Goal: Obtain resource: Download file/media

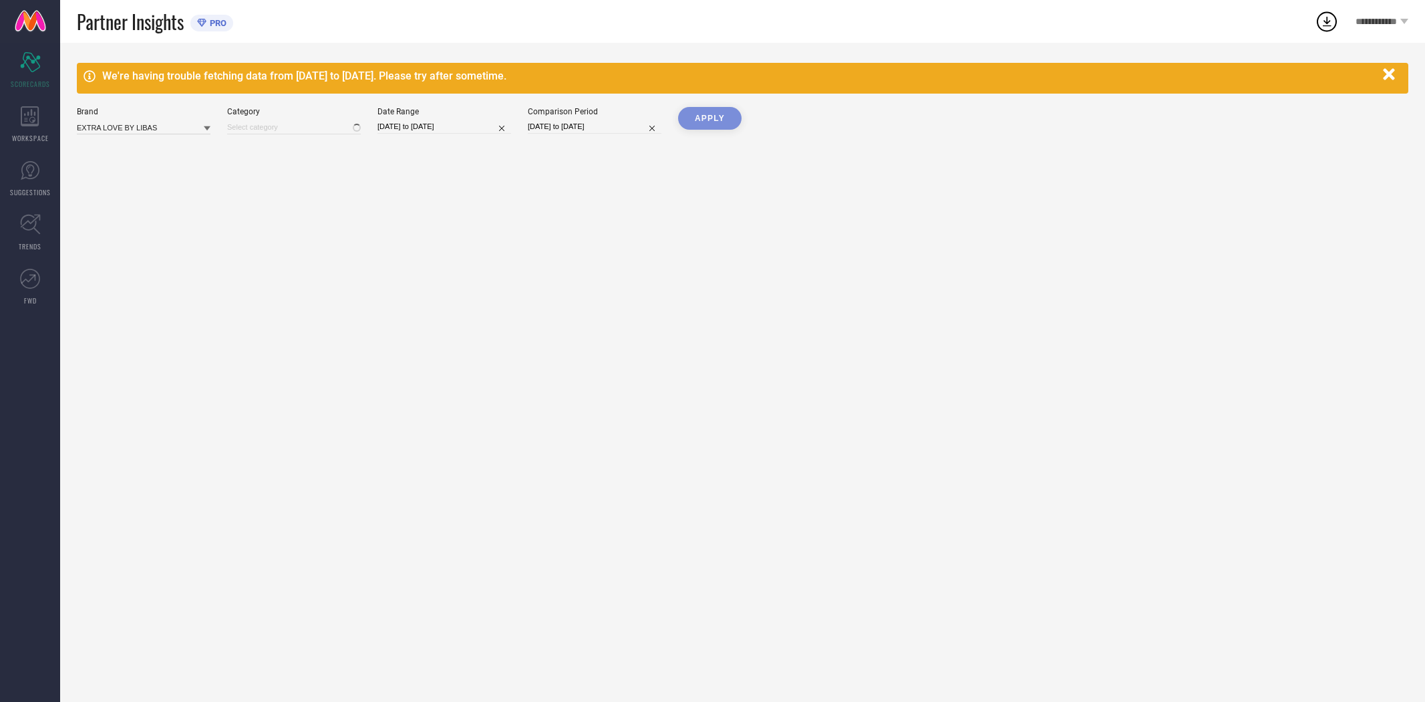
type input "All"
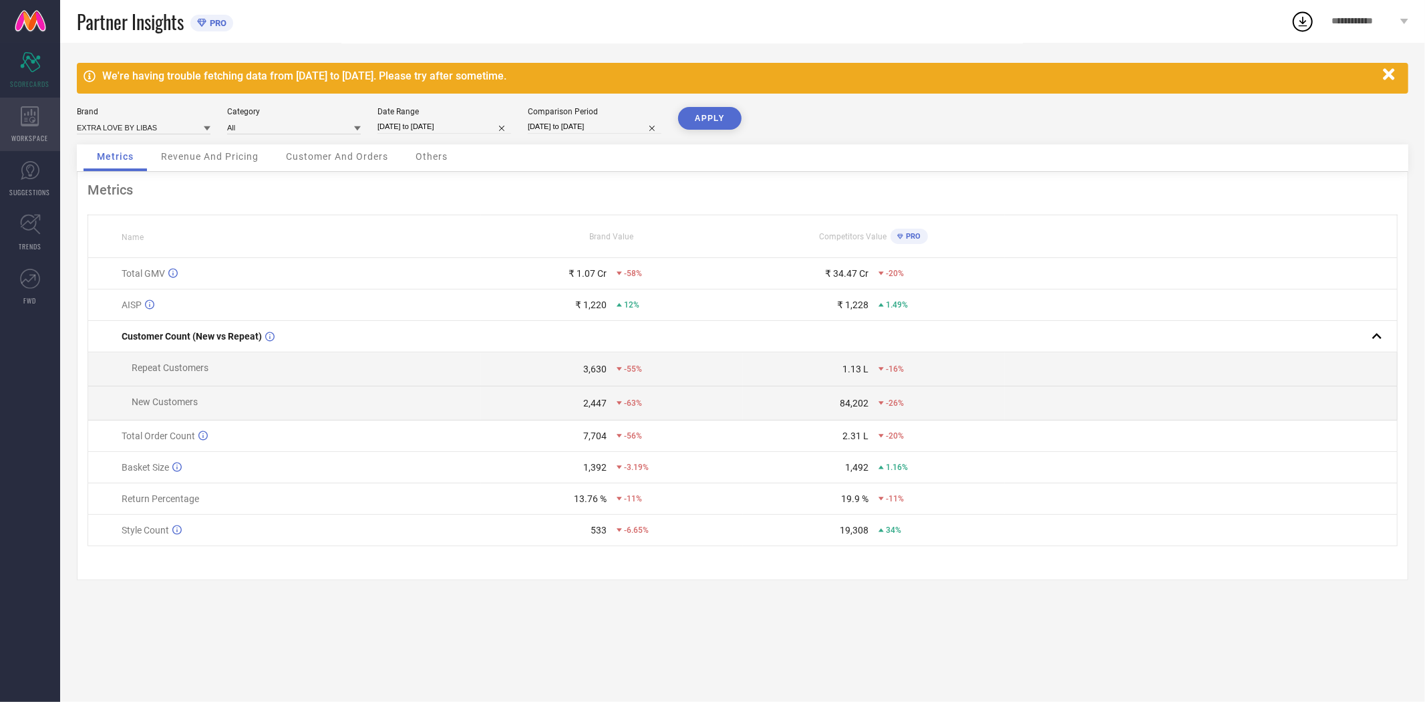
drag, startPoint x: 22, startPoint y: 119, endPoint x: 45, endPoint y: 120, distance: 22.8
click at [22, 119] on icon at bounding box center [30, 116] width 19 height 20
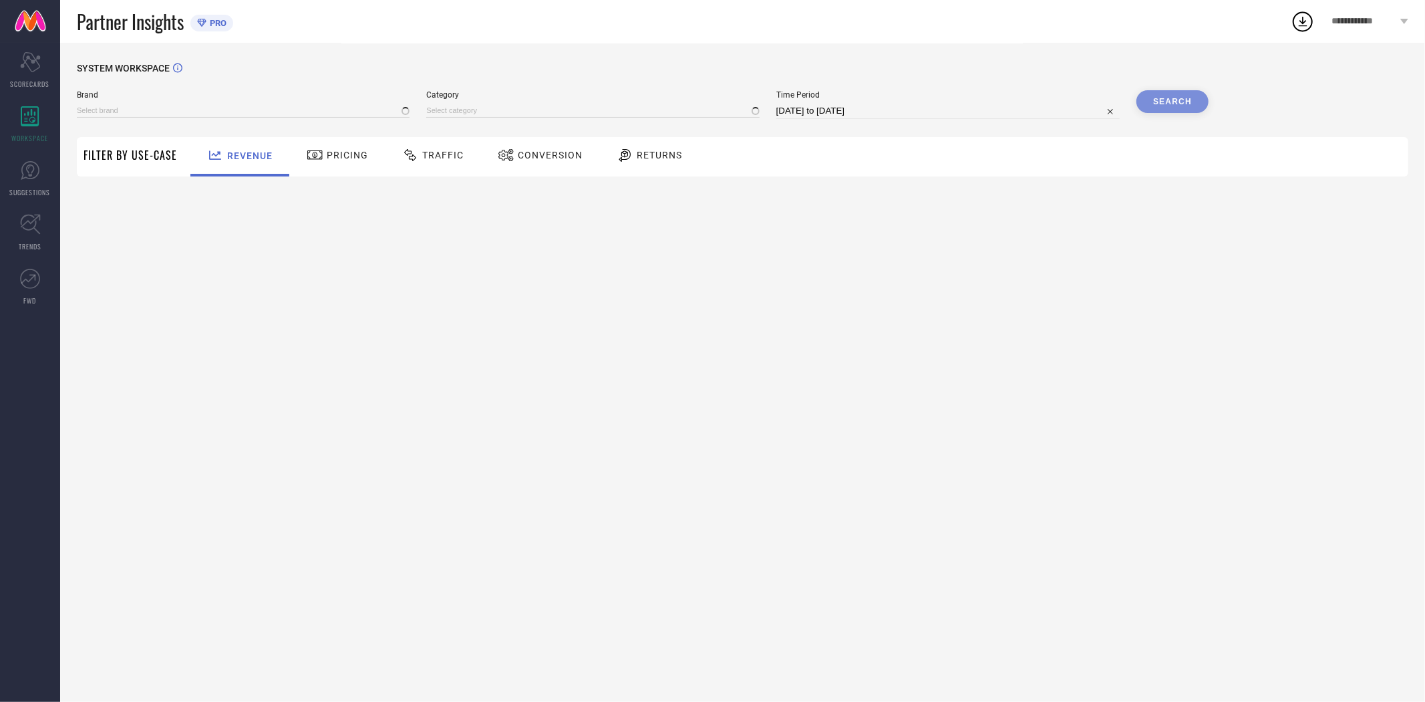
click at [551, 156] on span "Conversion" at bounding box center [550, 155] width 65 height 11
type input "EXTRA LOVE BY LIBAS"
type input "All"
click at [893, 112] on input "[DATE] to [DATE]" at bounding box center [948, 111] width 343 height 16
select select "7"
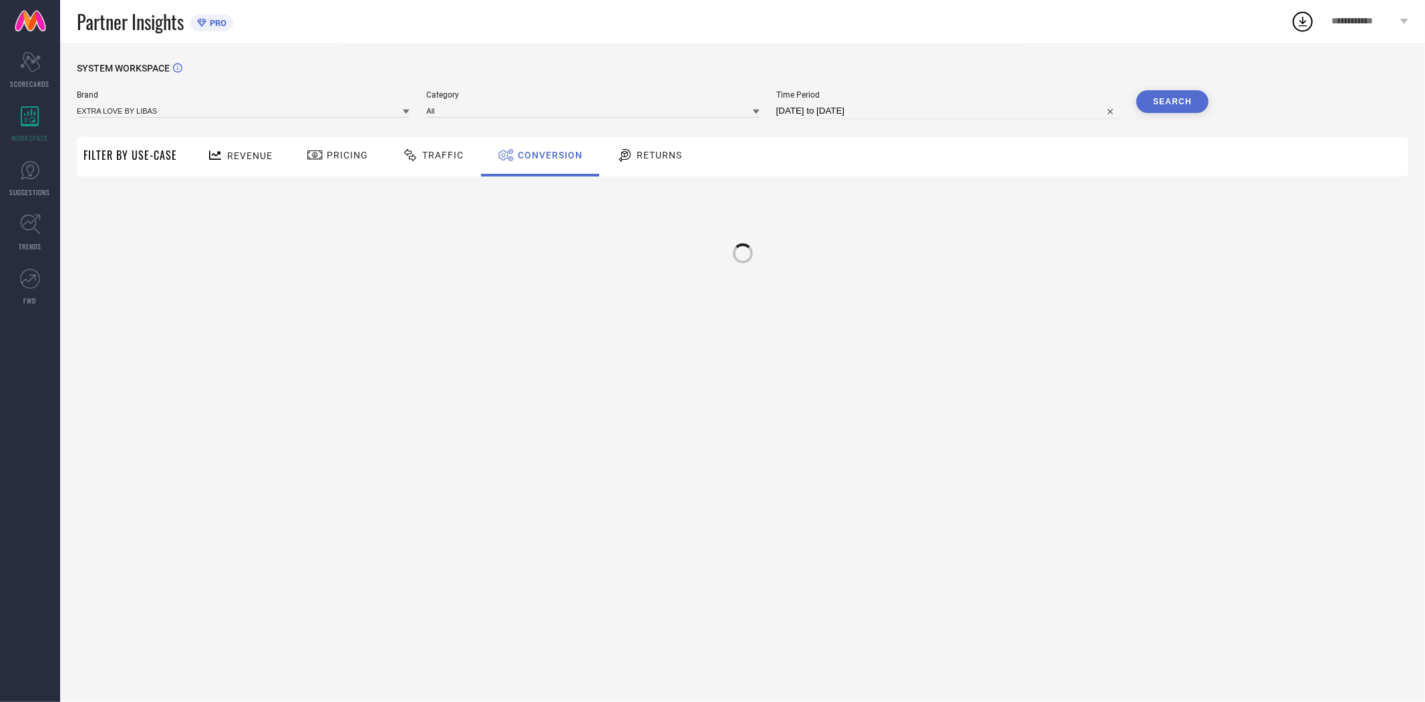
select select "2025"
select select "8"
select select "2025"
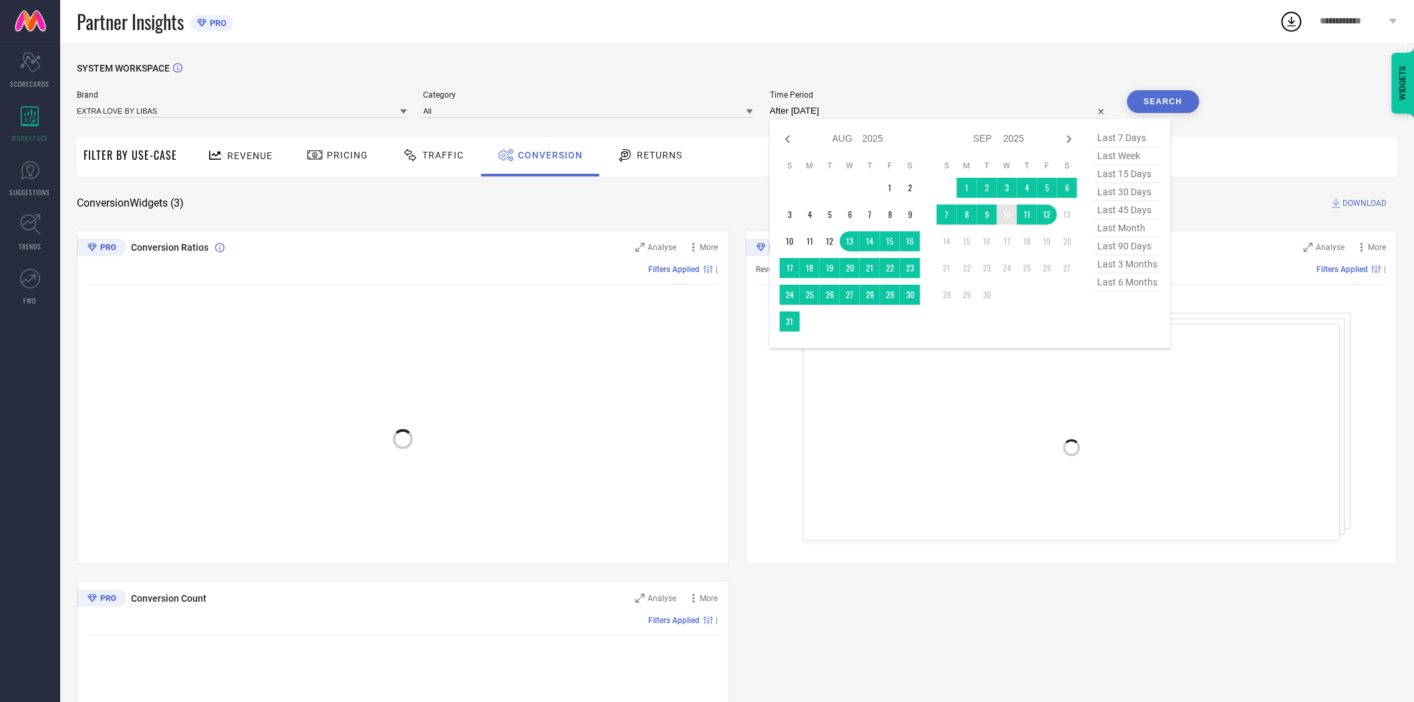
click at [1004, 217] on td "10" at bounding box center [1007, 214] width 20 height 20
type input "[DATE] to [DATE]"
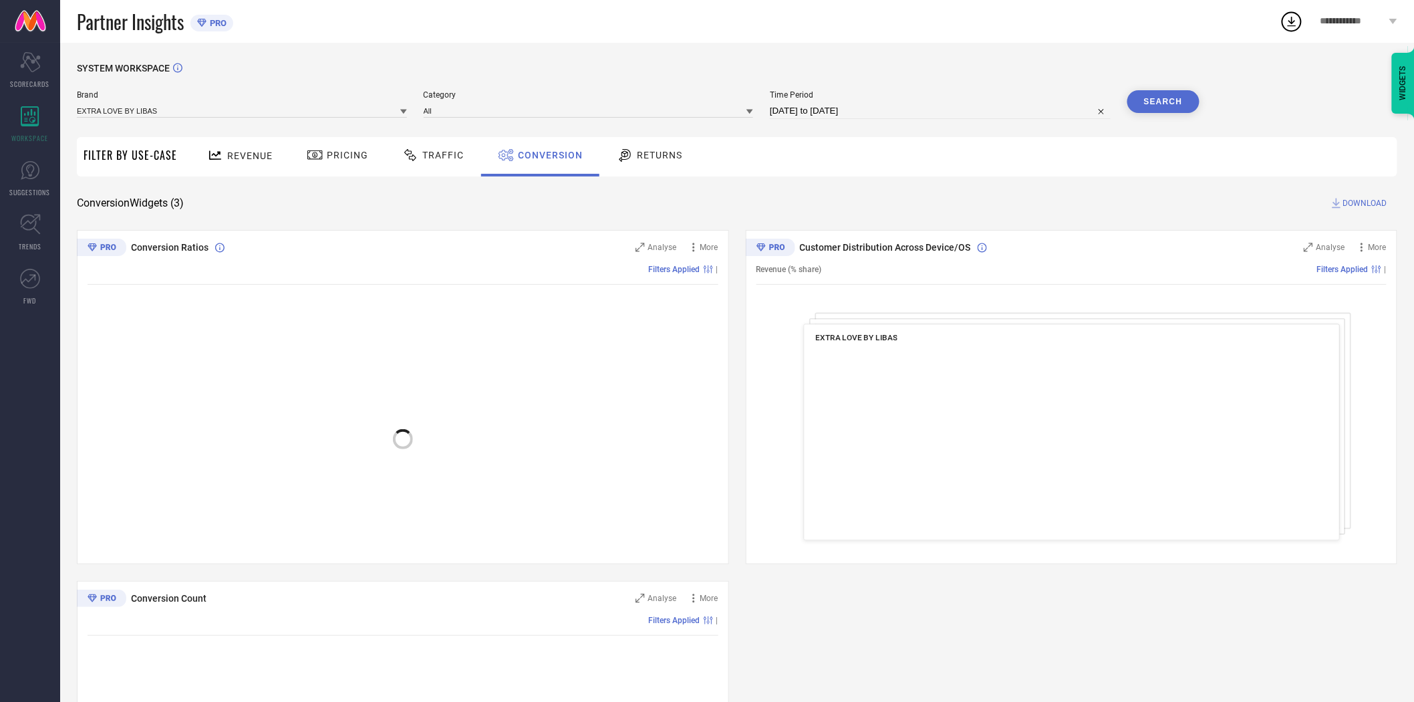
drag, startPoint x: 1003, startPoint y: 194, endPoint x: 1149, endPoint y: 151, distance: 152.7
click at [1027, 191] on div "SYSTEM WORKSPACE Brand EXTRA LOVE BY LIBAS Category All Time Period [DATE] to […" at bounding box center [737, 489] width 1320 height 852
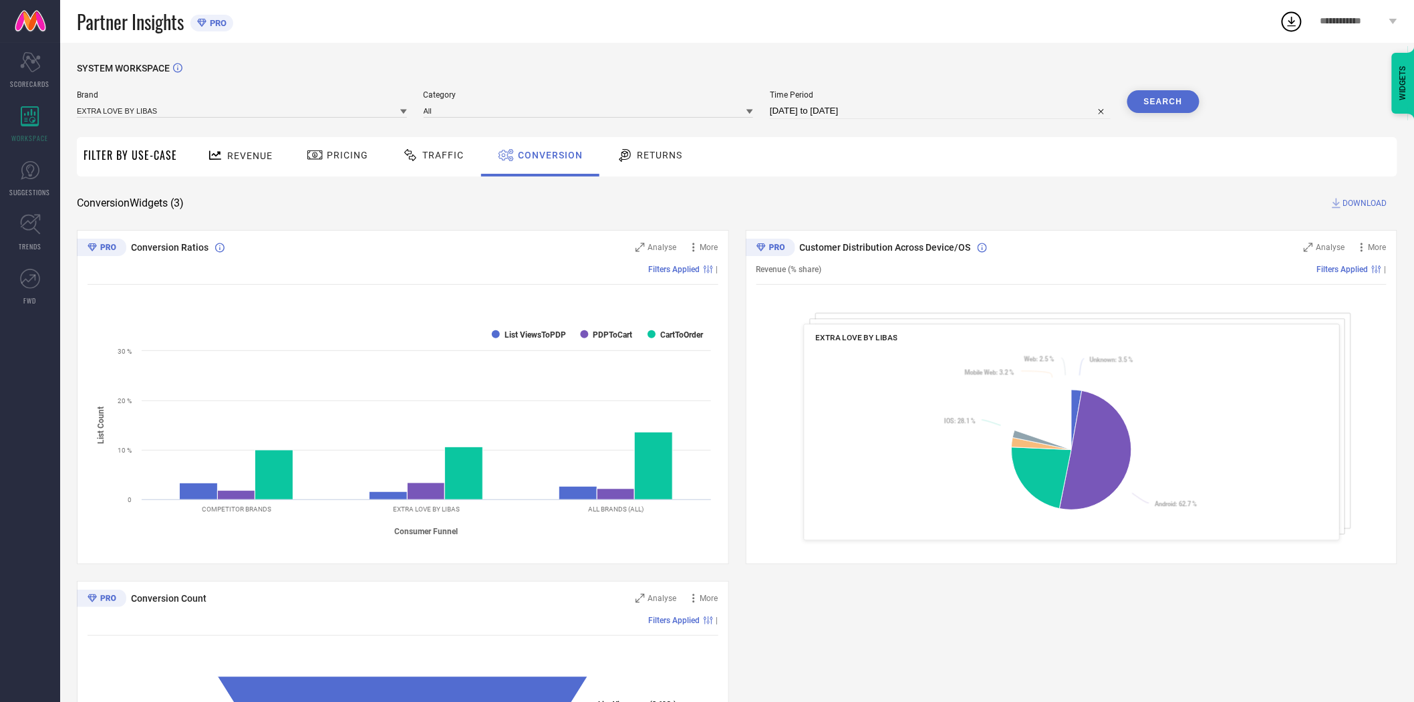
click at [1153, 97] on button "Search" at bounding box center [1163, 101] width 72 height 23
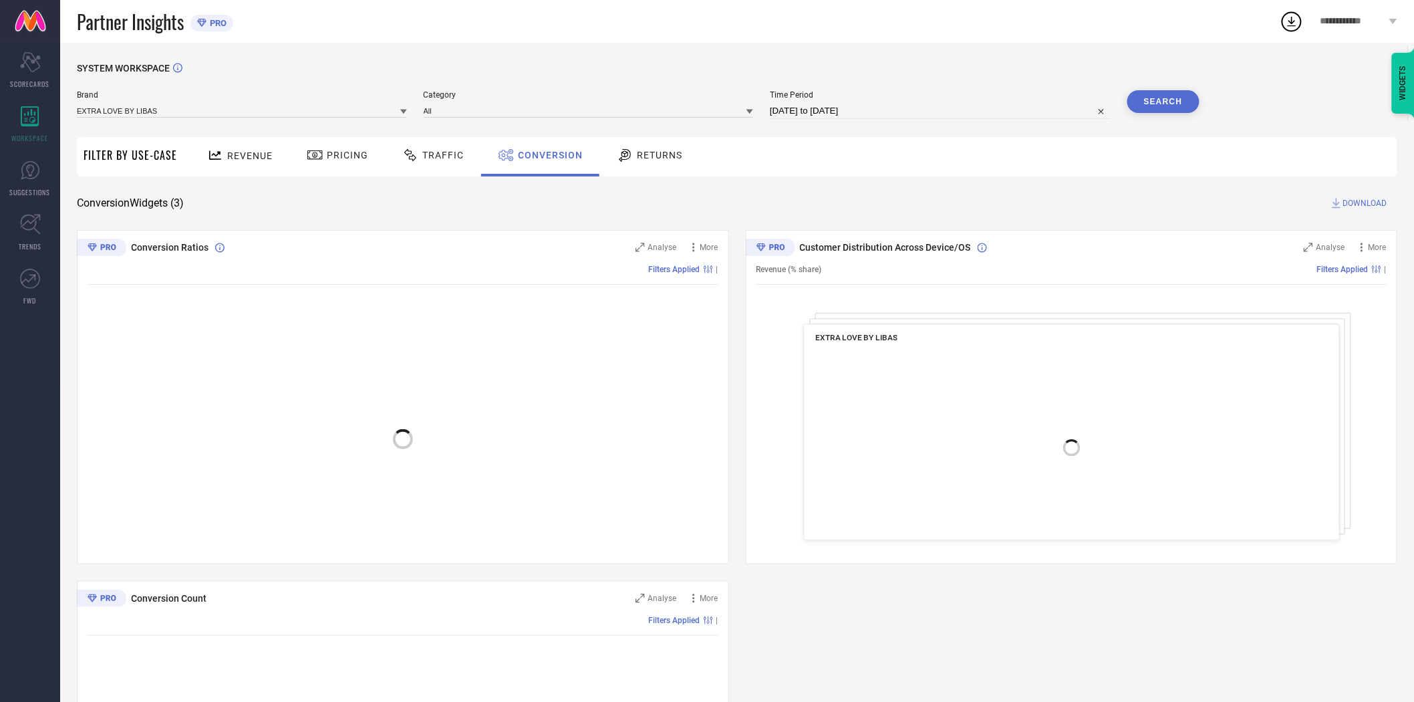
click at [1359, 201] on span "DOWNLOAD" at bounding box center [1365, 202] width 44 height 13
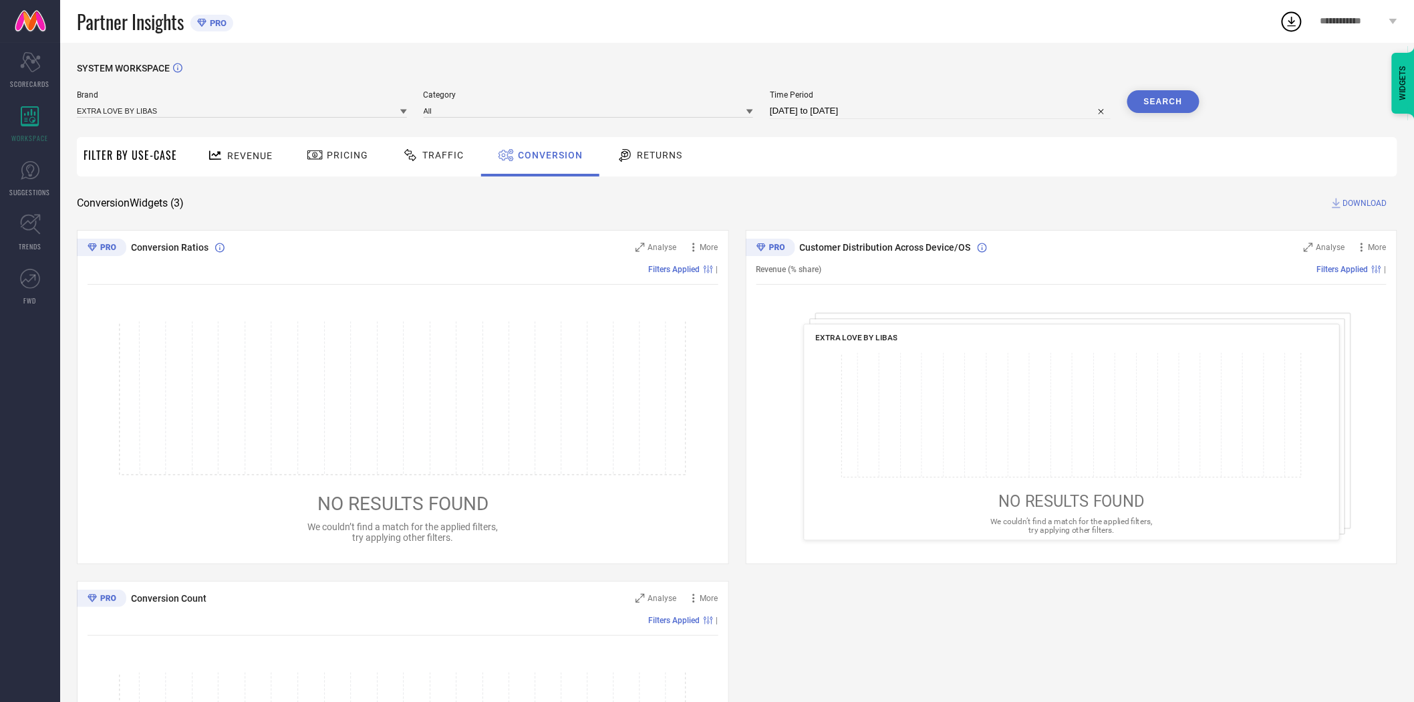
click at [930, 114] on input "[DATE] to [DATE]" at bounding box center [940, 111] width 341 height 16
select select "8"
select select "2025"
select select "9"
select select "2025"
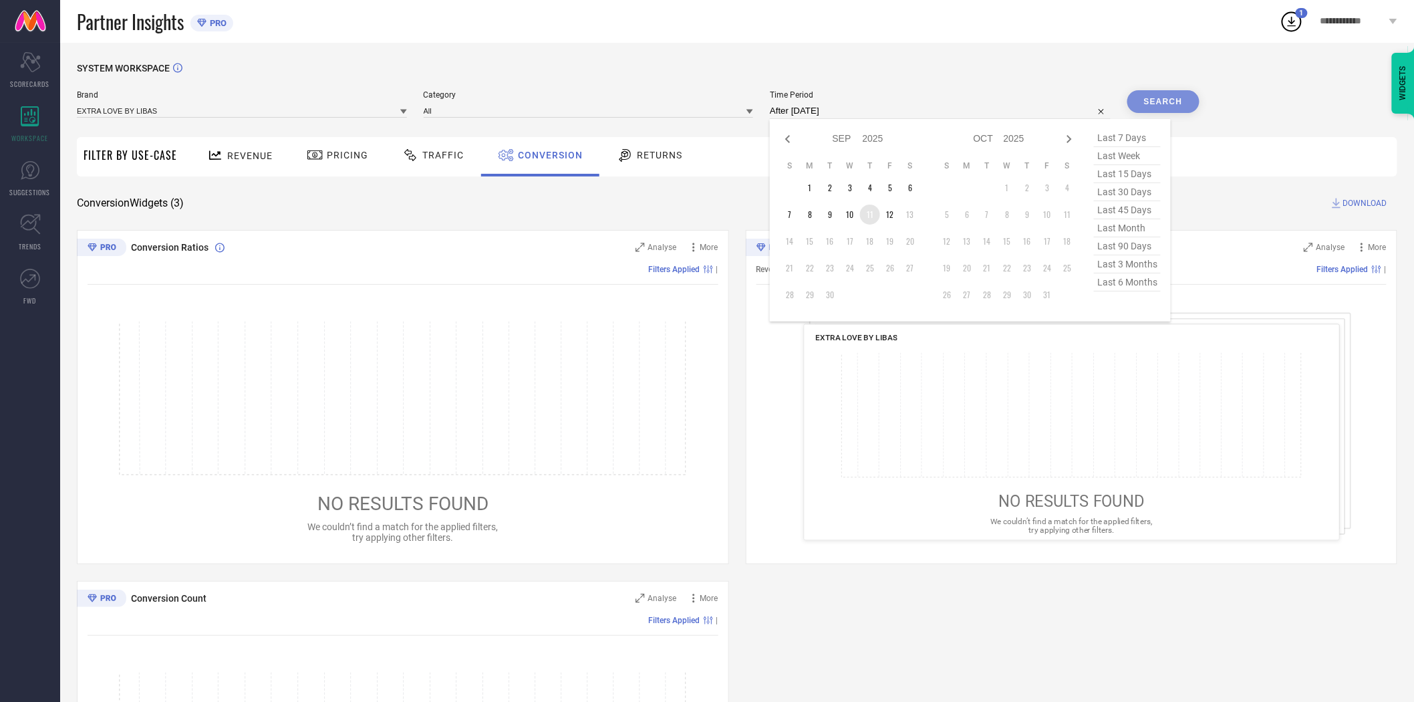
click at [869, 217] on td "11" at bounding box center [870, 214] width 20 height 20
type input "[DATE] to [DATE]"
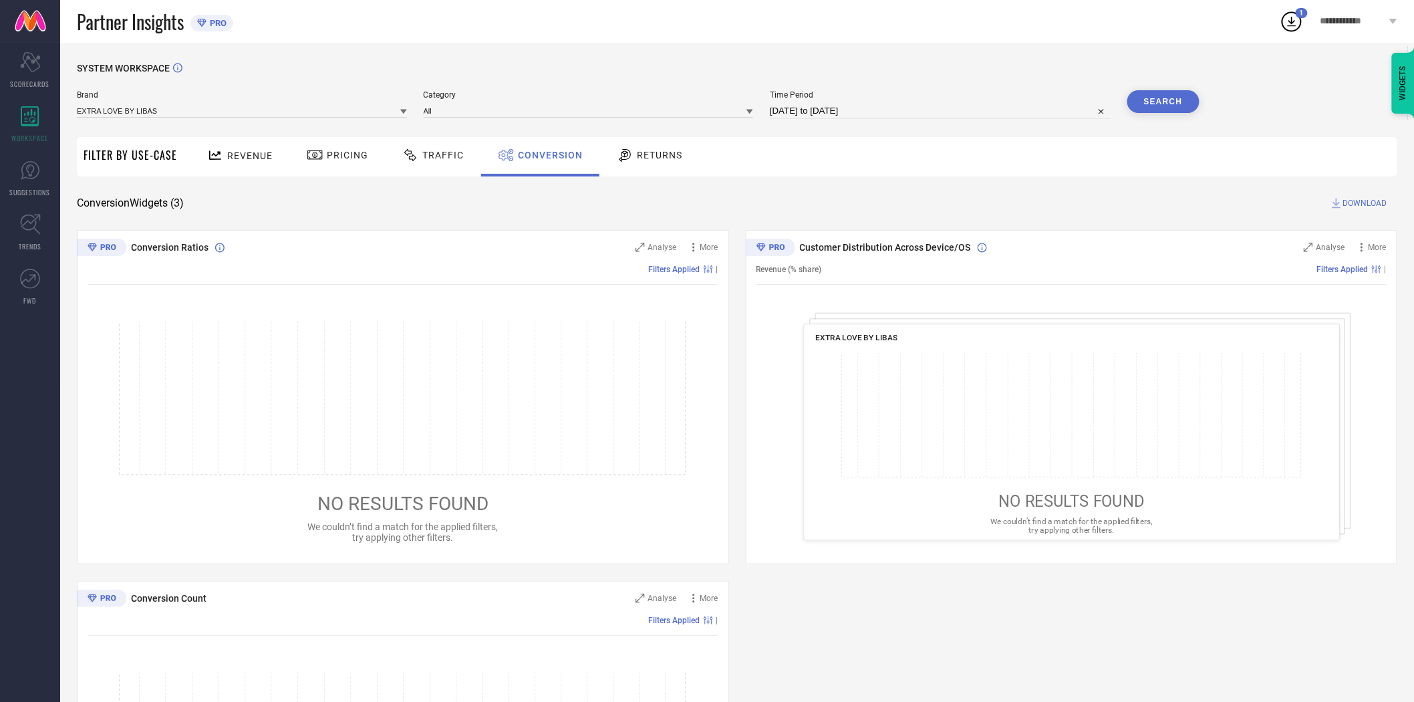
click at [877, 172] on div "Revenue Pricing Traffic Conversion Returns" at bounding box center [791, 156] width 1214 height 39
click at [1171, 99] on button "Search" at bounding box center [1163, 101] width 72 height 23
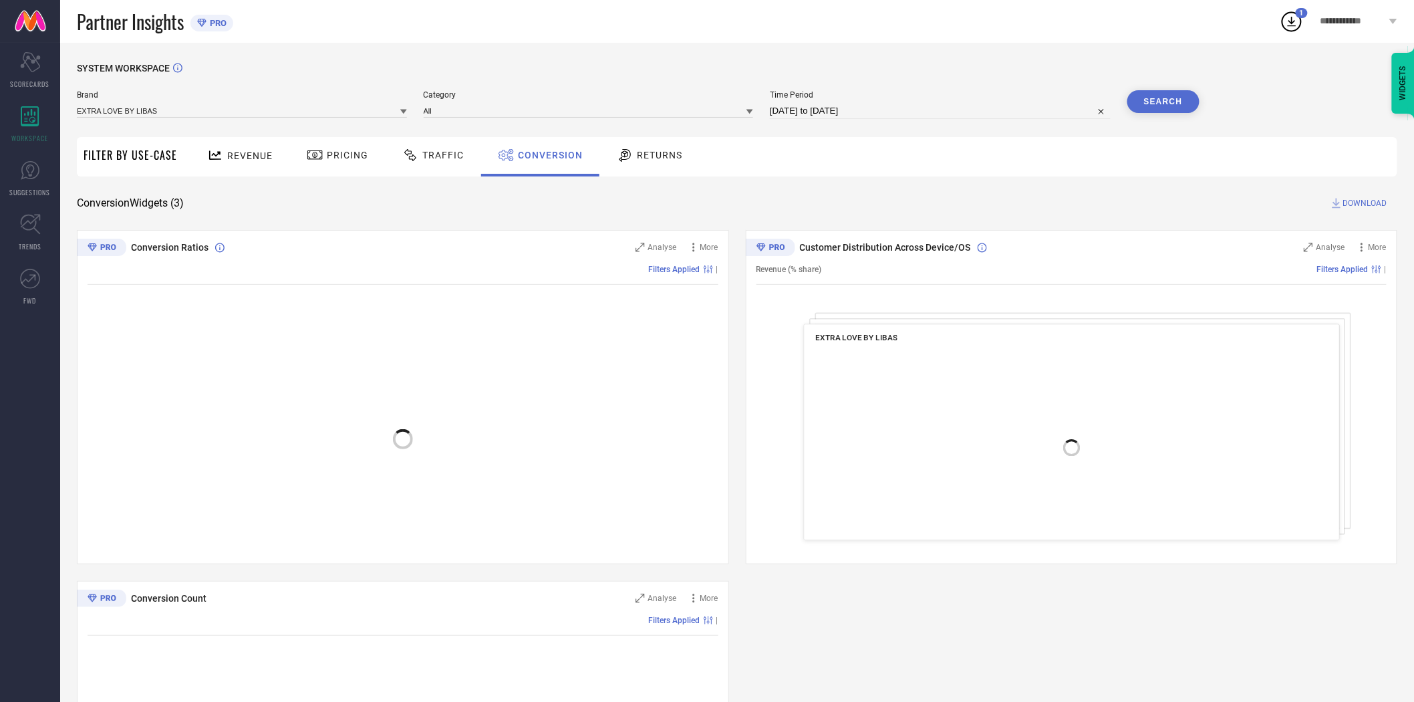
click at [1080, 151] on div "Revenue Pricing Traffic Conversion Returns" at bounding box center [791, 156] width 1214 height 39
click at [1360, 199] on span "DOWNLOAD" at bounding box center [1365, 202] width 44 height 13
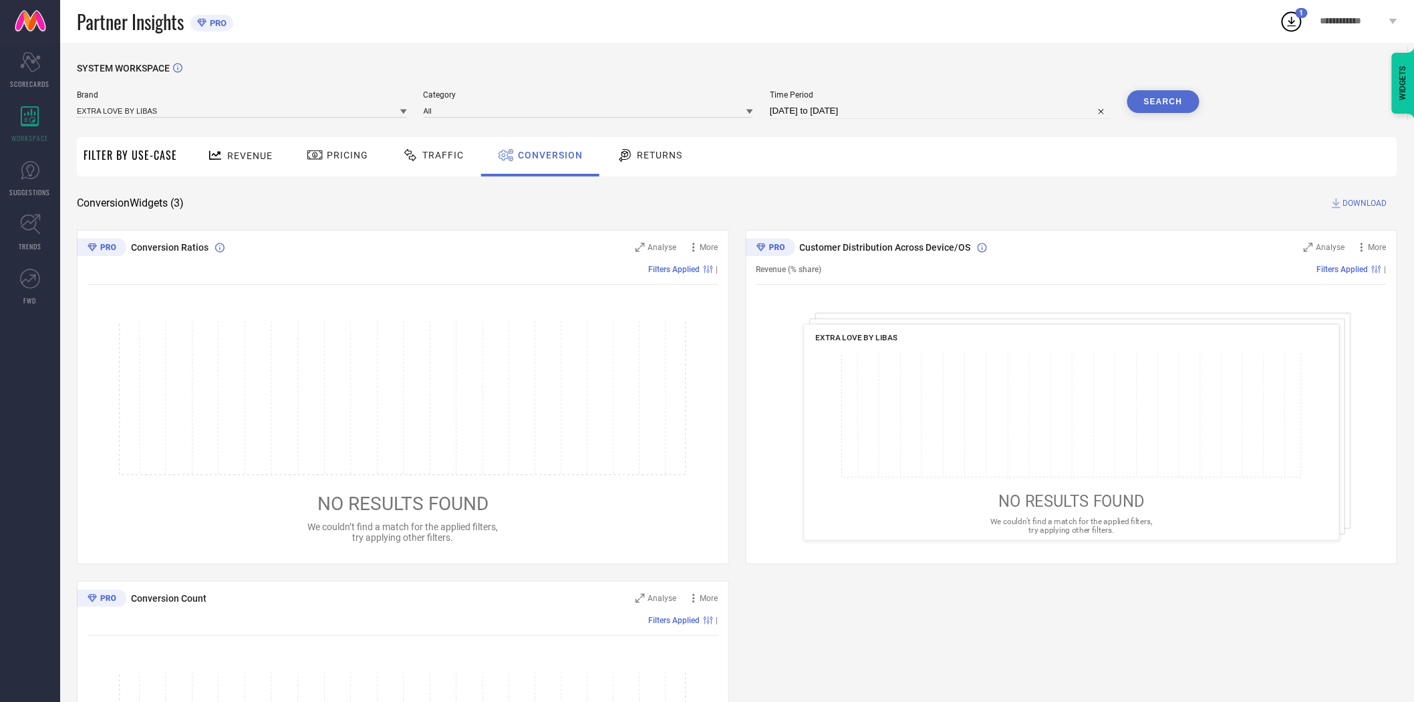
select select "8"
select select "2025"
select select "9"
select select "2025"
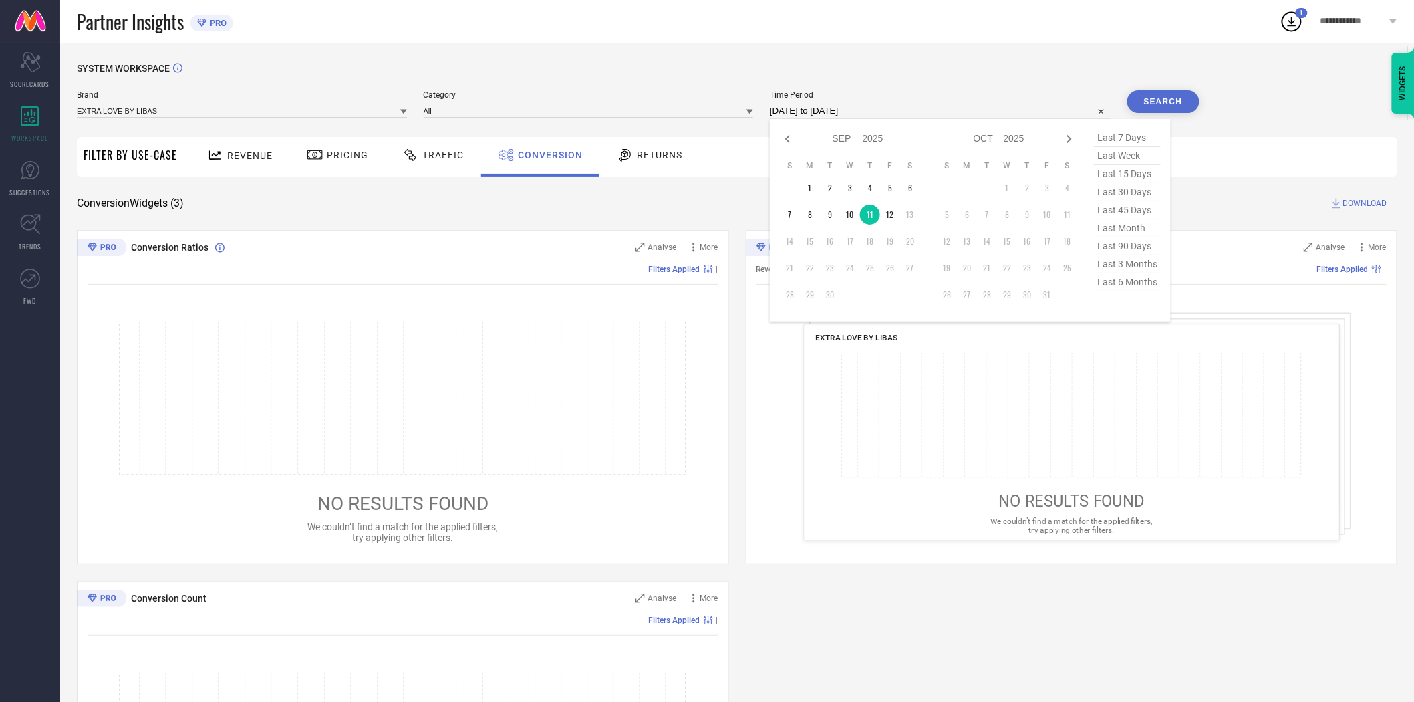
click at [922, 112] on input "[DATE] to [DATE]" at bounding box center [940, 111] width 341 height 16
click at [887, 211] on td "12" at bounding box center [890, 214] width 20 height 20
type input "[DATE] to [DATE]"
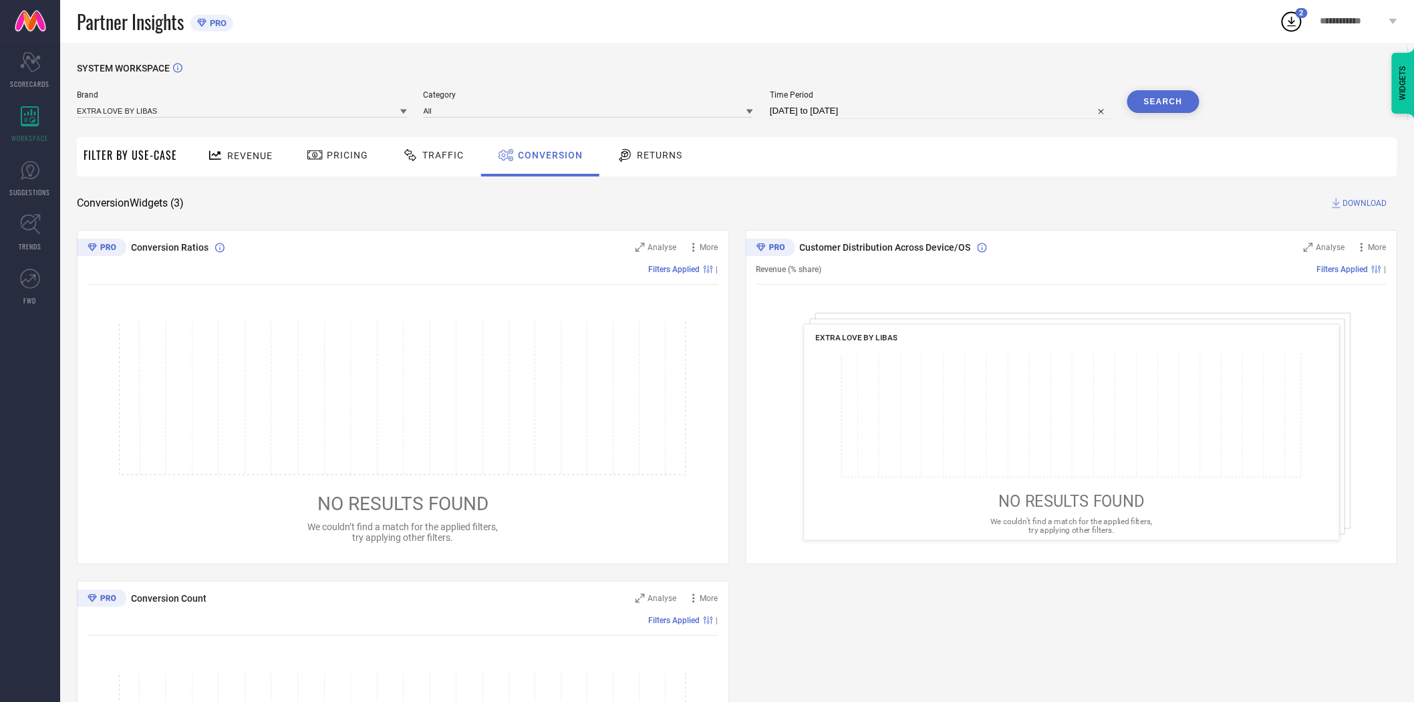
drag, startPoint x: 940, startPoint y: 180, endPoint x: 1157, endPoint y: 108, distance: 228.4
click at [945, 180] on div "SYSTEM WORKSPACE Brand EXTRA LOVE BY LIBAS Category All Time Period [DATE] to […" at bounding box center [737, 489] width 1320 height 852
click at [1166, 96] on button "Search" at bounding box center [1163, 101] width 72 height 23
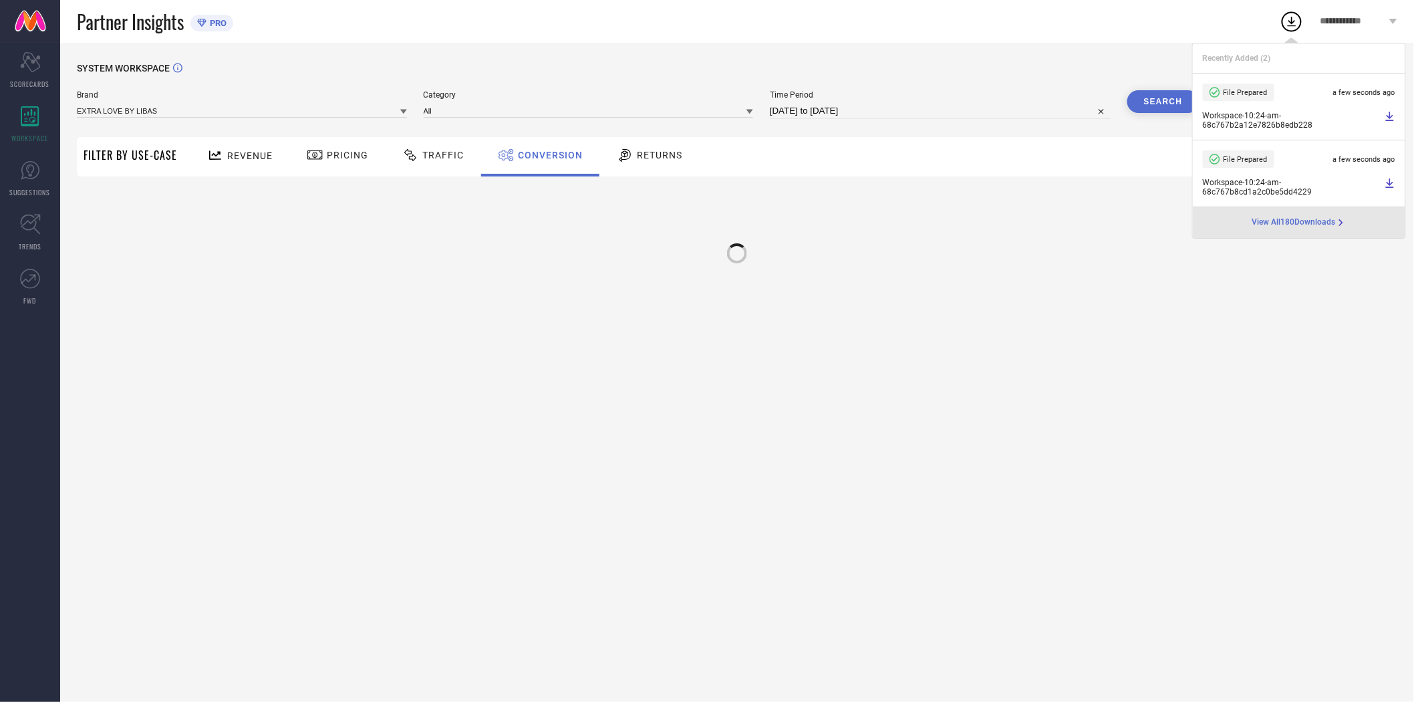
click at [932, 171] on div "Revenue Pricing Traffic Conversion Returns" at bounding box center [791, 156] width 1214 height 39
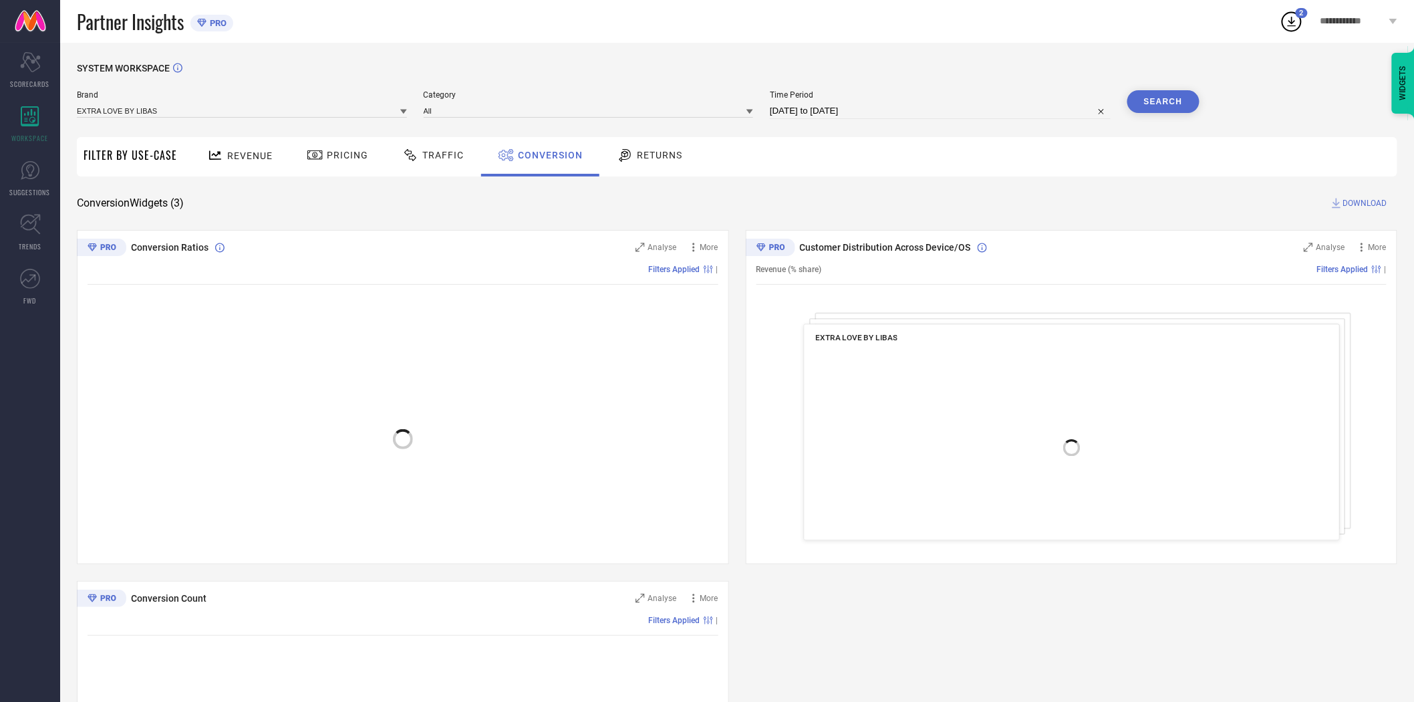
click at [1360, 198] on span "DOWNLOAD" at bounding box center [1365, 202] width 44 height 13
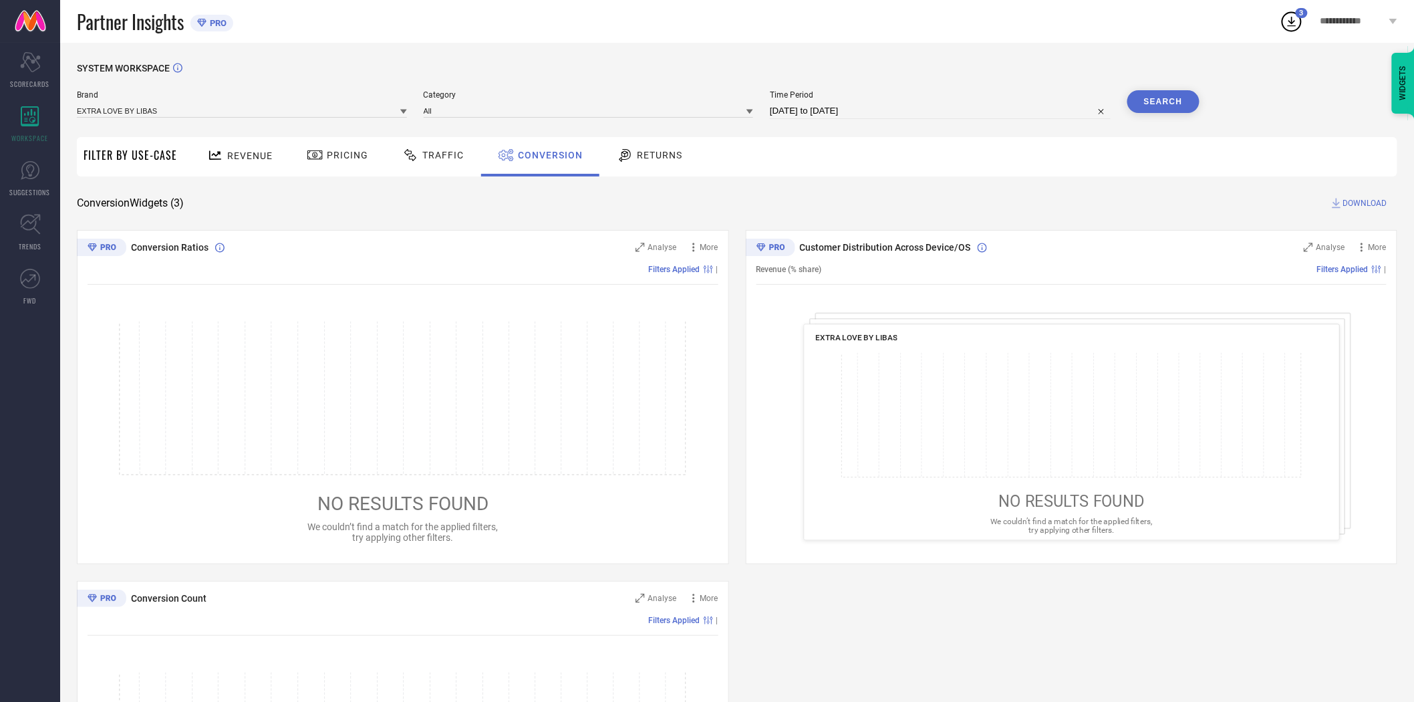
click at [404, 112] on icon at bounding box center [403, 112] width 7 height 5
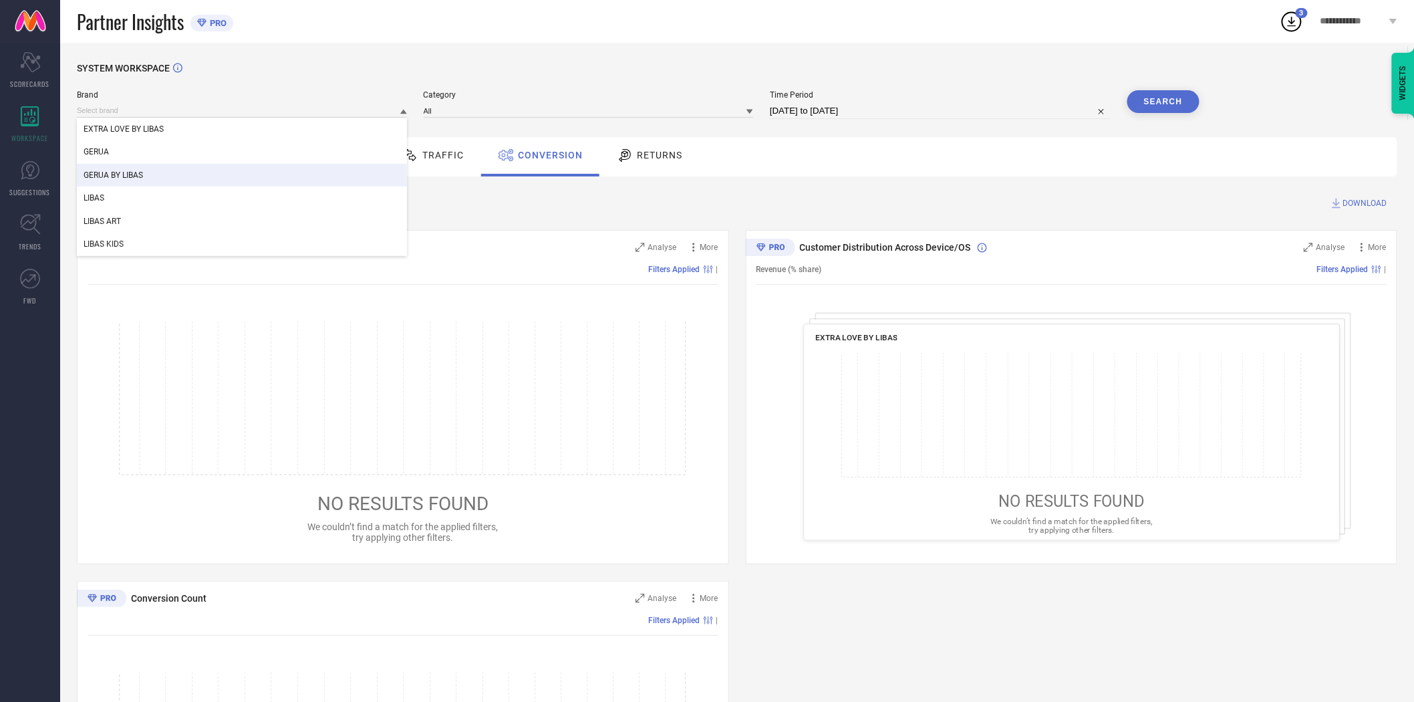
drag, startPoint x: 353, startPoint y: 167, endPoint x: 361, endPoint y: 167, distance: 8.0
click at [353, 167] on div "GERUA BY LIBAS" at bounding box center [242, 175] width 330 height 23
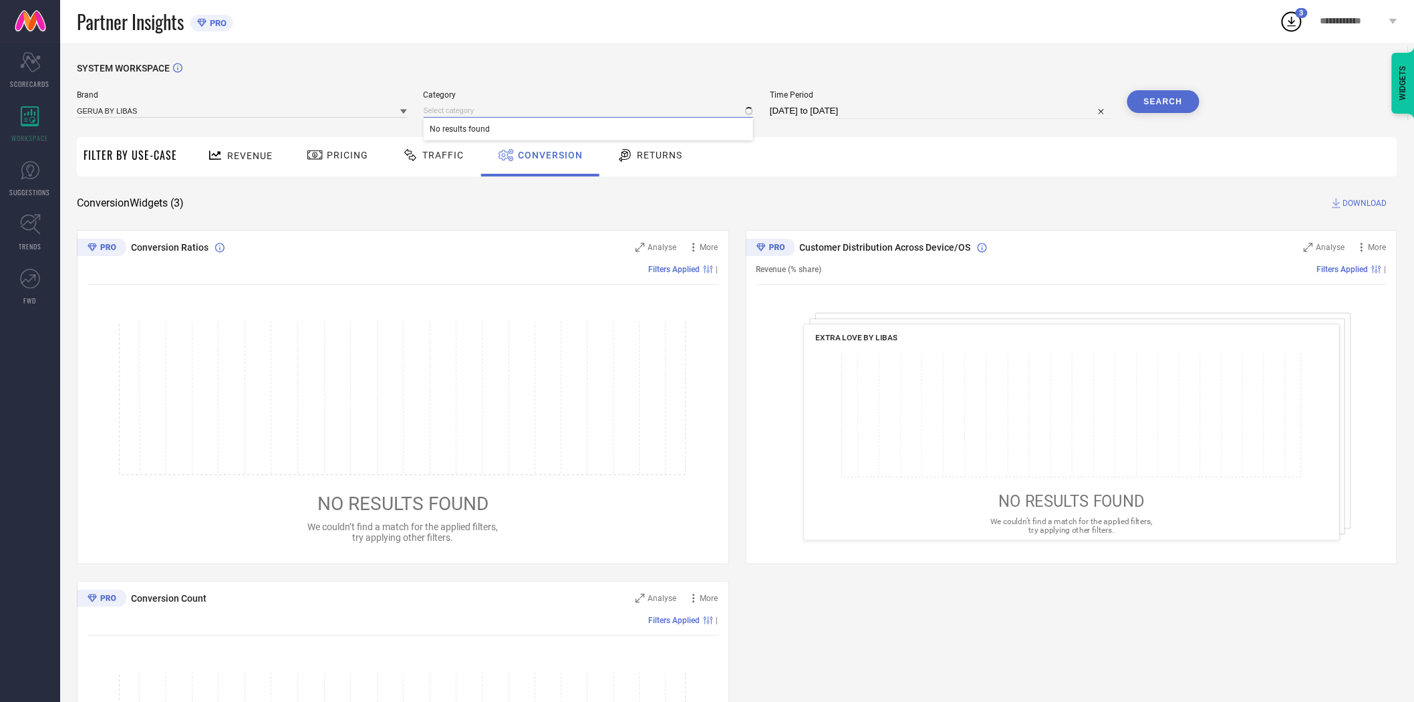
click at [444, 116] on input at bounding box center [589, 111] width 330 height 14
click at [448, 130] on span "No results found" at bounding box center [589, 129] width 330 height 23
click at [455, 111] on input at bounding box center [589, 111] width 330 height 14
click at [497, 109] on input at bounding box center [589, 111] width 330 height 14
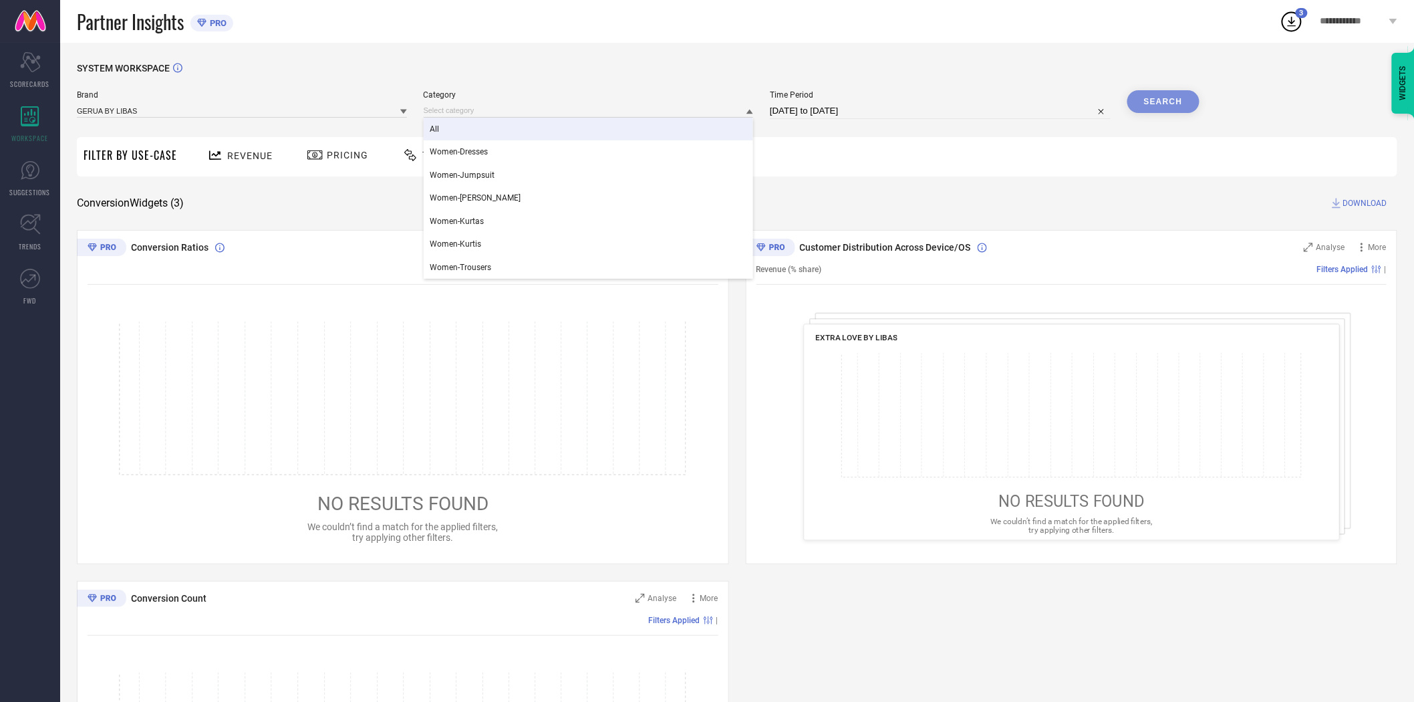
click at [490, 132] on div "All" at bounding box center [589, 129] width 330 height 23
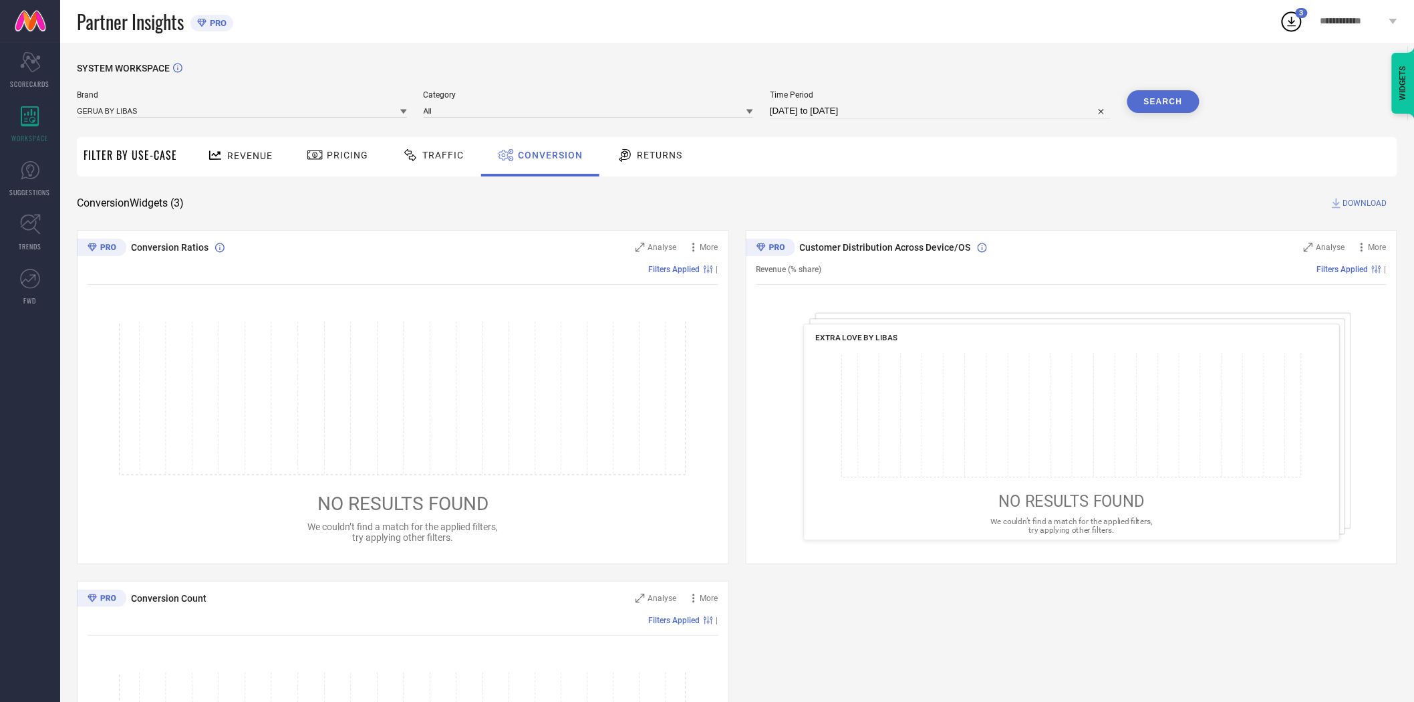
click at [1161, 96] on button "Search" at bounding box center [1163, 101] width 72 height 23
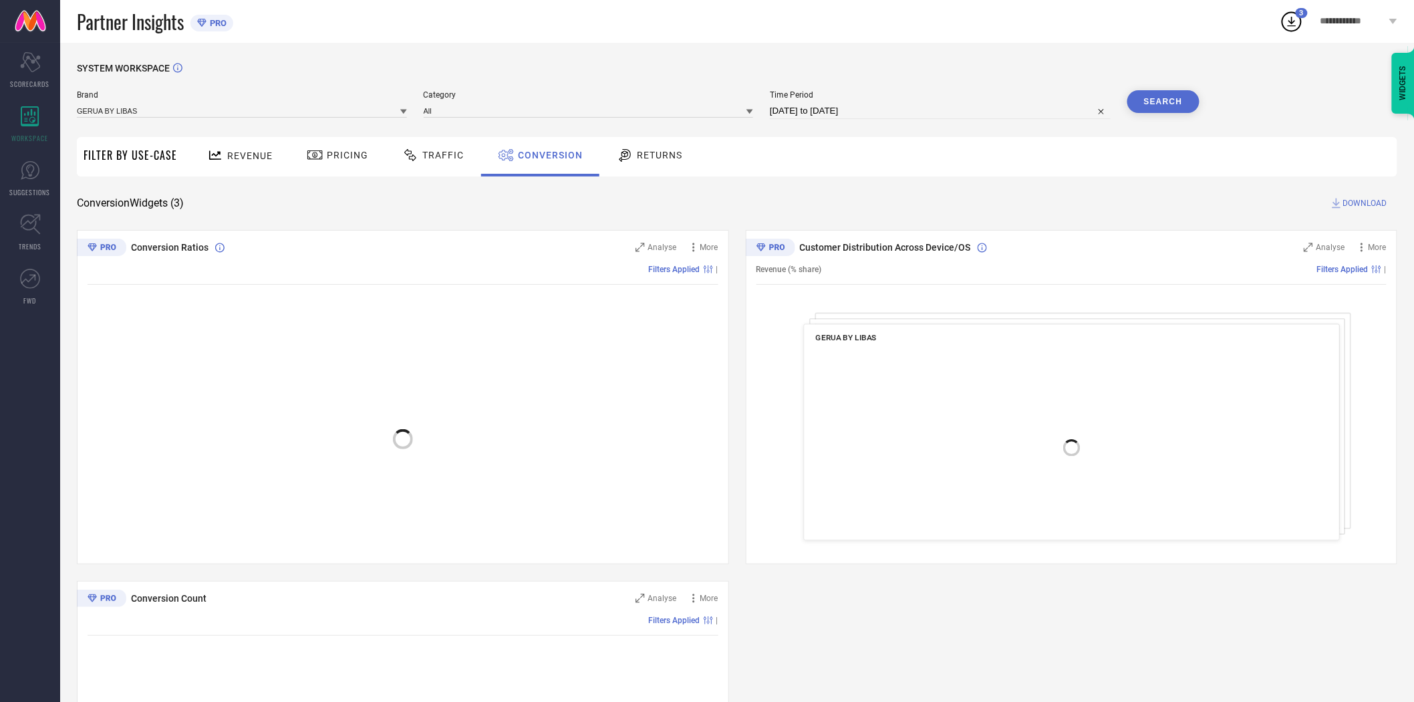
click at [1364, 203] on span "DOWNLOAD" at bounding box center [1365, 202] width 44 height 13
select select "8"
select select "2025"
select select "9"
select select "2025"
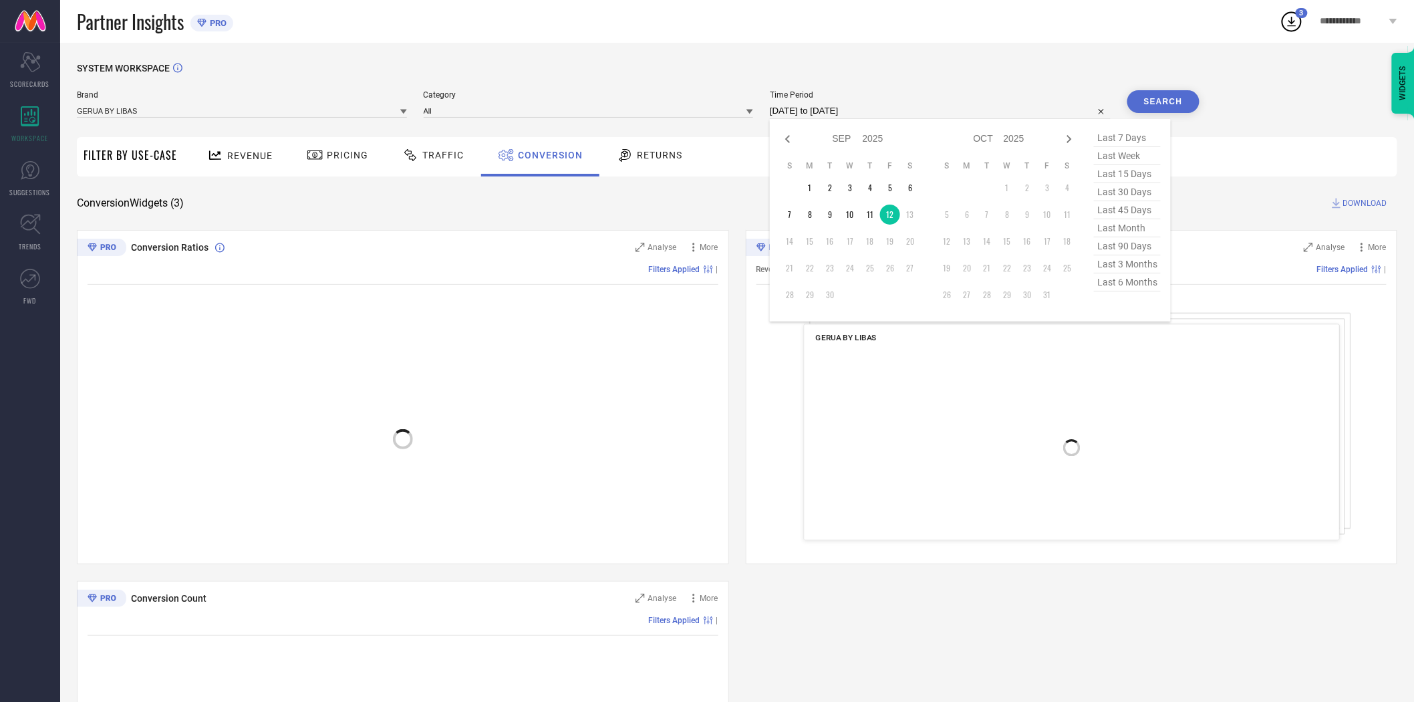
click at [934, 109] on input "[DATE] to [DATE]" at bounding box center [940, 111] width 341 height 16
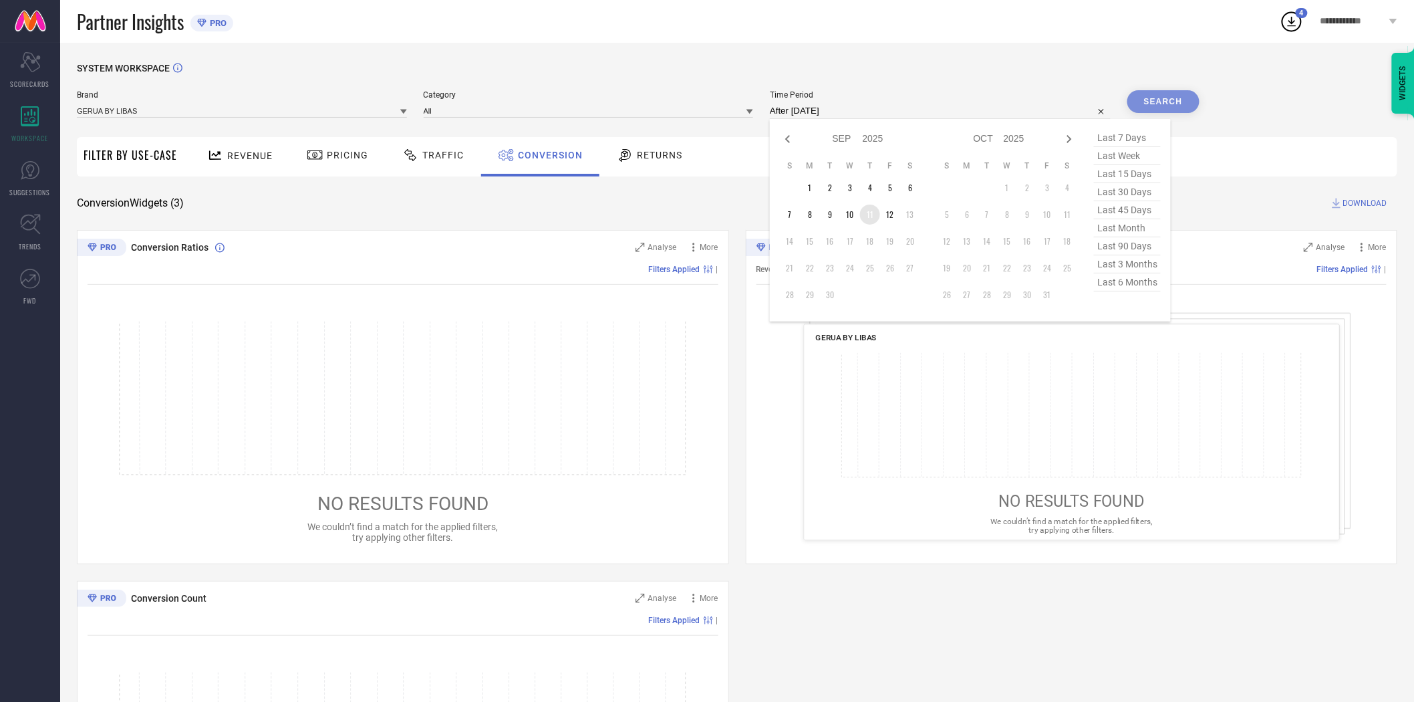
click at [870, 213] on td "11" at bounding box center [870, 214] width 20 height 20
type input "[DATE] to [DATE]"
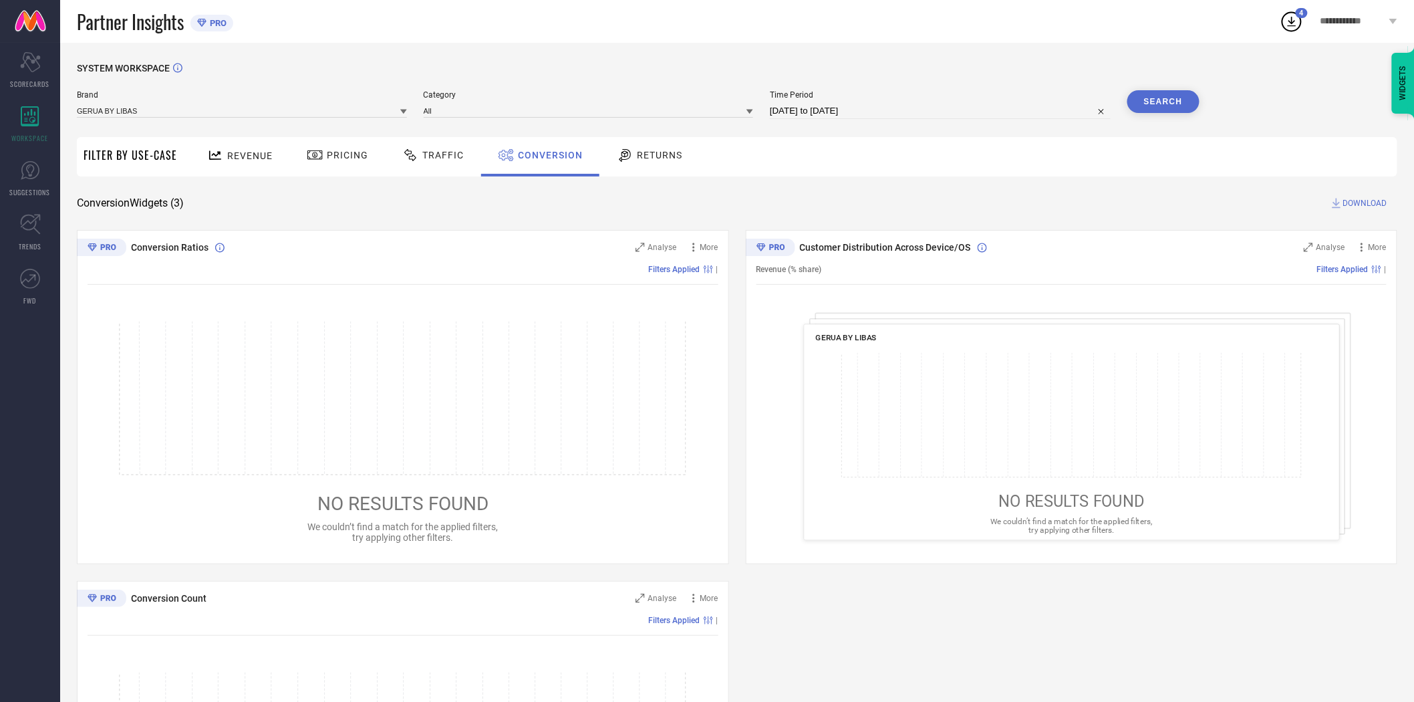
click at [1176, 104] on button "Search" at bounding box center [1163, 101] width 72 height 23
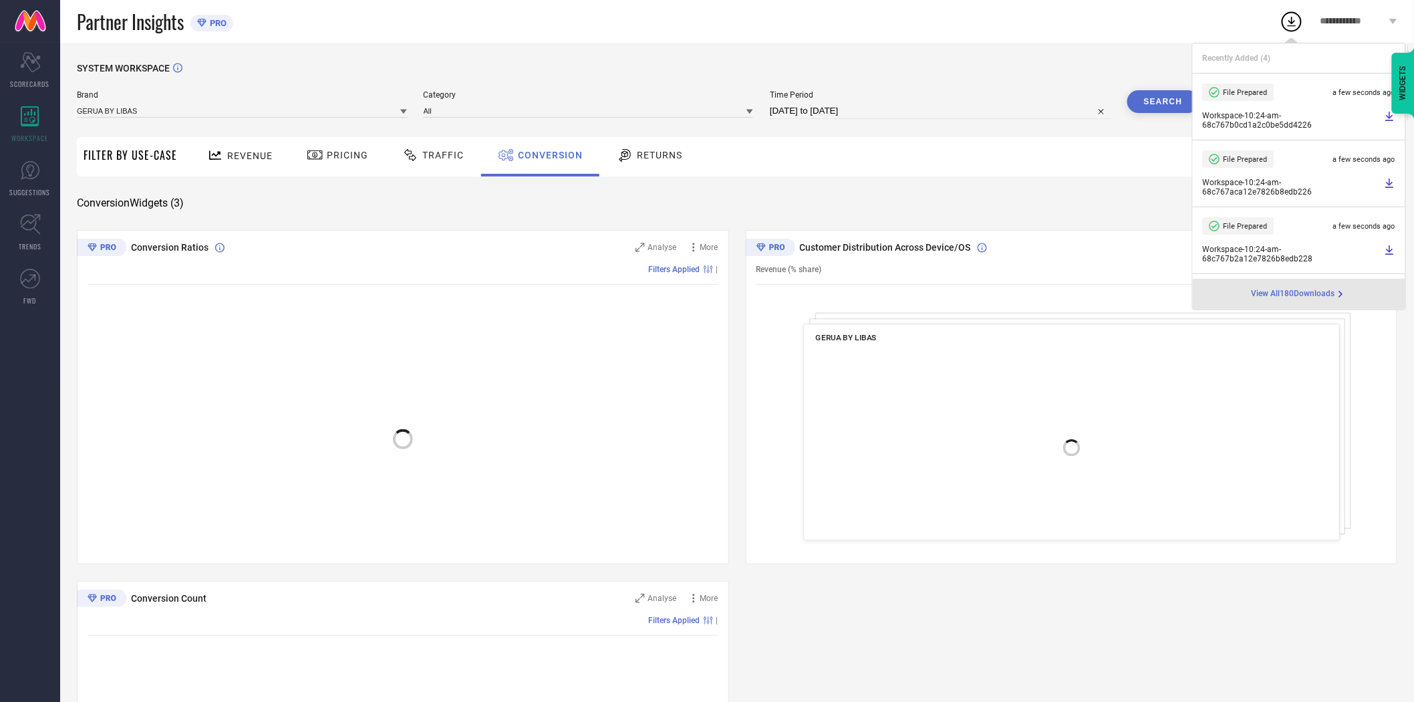
click at [1130, 170] on div "Revenue Pricing Traffic Conversion Returns" at bounding box center [791, 156] width 1214 height 39
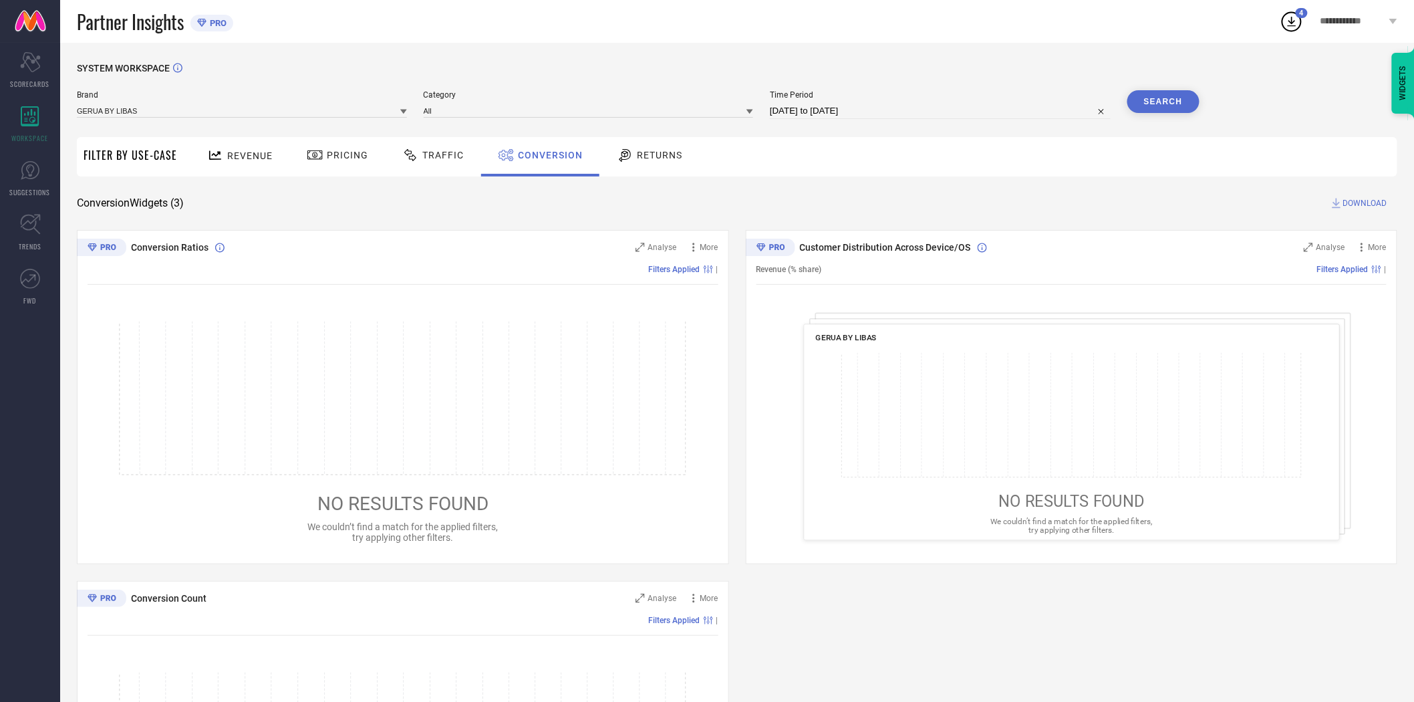
click at [1353, 203] on span "DOWNLOAD" at bounding box center [1365, 202] width 44 height 13
click at [914, 109] on input "[DATE] to [DATE]" at bounding box center [940, 111] width 341 height 16
select select "8"
select select "2025"
select select "9"
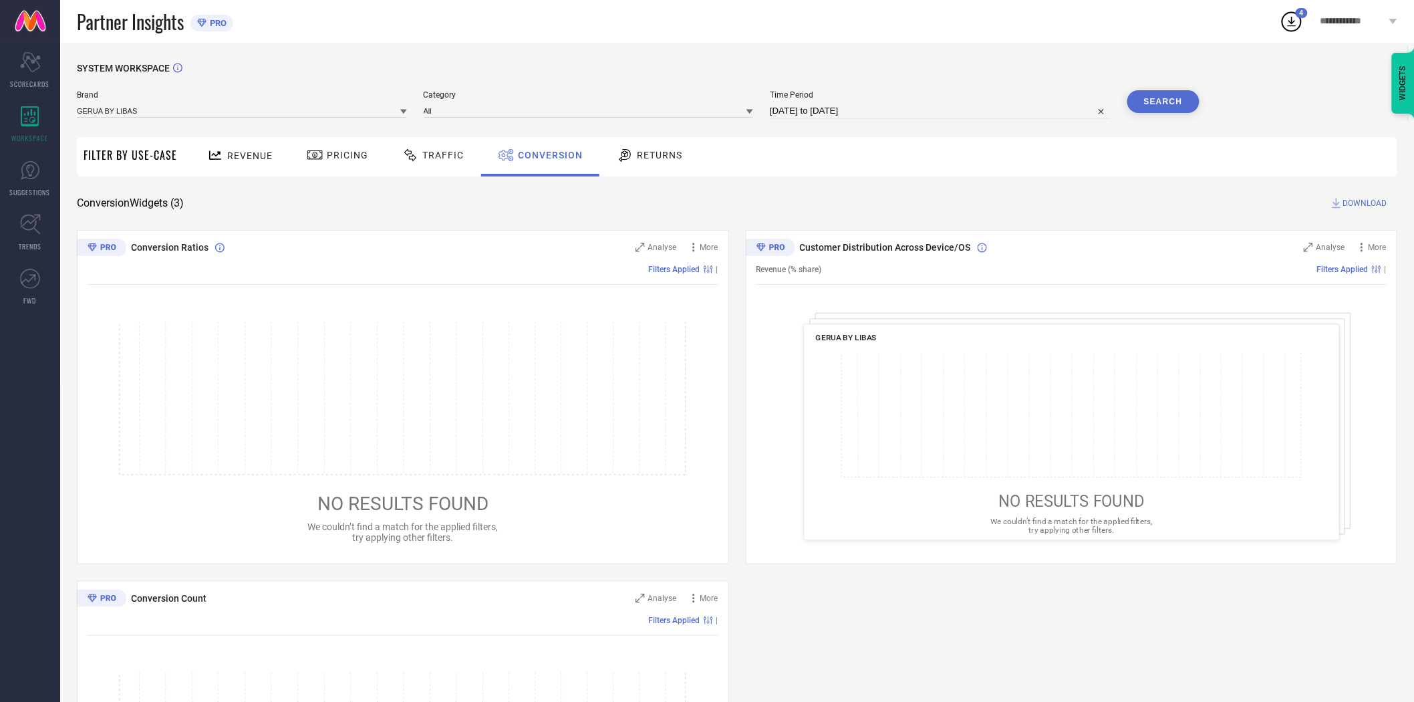
select select "2025"
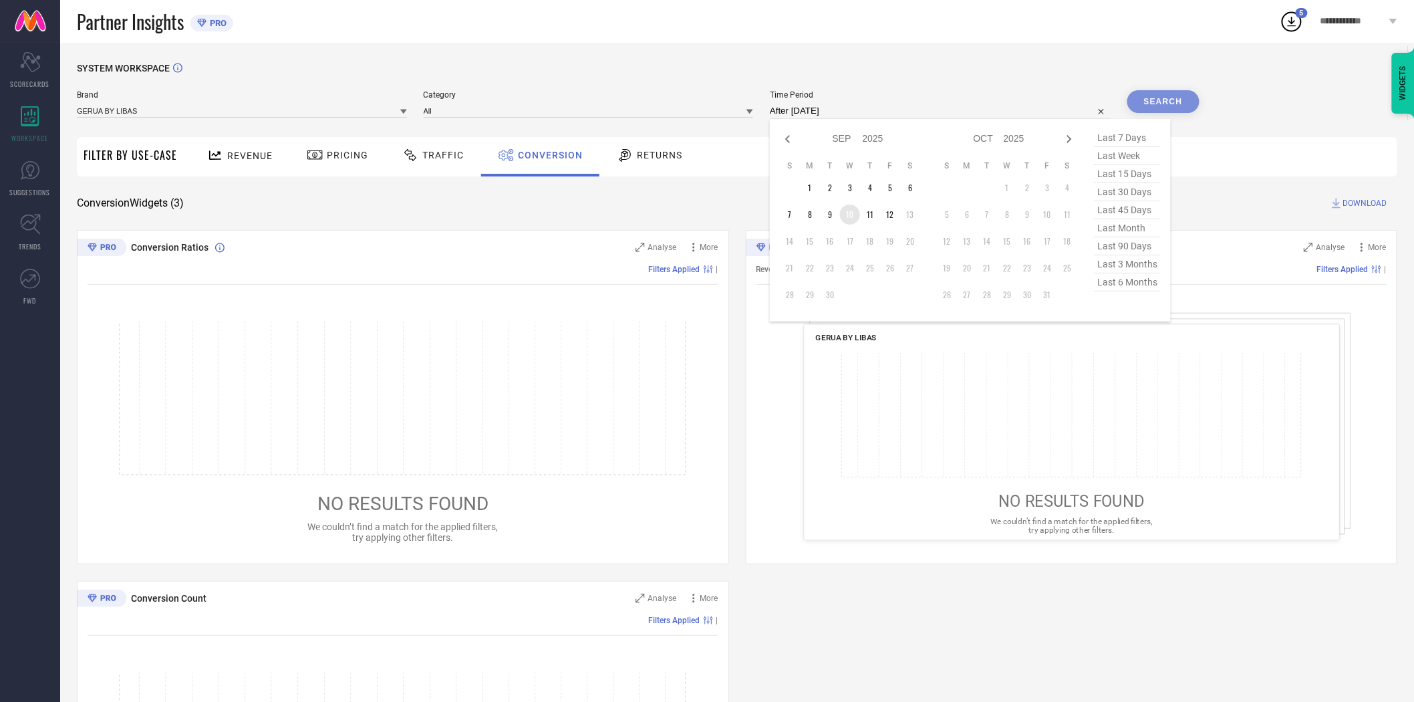
click at [851, 214] on td "10" at bounding box center [850, 214] width 20 height 20
type input "[DATE] to [DATE]"
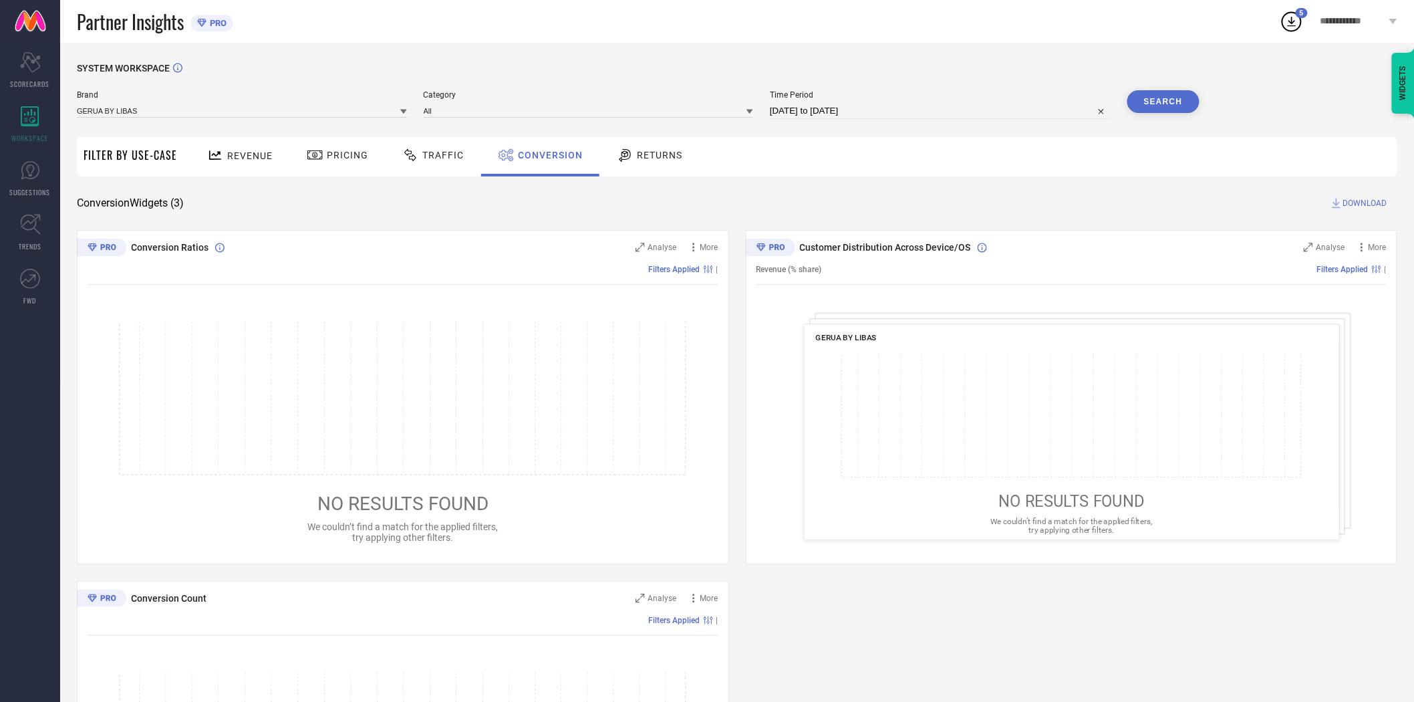
drag, startPoint x: 1000, startPoint y: 147, endPoint x: 1008, endPoint y: 147, distance: 8.0
click at [1005, 147] on div "Revenue Pricing Traffic Conversion Returns" at bounding box center [791, 156] width 1214 height 39
click at [1146, 103] on button "Search" at bounding box center [1163, 101] width 72 height 23
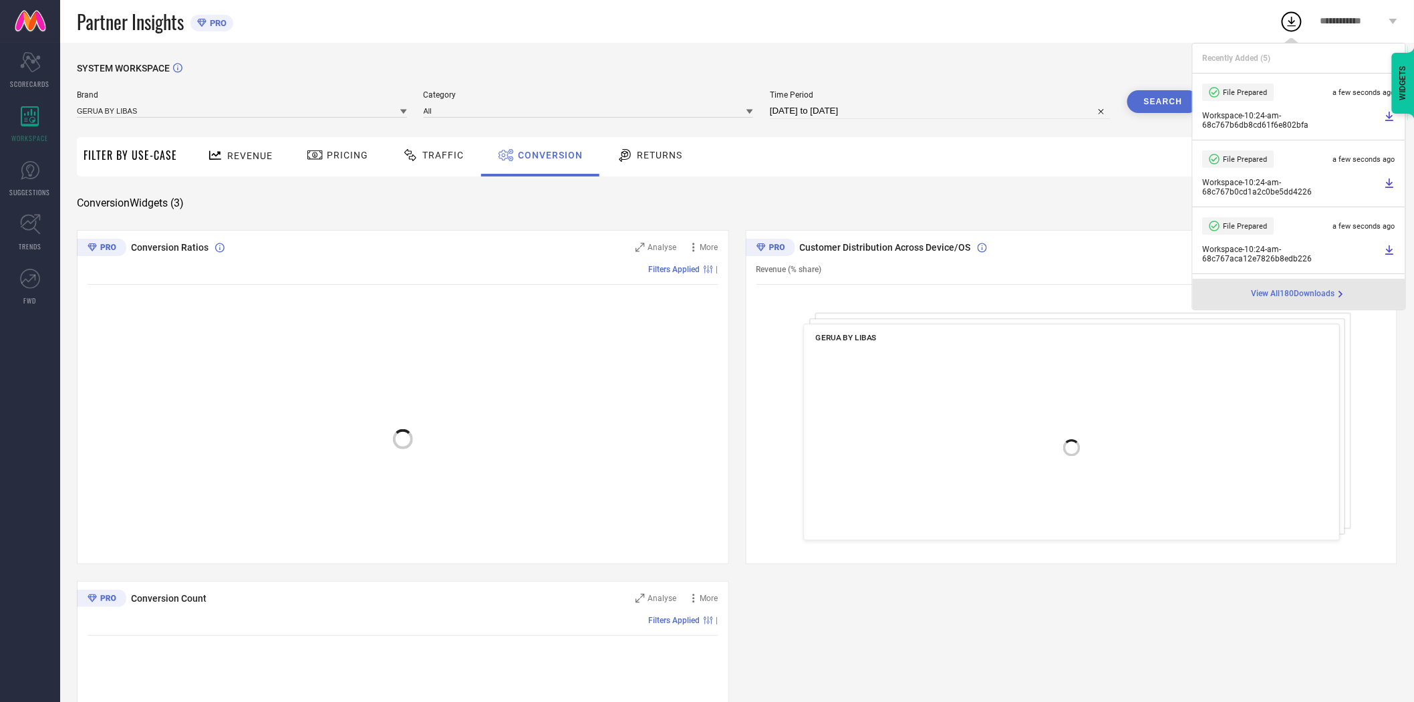
drag, startPoint x: 1051, startPoint y: 190, endPoint x: 1061, endPoint y: 190, distance: 9.4
click at [1053, 190] on div "SYSTEM WORKSPACE Brand GERUA BY LIBAS Category All Time Period [DATE] to [DATE]…" at bounding box center [737, 489] width 1320 height 852
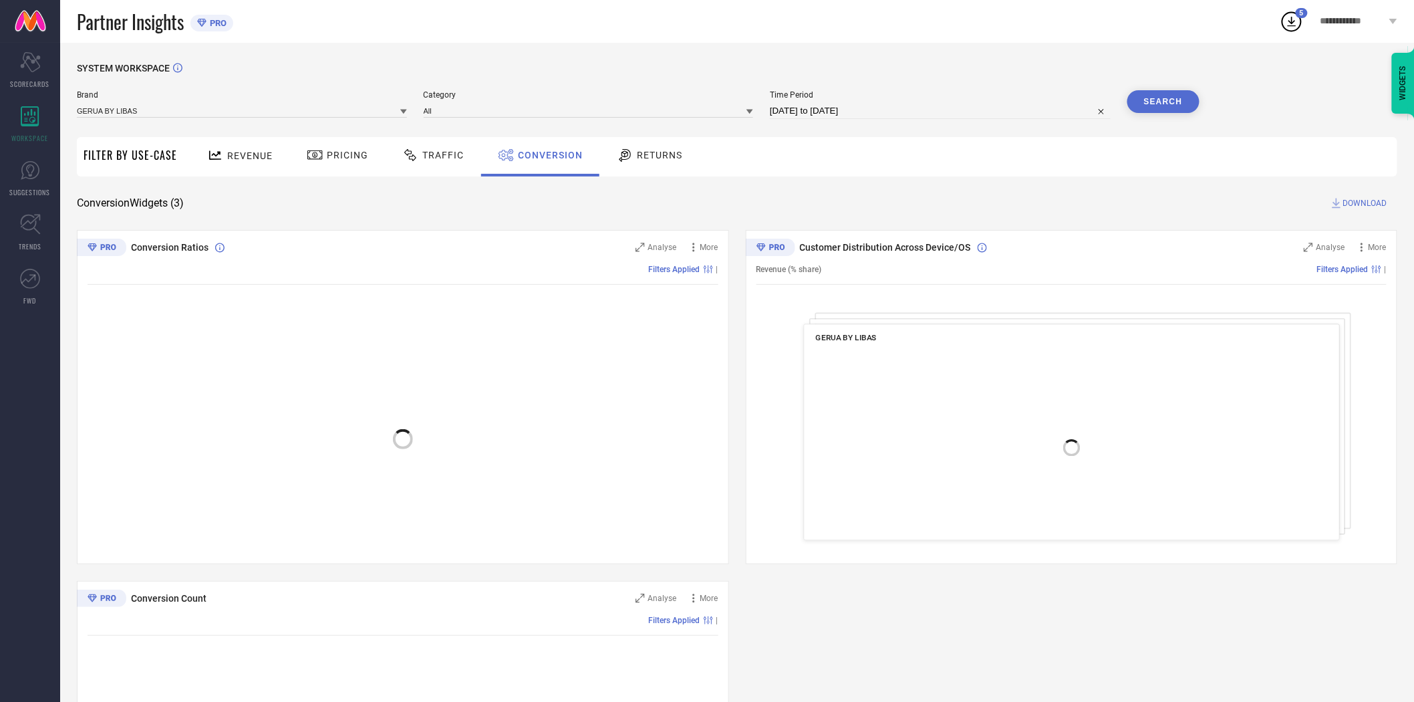
click at [1365, 204] on span "DOWNLOAD" at bounding box center [1365, 202] width 44 height 13
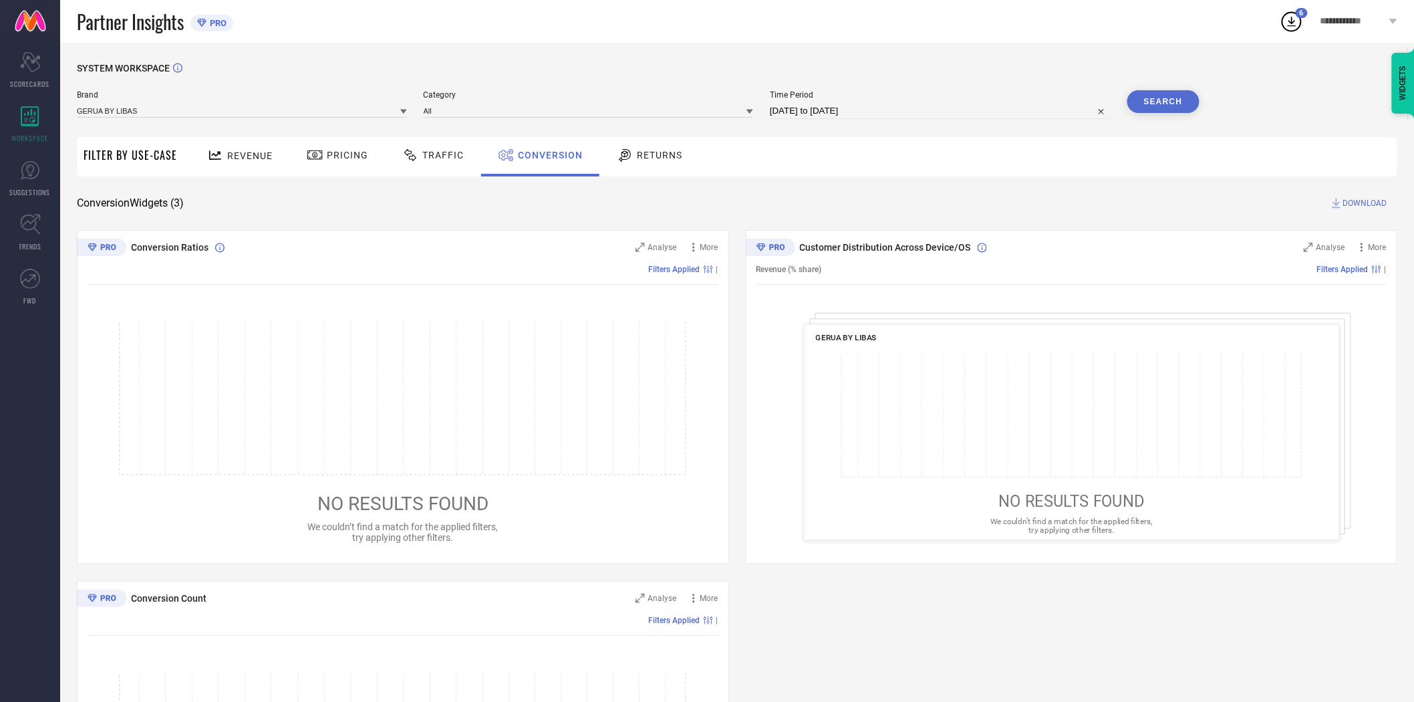
click at [402, 112] on icon at bounding box center [403, 111] width 7 height 7
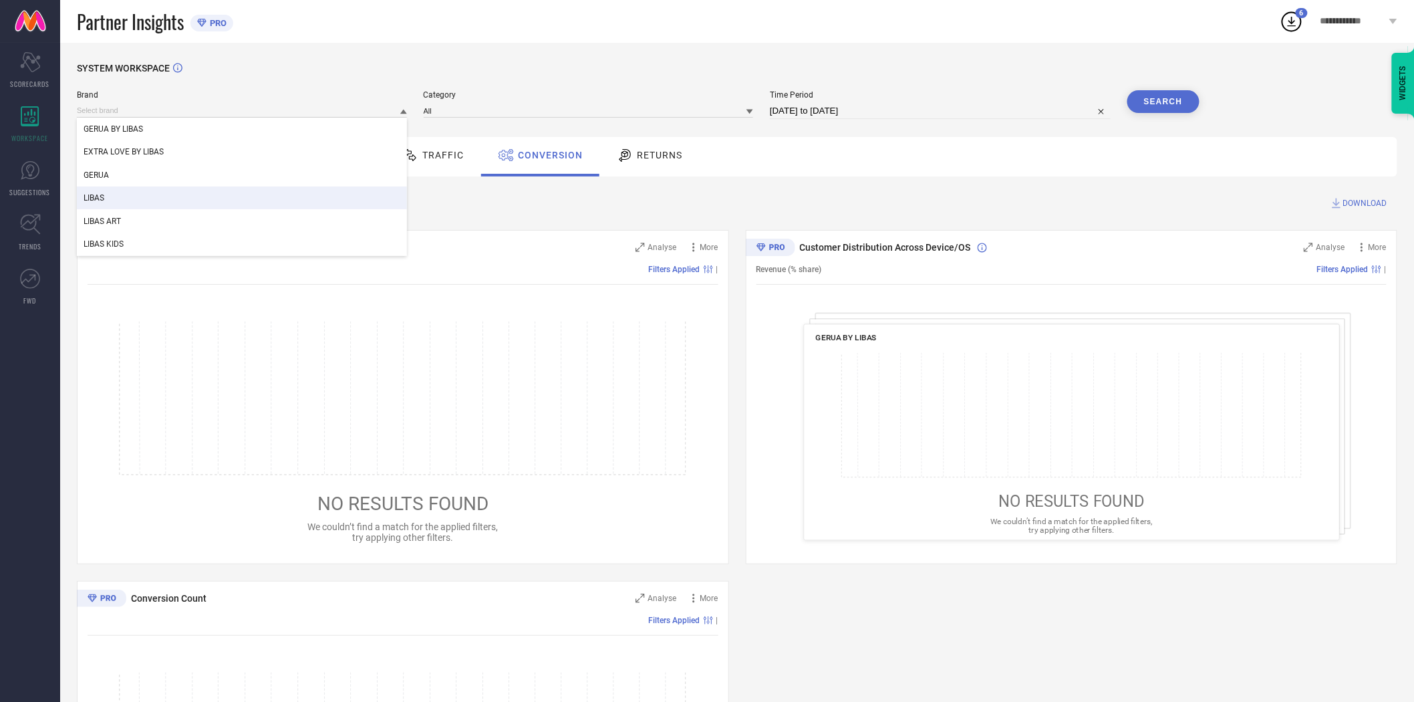
click at [210, 204] on div "LIBAS" at bounding box center [242, 197] width 330 height 23
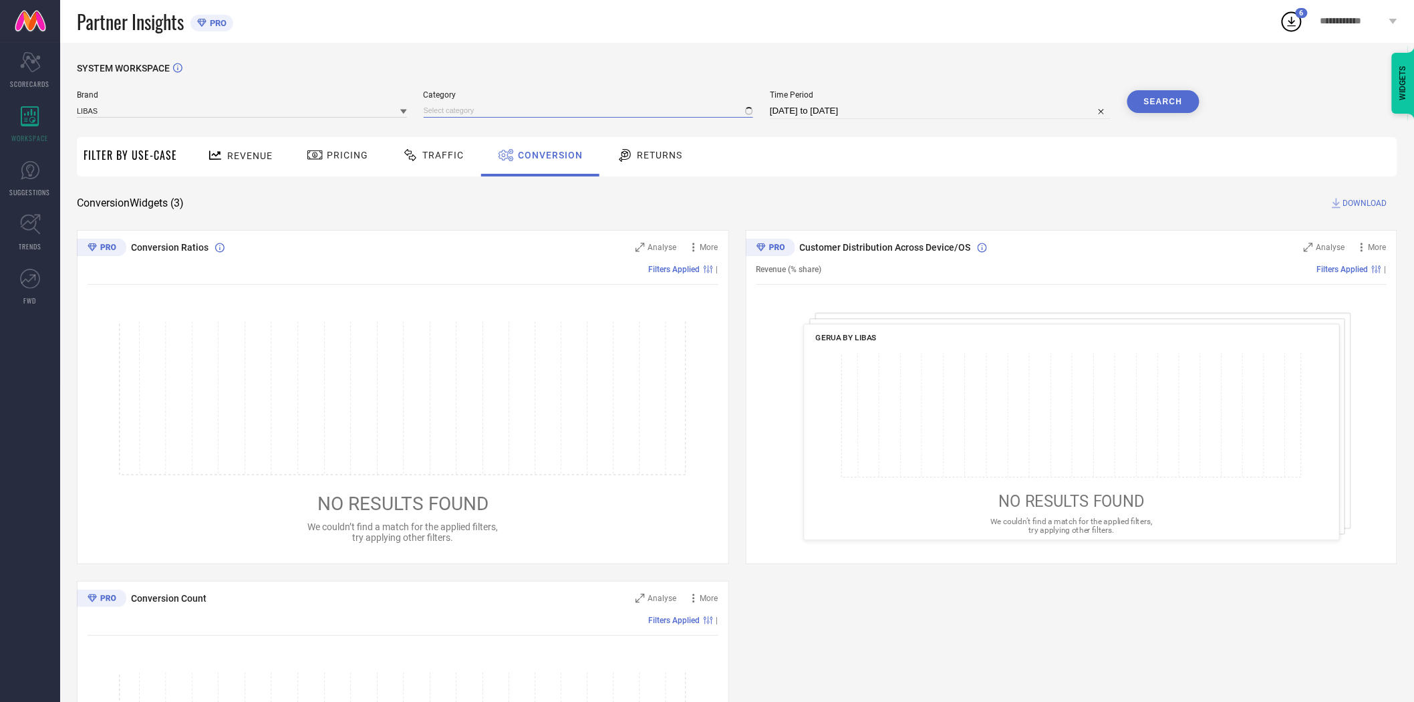
click at [444, 118] on input at bounding box center [589, 111] width 330 height 14
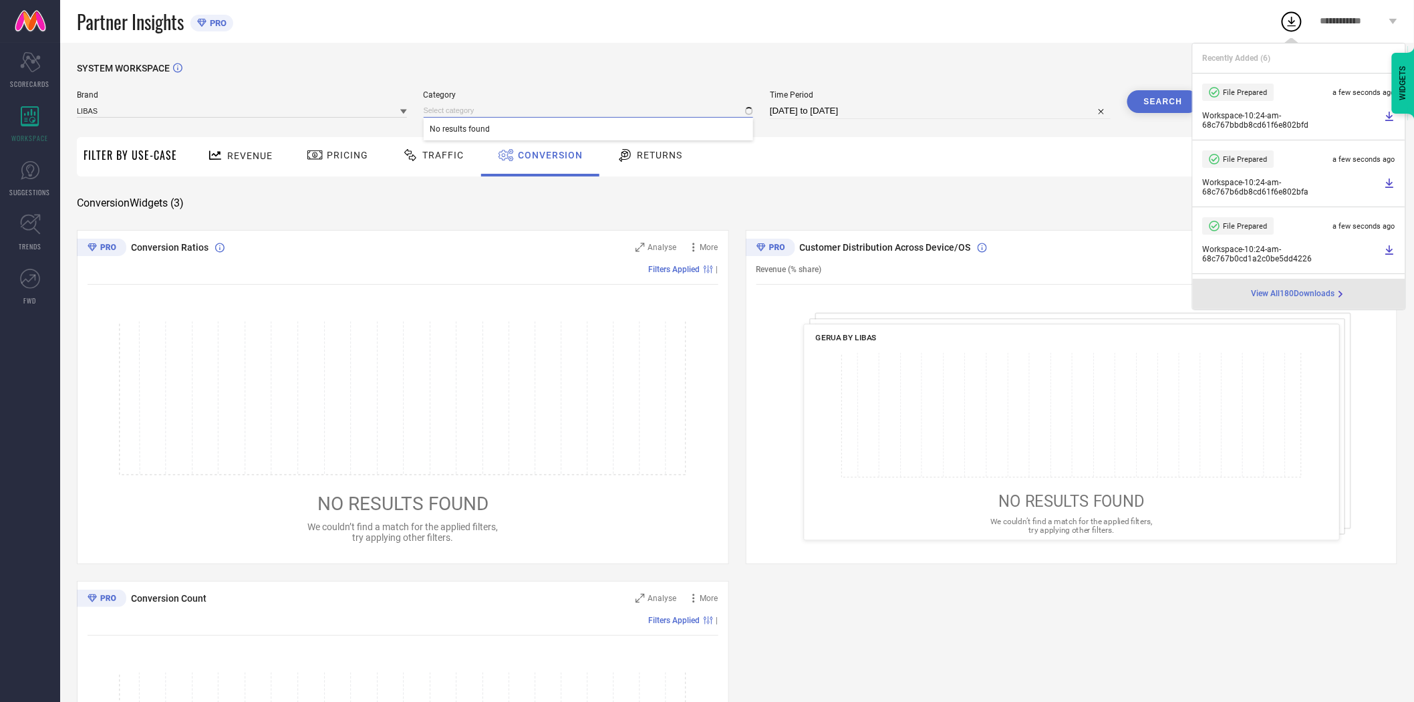
click at [458, 114] on input at bounding box center [589, 111] width 330 height 14
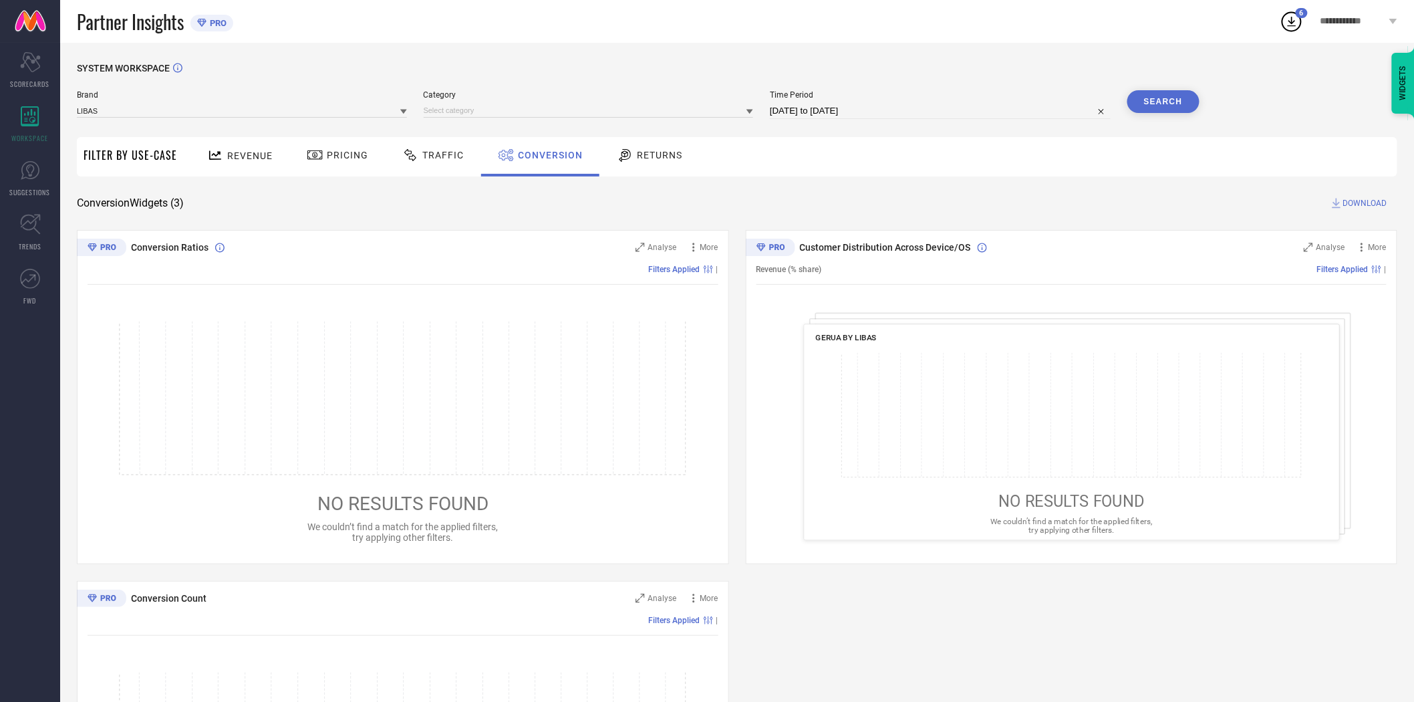
click at [495, 67] on div "SYSTEM WORKSPACE" at bounding box center [737, 76] width 1320 height 27
click at [462, 115] on input at bounding box center [589, 111] width 330 height 14
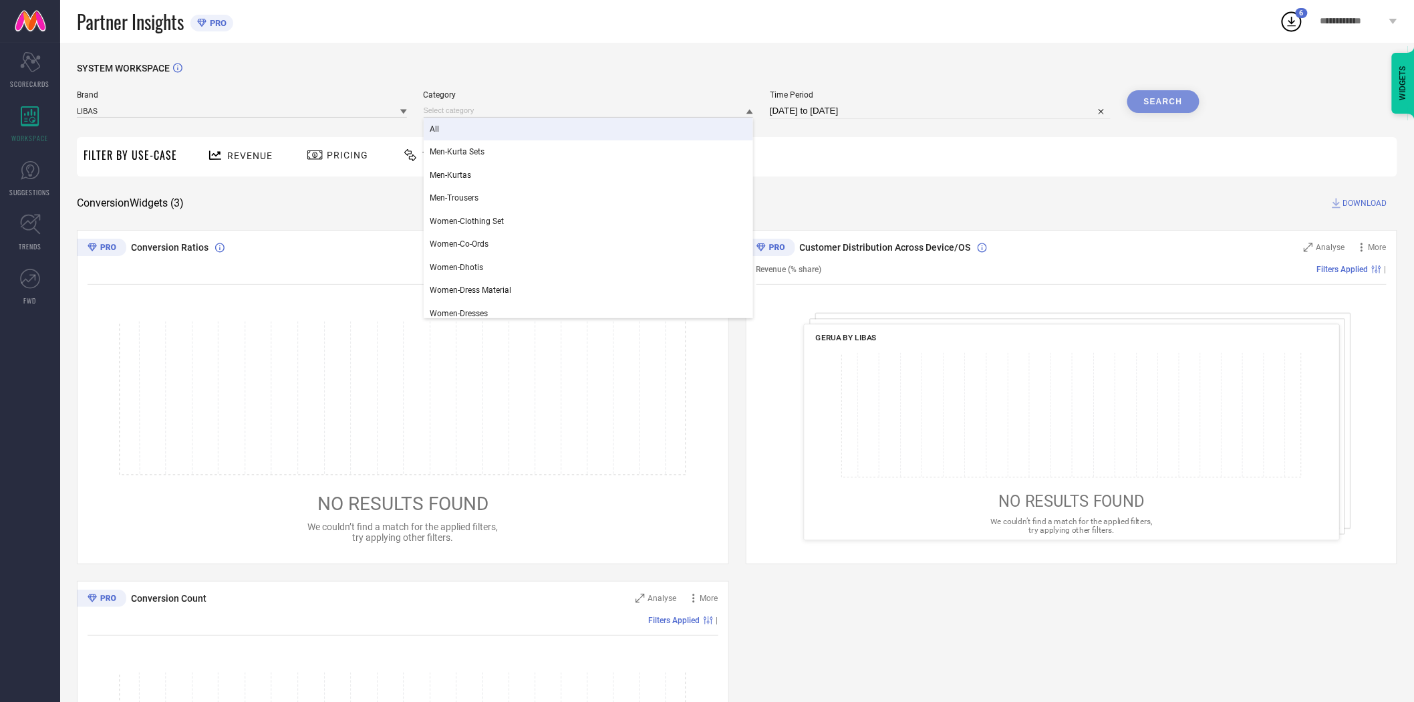
click at [458, 130] on div "All" at bounding box center [589, 129] width 330 height 23
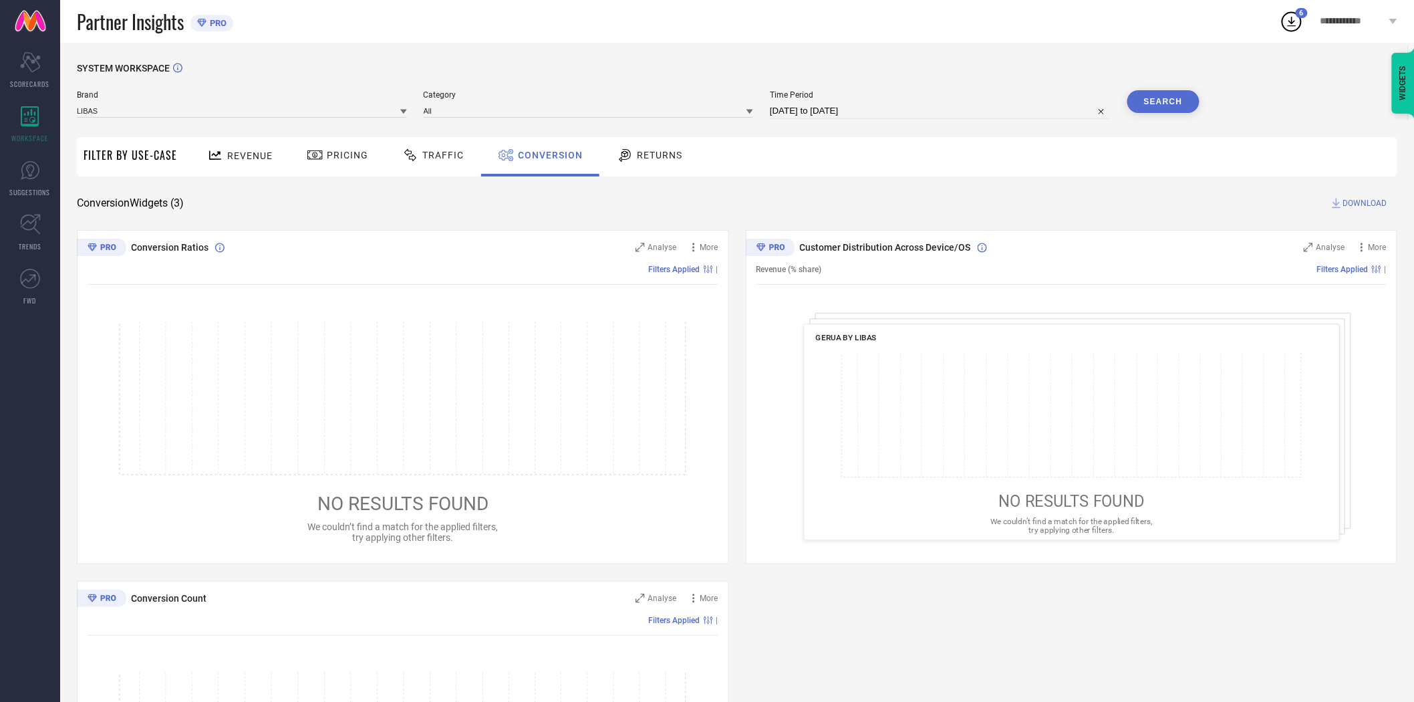
click at [1145, 102] on button "Search" at bounding box center [1163, 101] width 72 height 23
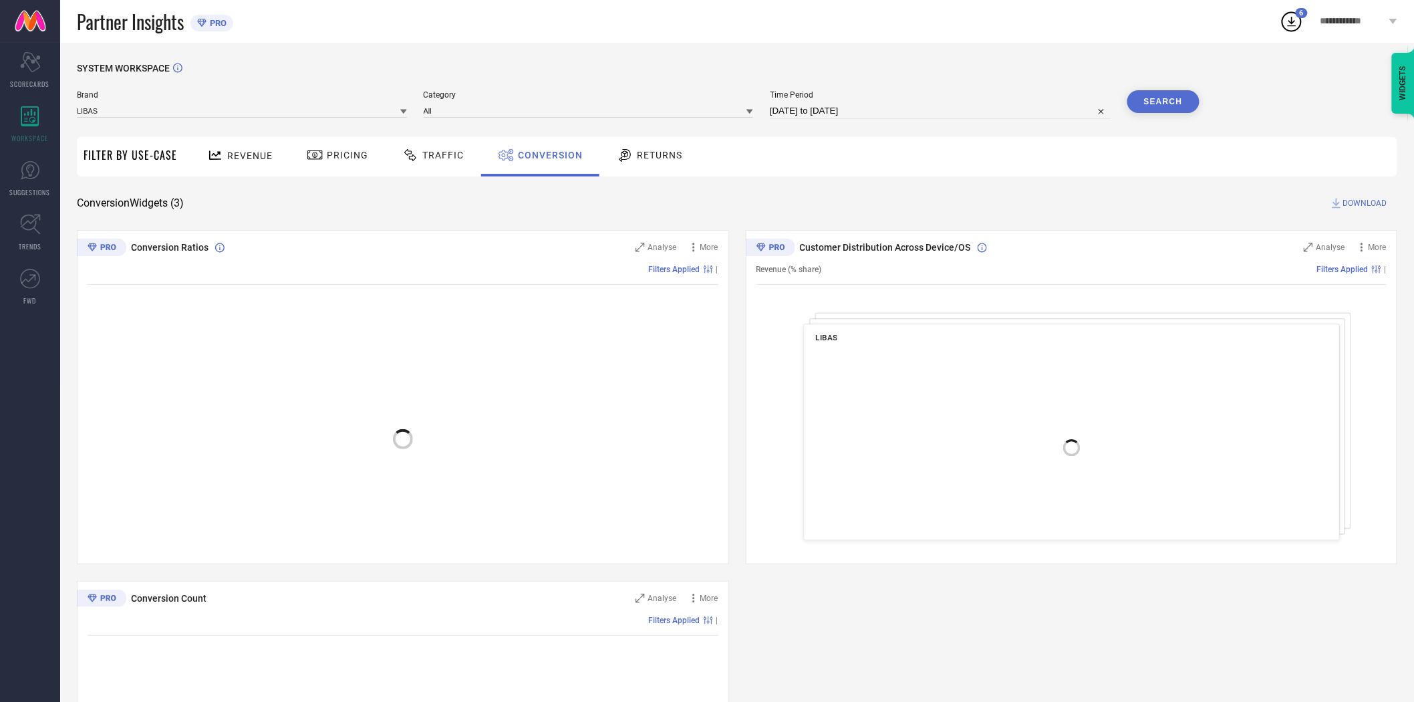
click at [1365, 199] on span "DOWNLOAD" at bounding box center [1365, 202] width 44 height 13
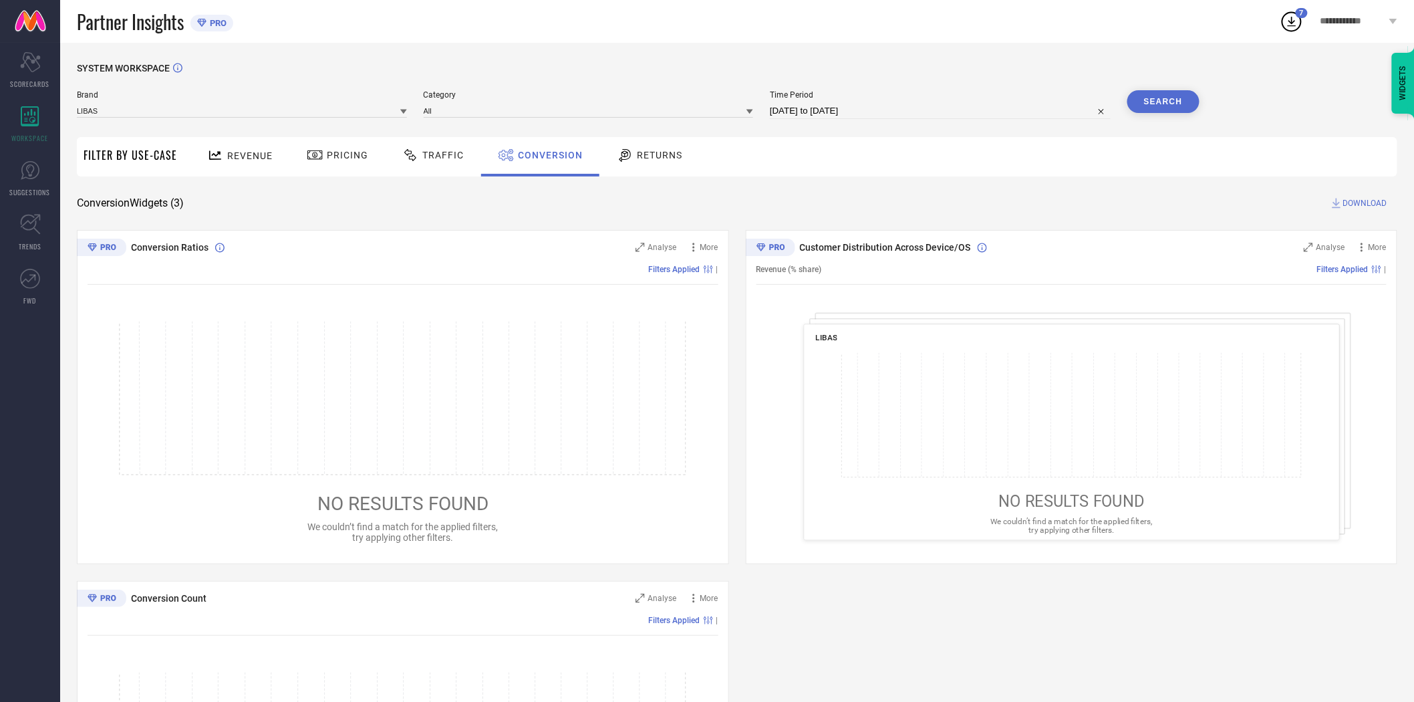
click at [910, 116] on input "[DATE] to [DATE]" at bounding box center [940, 111] width 341 height 16
select select "8"
select select "2025"
select select "9"
select select "2025"
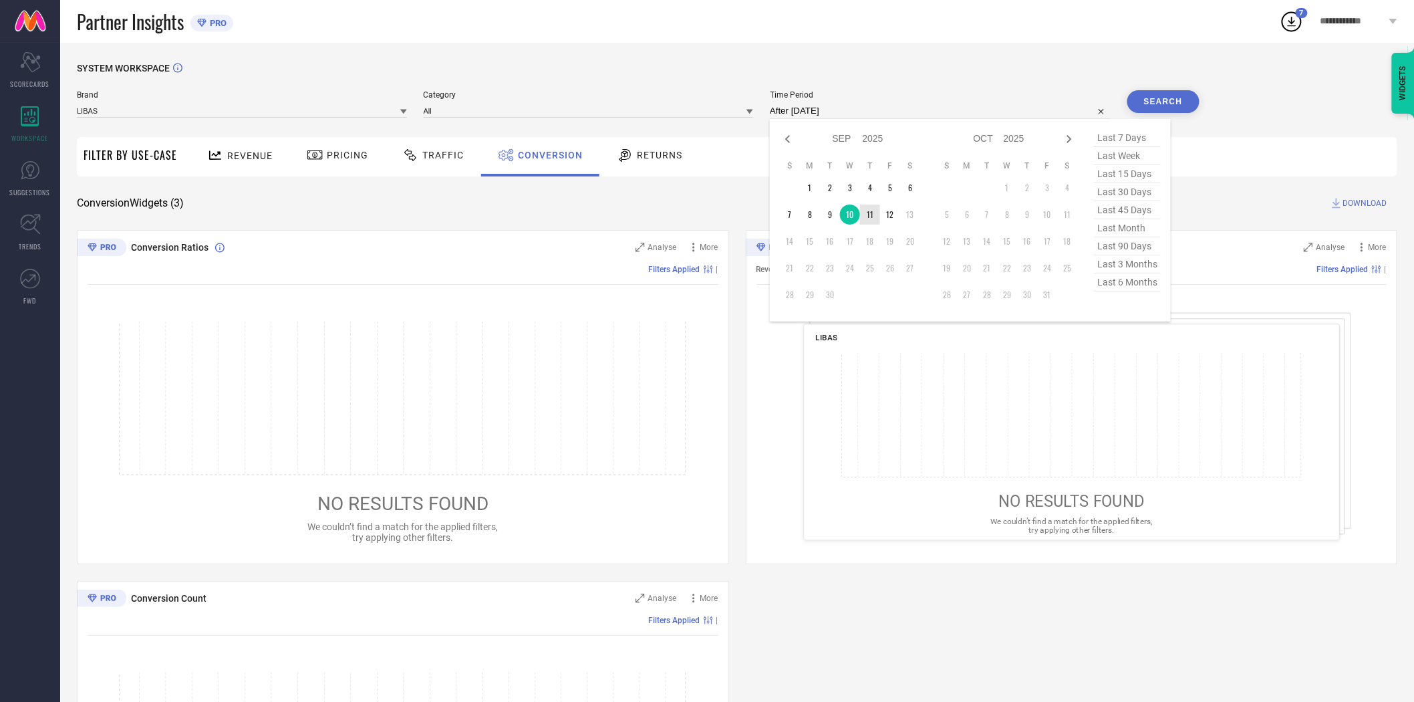
click at [866, 223] on td "11" at bounding box center [870, 214] width 20 height 20
type input "[DATE] to [DATE]"
drag, startPoint x: 866, startPoint y: 223, endPoint x: 903, endPoint y: 182, distance: 54.9
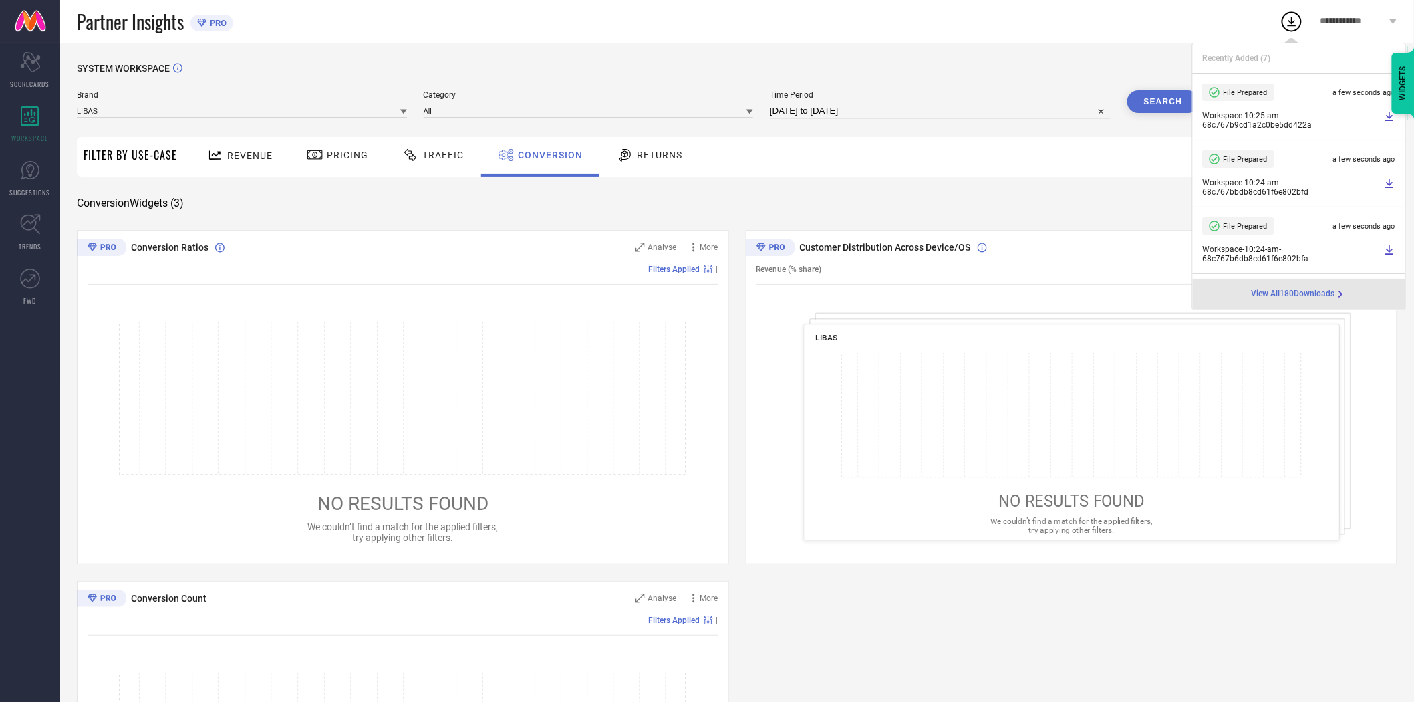
click at [1158, 96] on button "Search" at bounding box center [1163, 101] width 72 height 23
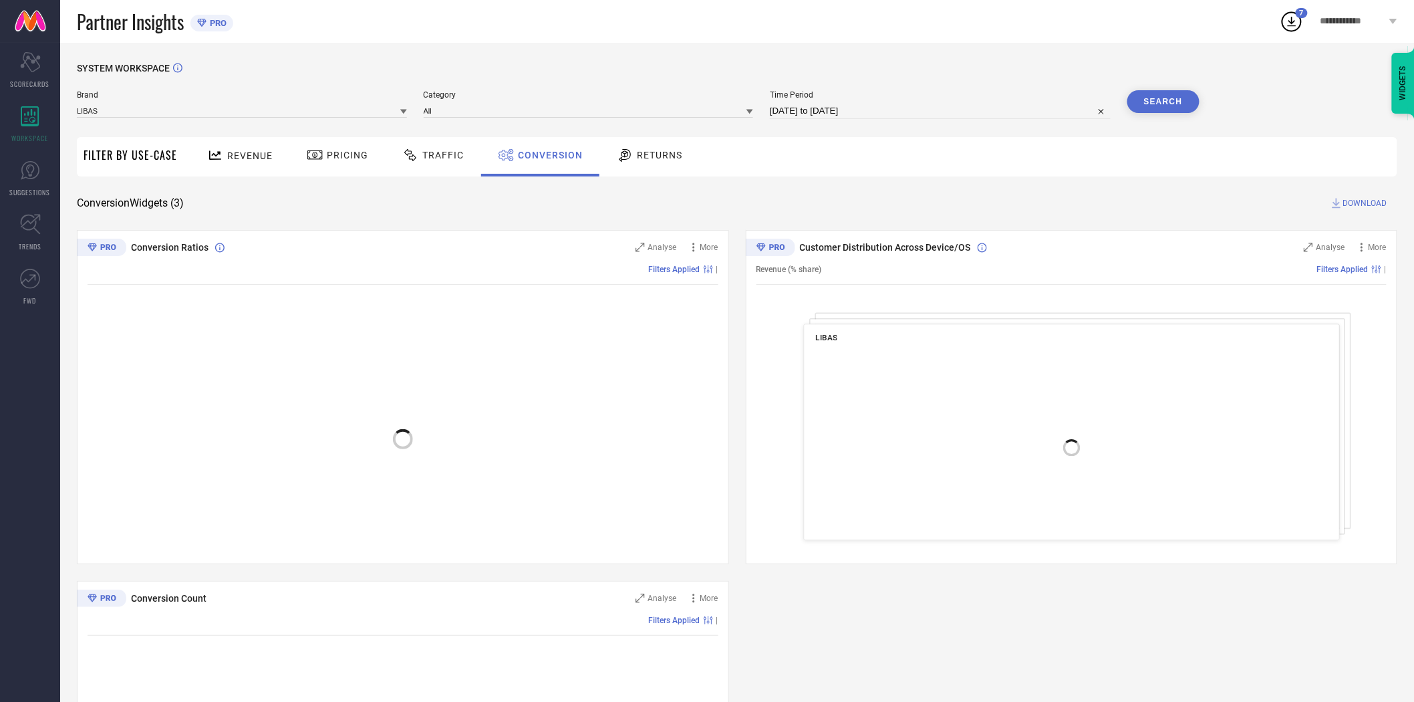
click at [1360, 194] on div "SYSTEM WORKSPACE Brand LIBAS Category All Time Period [DATE] to [DATE] Search F…" at bounding box center [737, 489] width 1320 height 852
click at [1351, 202] on span "DOWNLOAD" at bounding box center [1365, 202] width 44 height 13
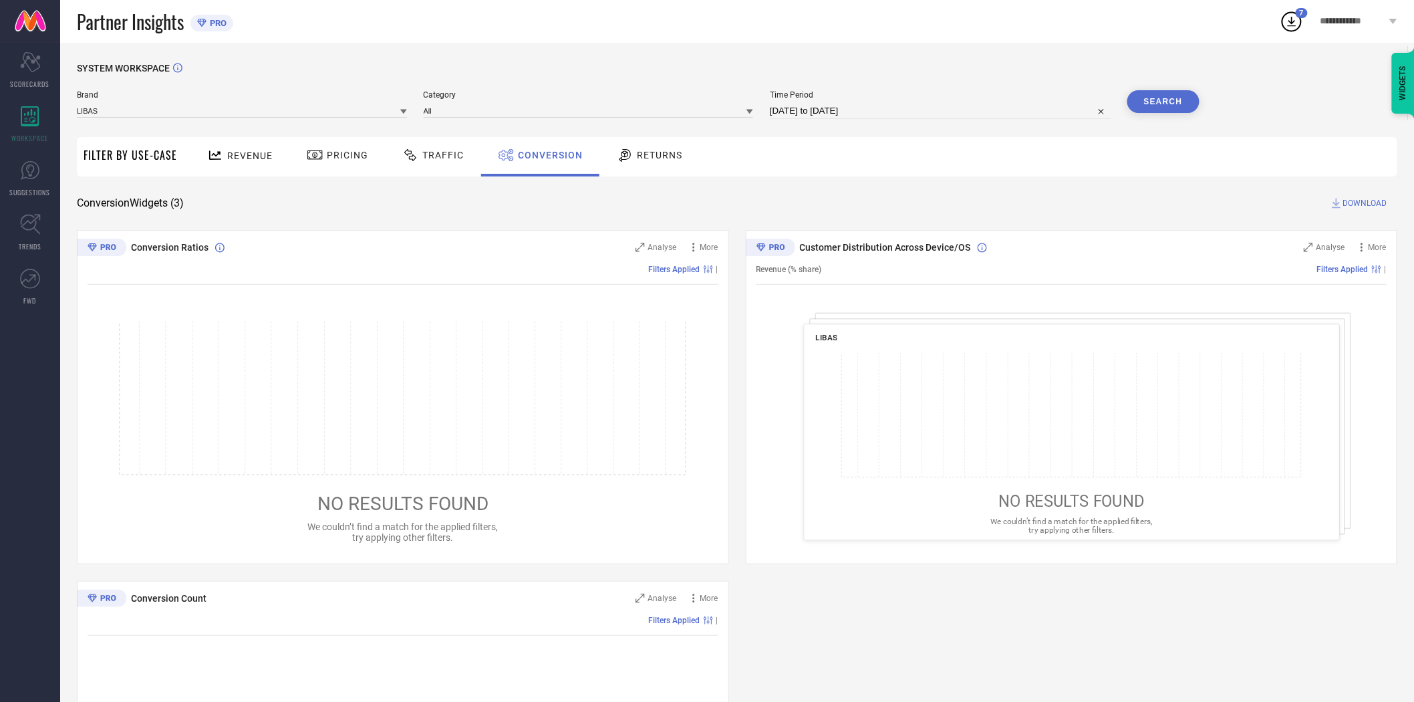
click at [923, 116] on input "[DATE] to [DATE]" at bounding box center [940, 111] width 341 height 16
select select "8"
select select "2025"
select select "9"
select select "2025"
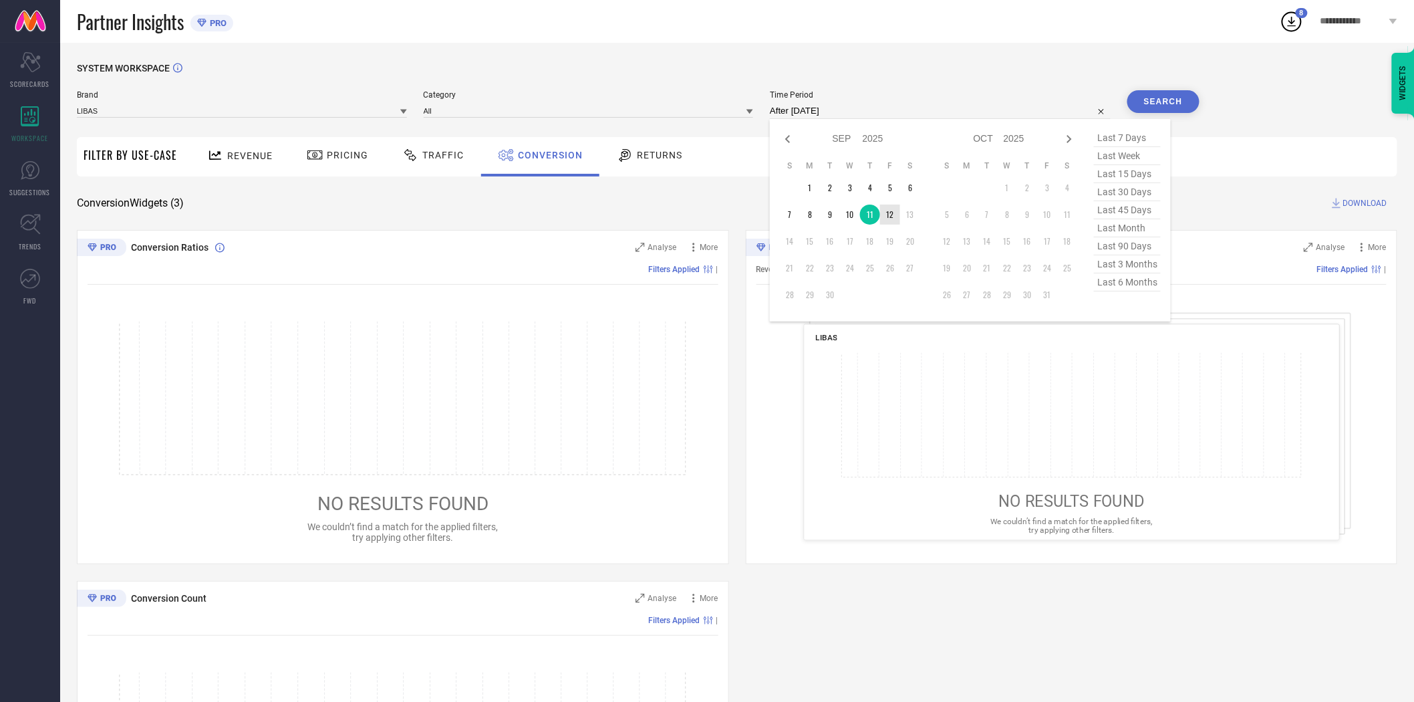
click at [891, 213] on td "12" at bounding box center [890, 214] width 20 height 20
type input "[DATE] to [DATE]"
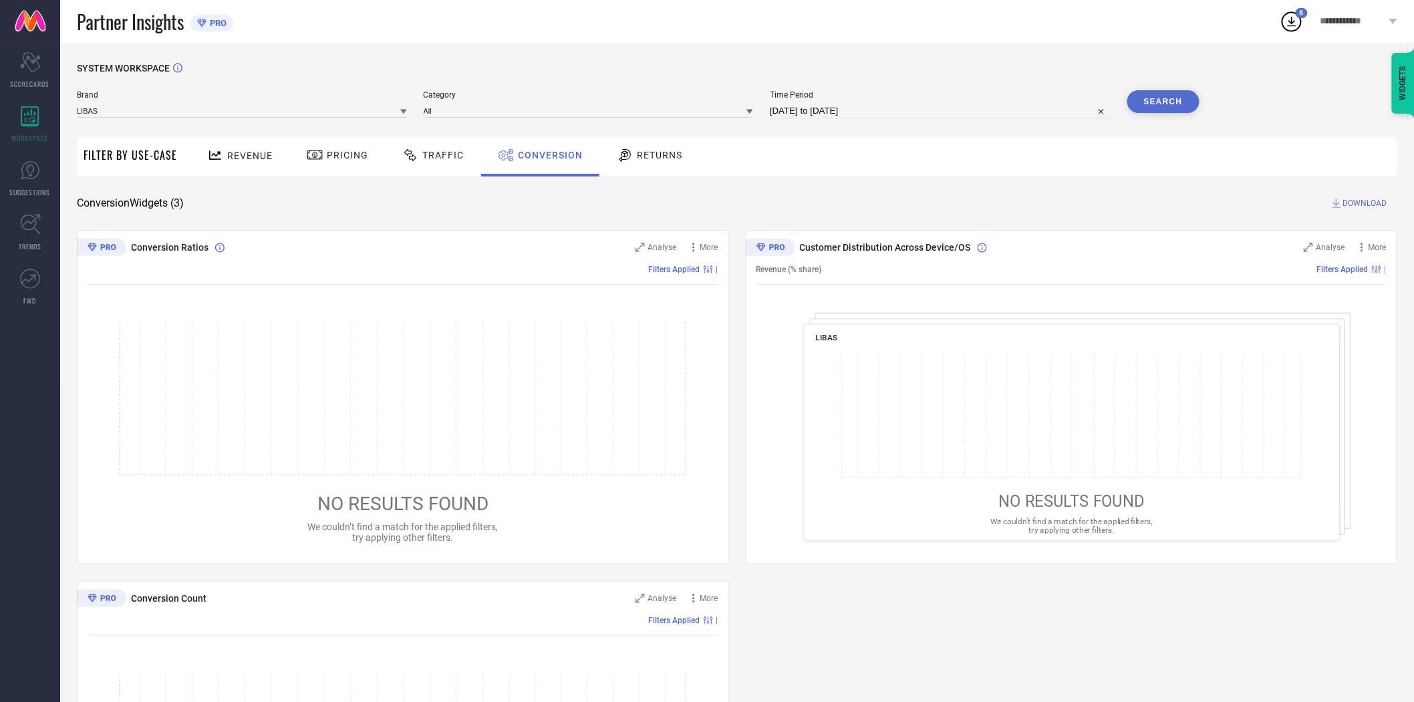
click at [1176, 101] on button "Search" at bounding box center [1163, 101] width 72 height 23
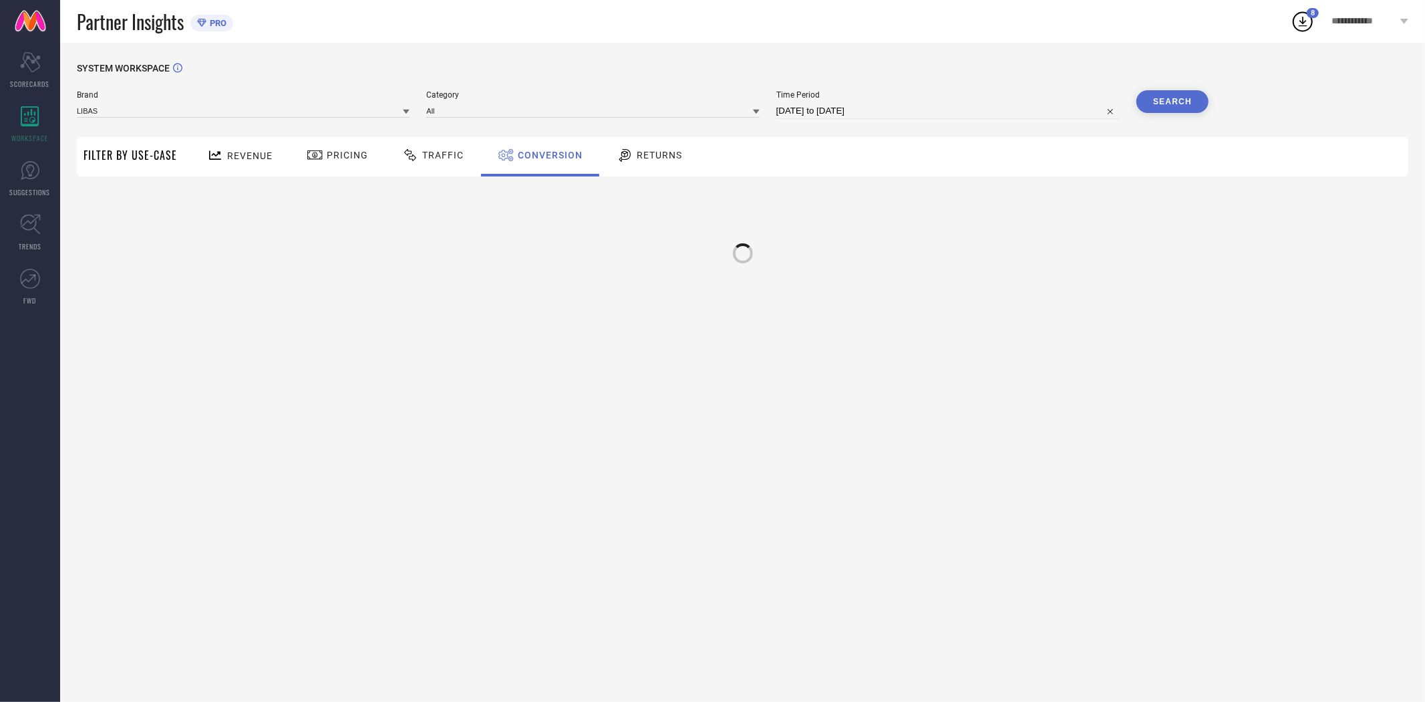
click at [1032, 212] on div at bounding box center [743, 246] width 1332 height 100
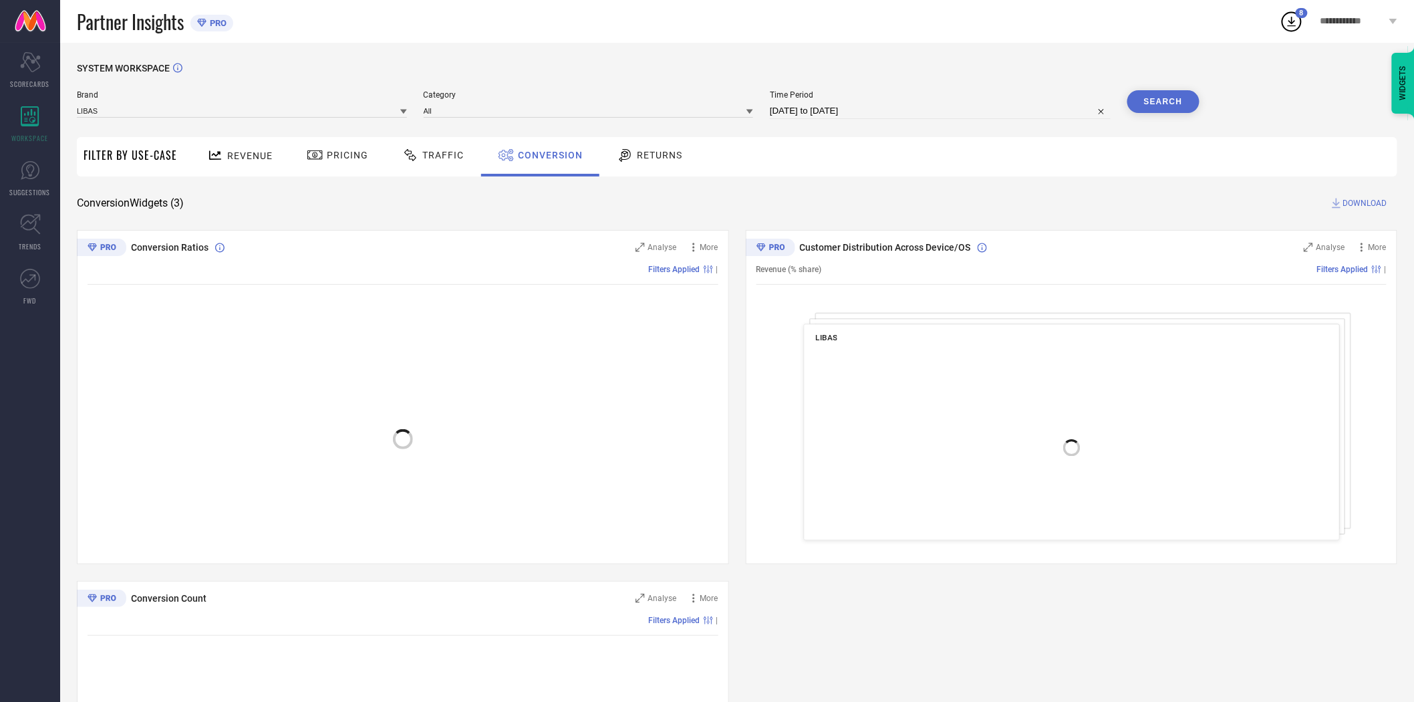
click at [1374, 200] on span "DOWNLOAD" at bounding box center [1365, 202] width 44 height 13
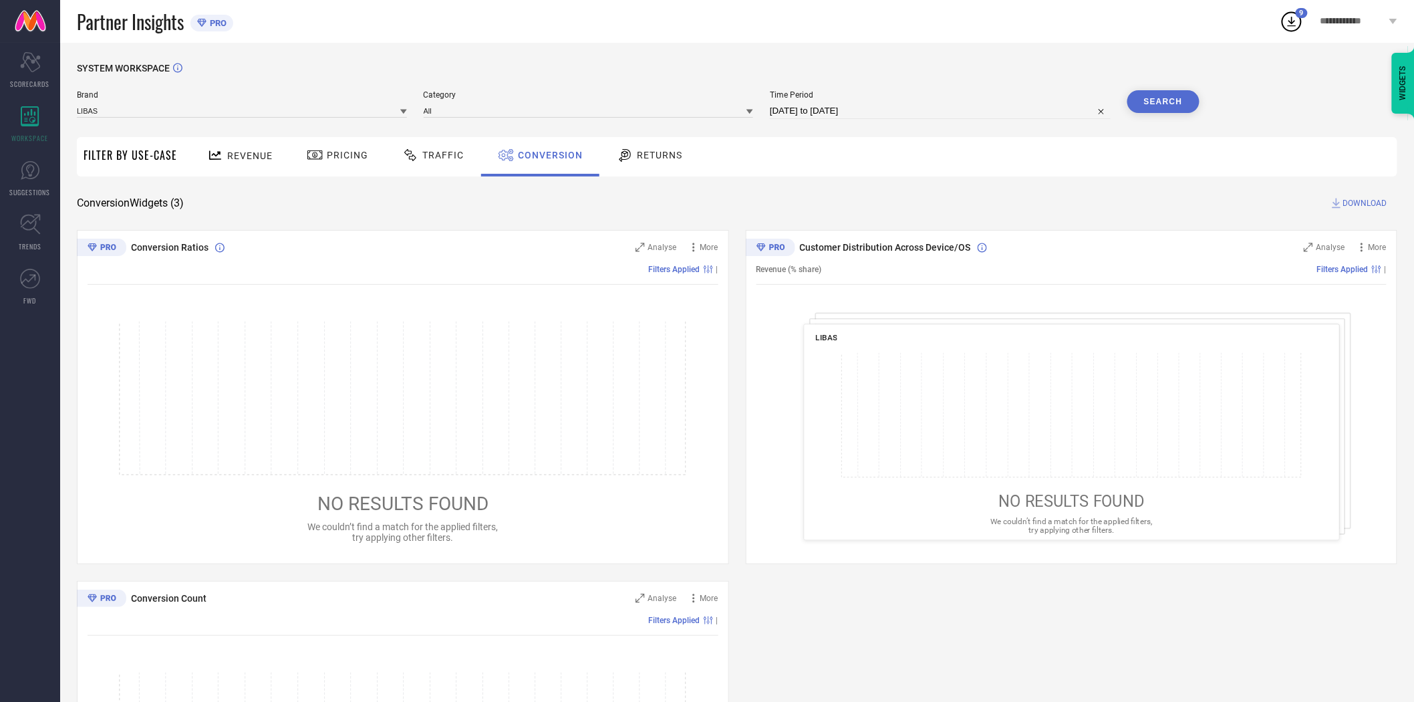
click at [404, 112] on icon at bounding box center [403, 112] width 7 height 5
click at [321, 215] on div "LIBAS ART" at bounding box center [242, 221] width 330 height 23
click at [452, 114] on input at bounding box center [589, 111] width 330 height 14
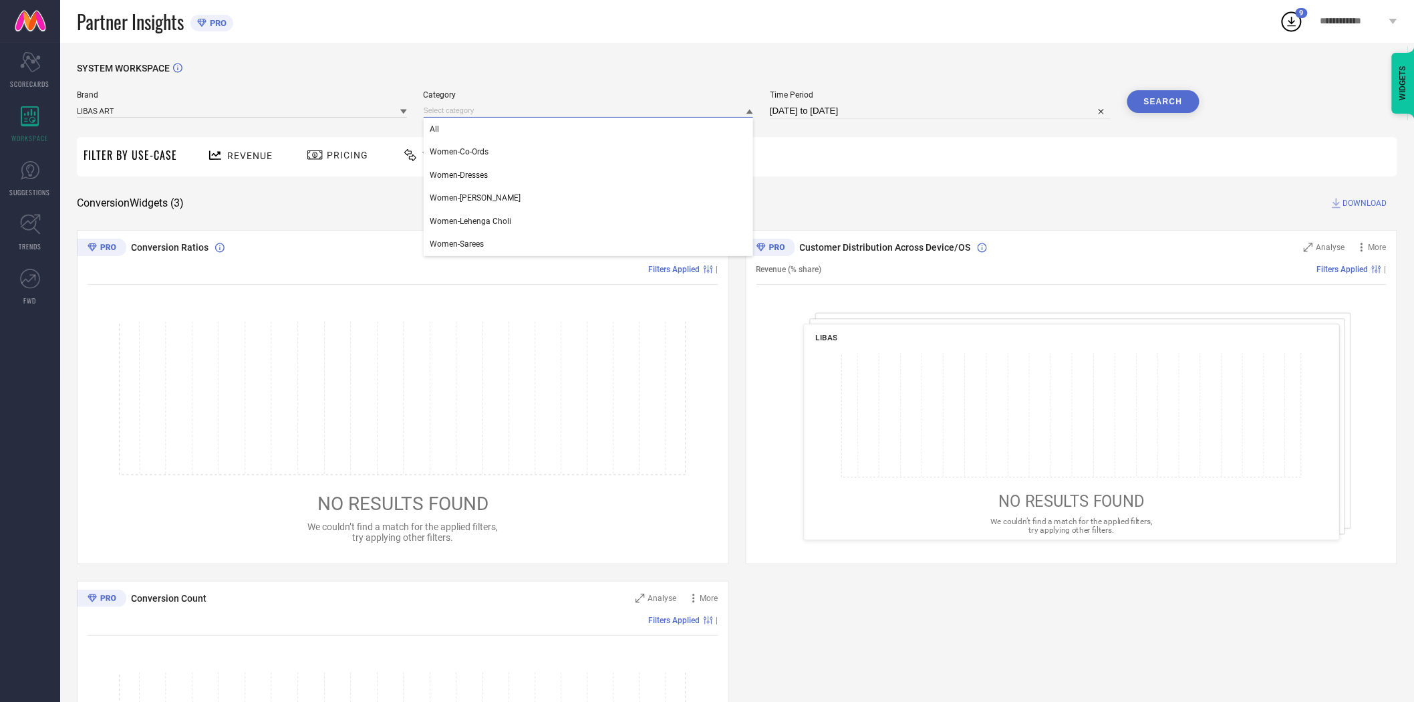
click at [456, 114] on input at bounding box center [589, 111] width 330 height 14
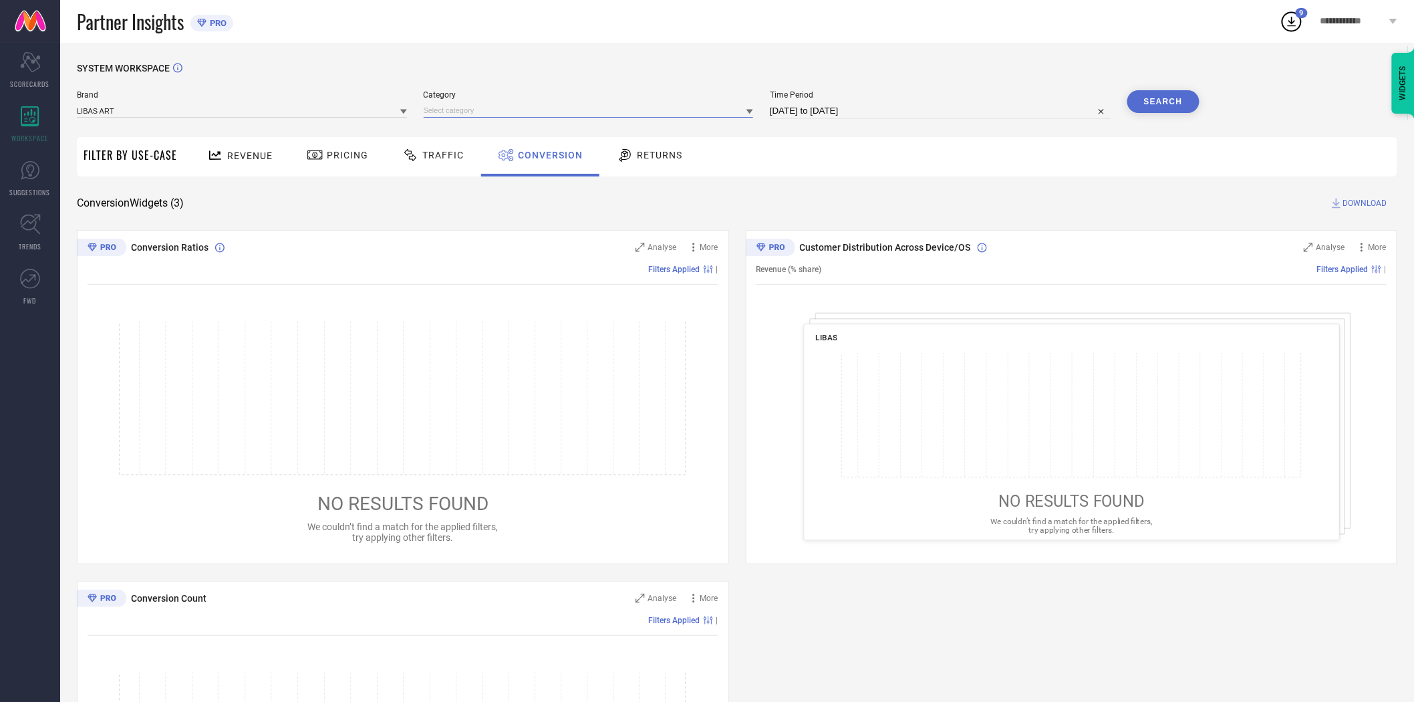
click at [456, 114] on input at bounding box center [589, 111] width 330 height 14
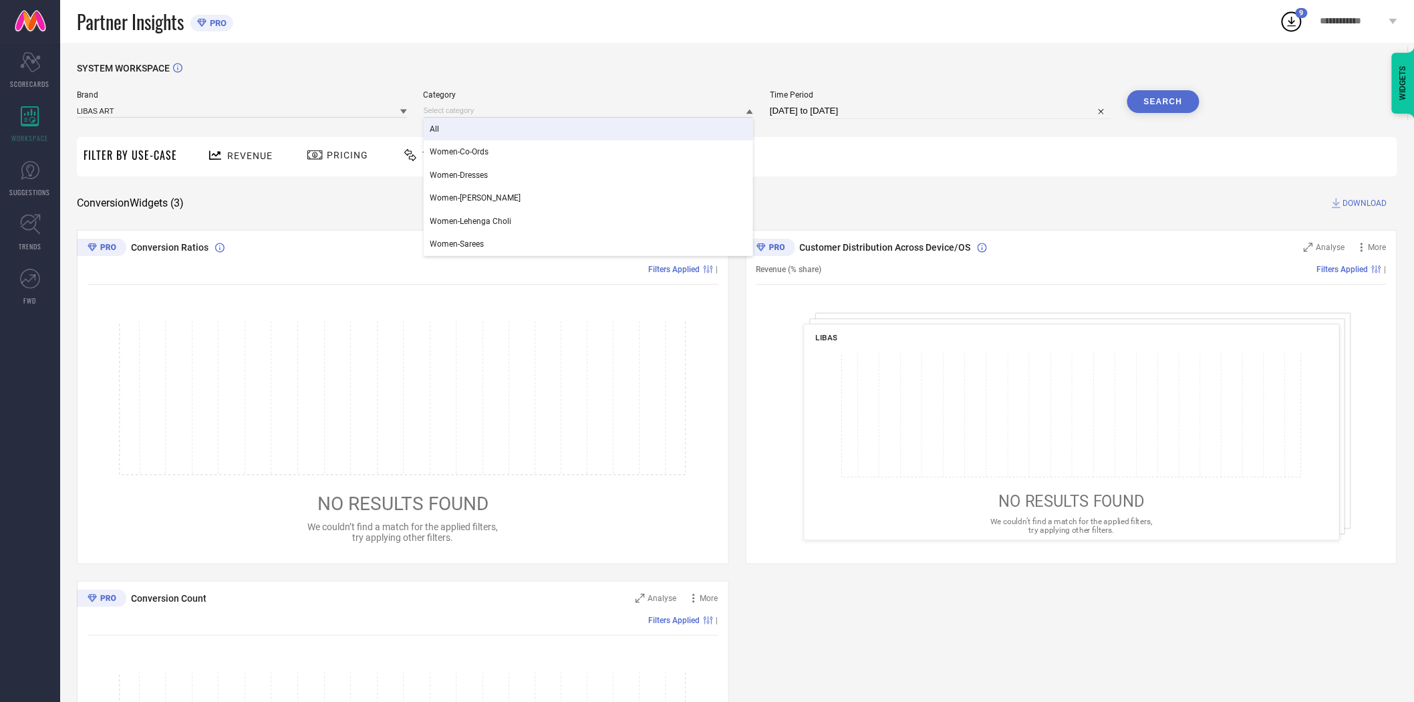
click at [456, 130] on div "All" at bounding box center [589, 129] width 330 height 23
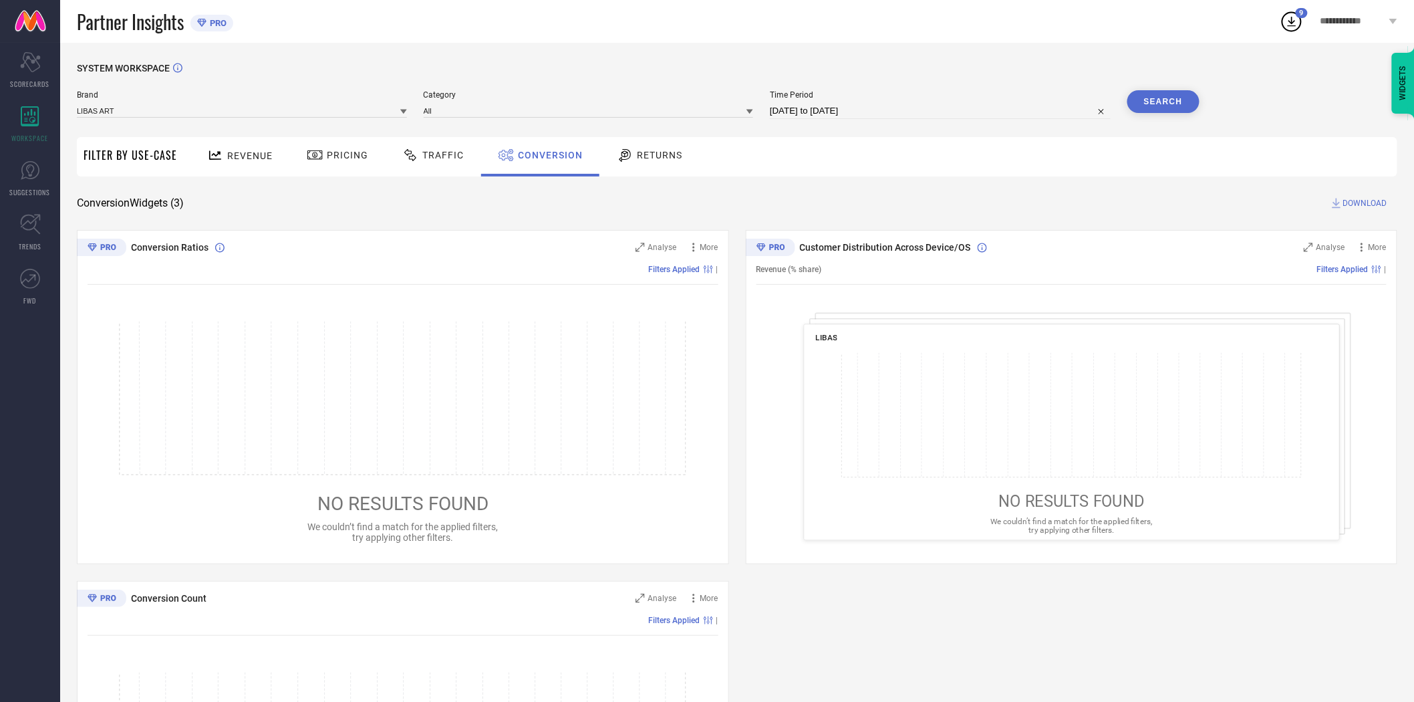
click at [1151, 104] on button "Search" at bounding box center [1163, 101] width 72 height 23
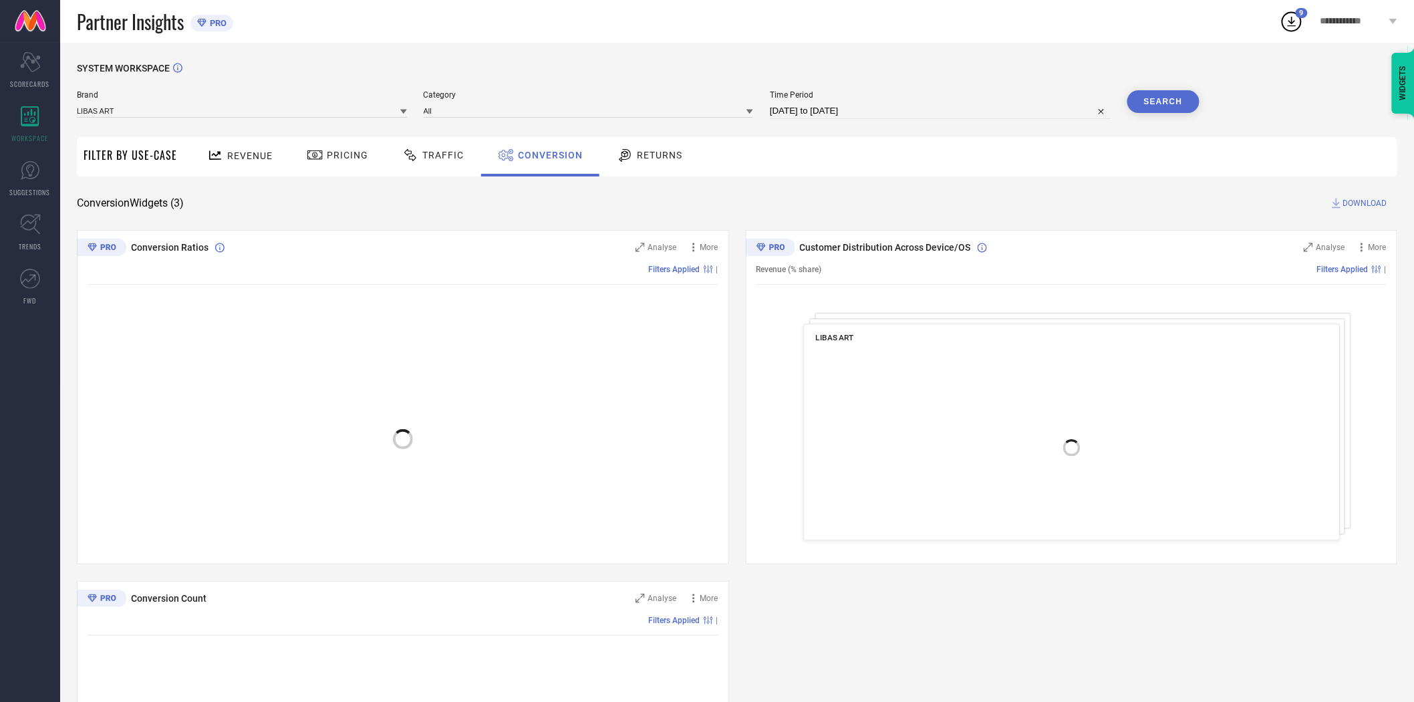
click at [1365, 200] on span "DOWNLOAD" at bounding box center [1365, 202] width 44 height 13
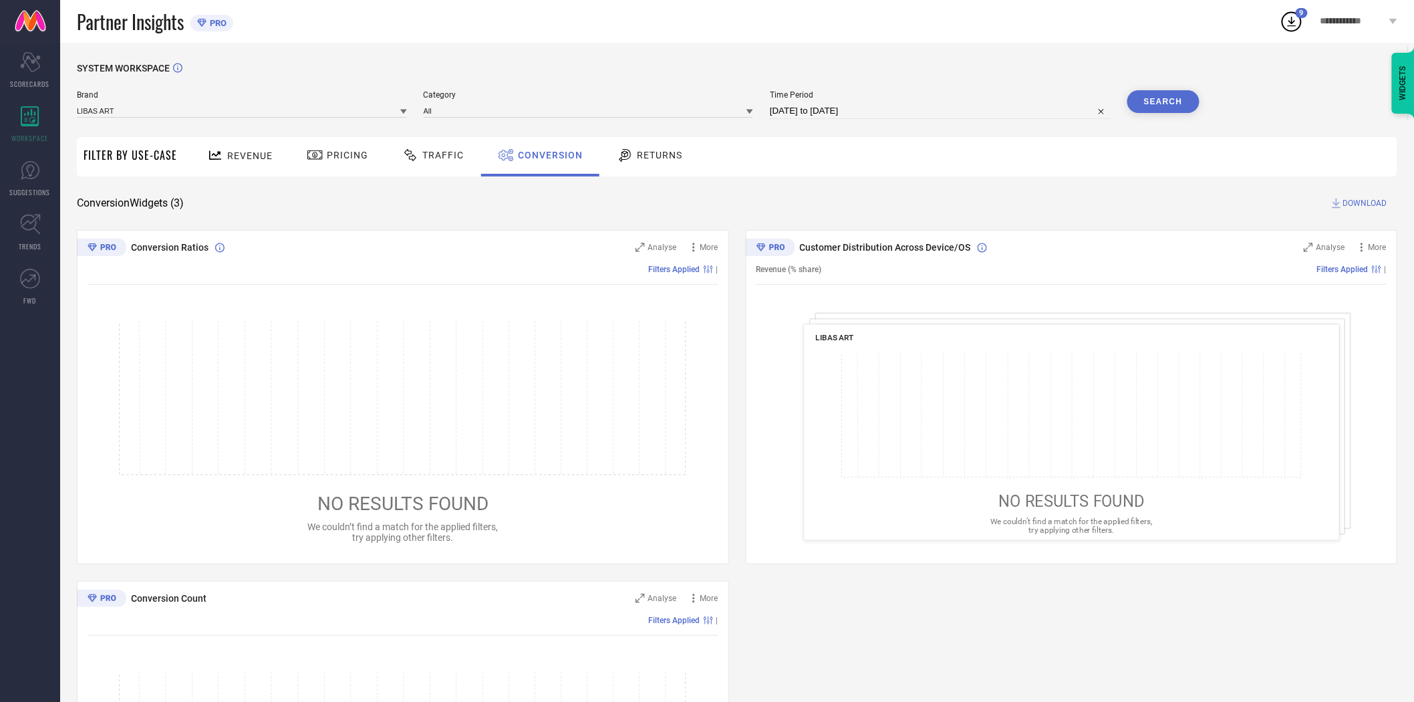
click at [891, 107] on input "[DATE] to [DATE]" at bounding box center [940, 111] width 341 height 16
select select "8"
select select "2025"
select select "9"
select select "2025"
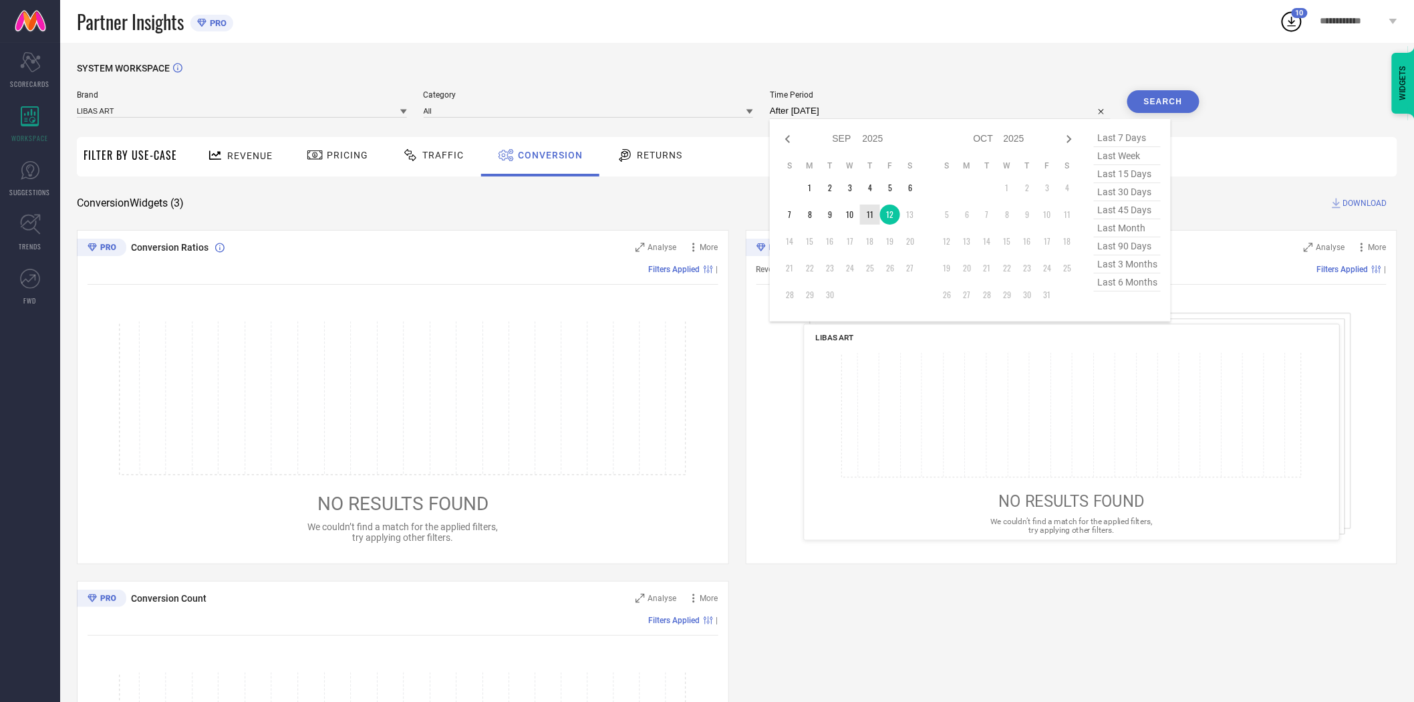
click at [871, 211] on td "11" at bounding box center [870, 214] width 20 height 20
type input "[DATE] to [DATE]"
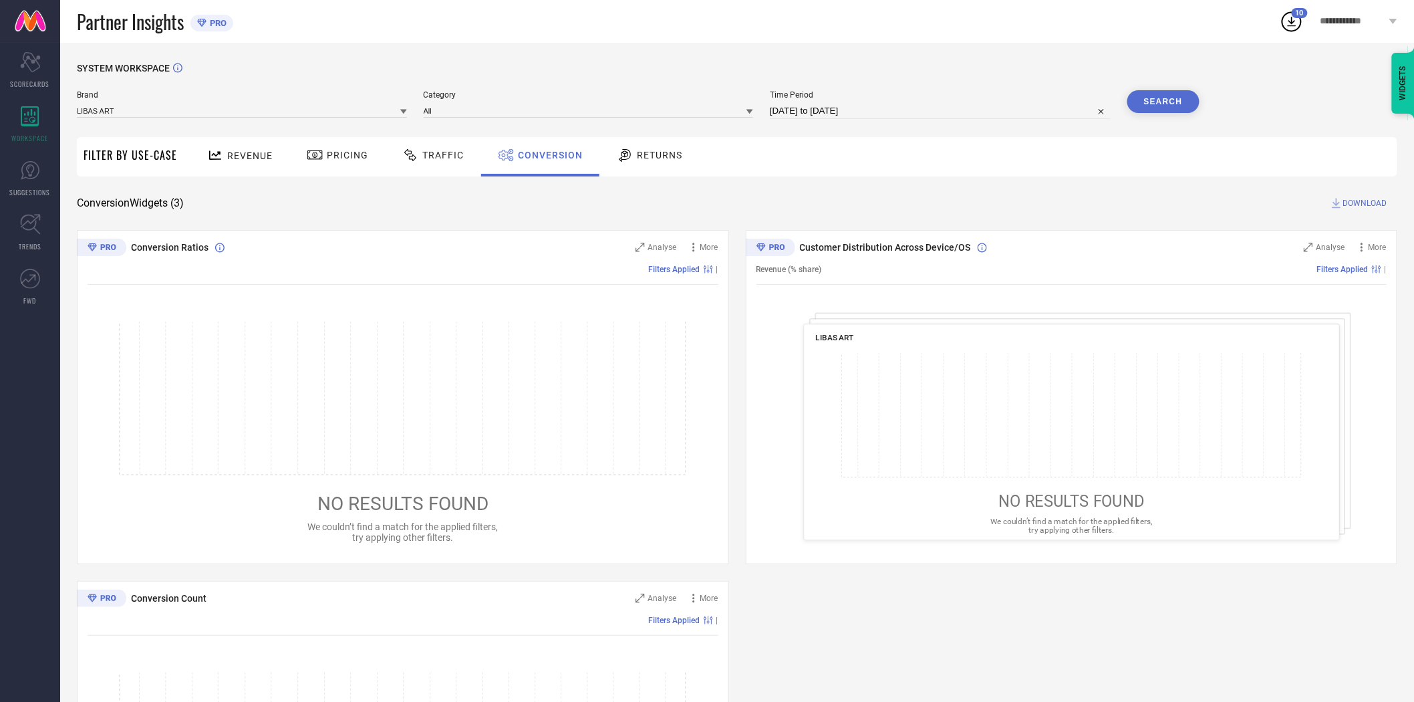
click at [1184, 100] on button "Search" at bounding box center [1163, 101] width 72 height 23
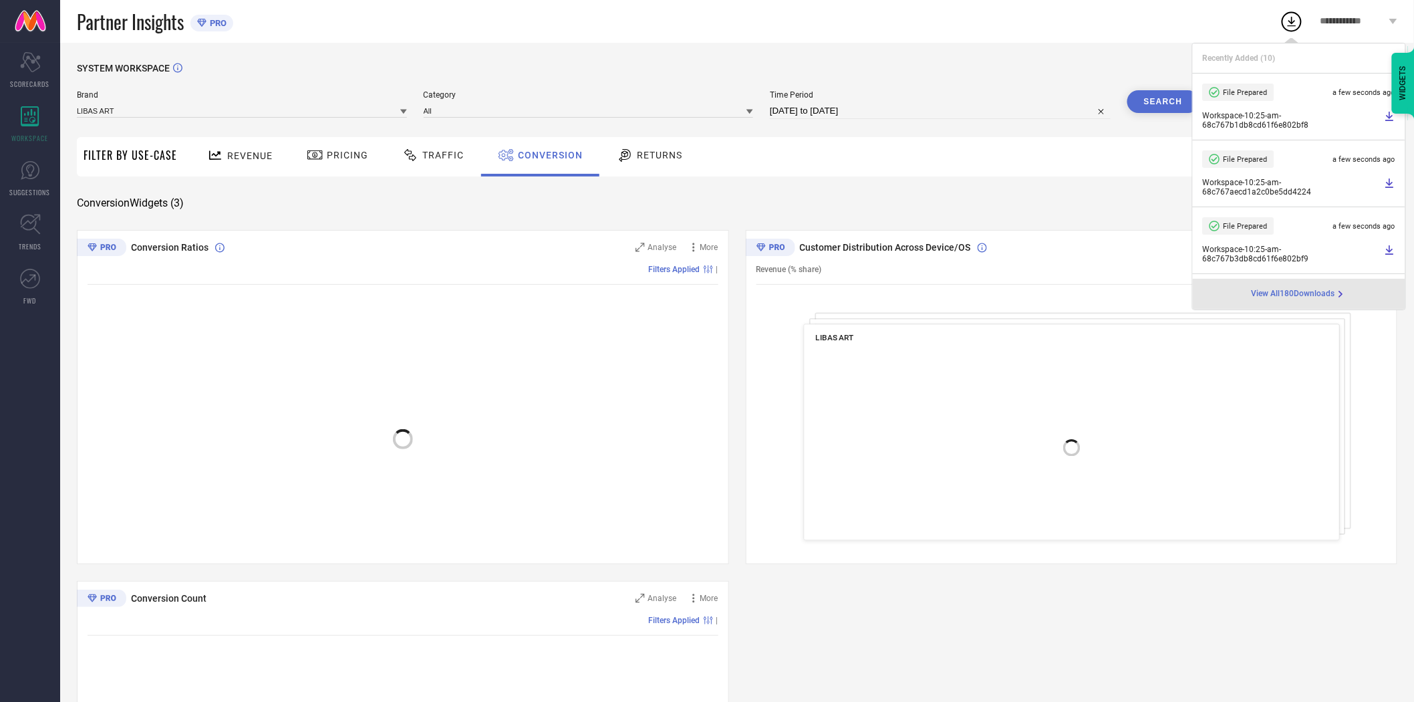
click at [1074, 200] on div "Conversion Widgets ( 3 ) DOWNLOAD" at bounding box center [737, 202] width 1320 height 13
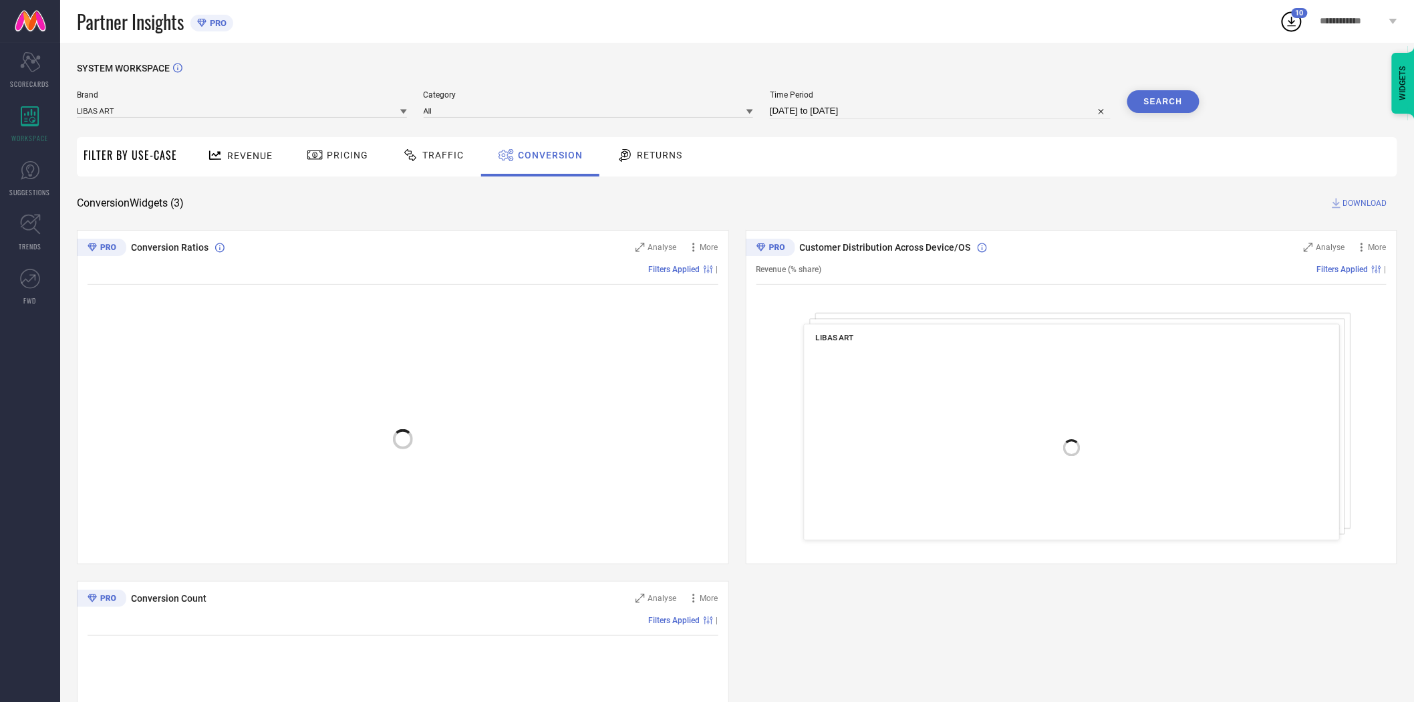
click at [1353, 205] on span "DOWNLOAD" at bounding box center [1365, 202] width 44 height 13
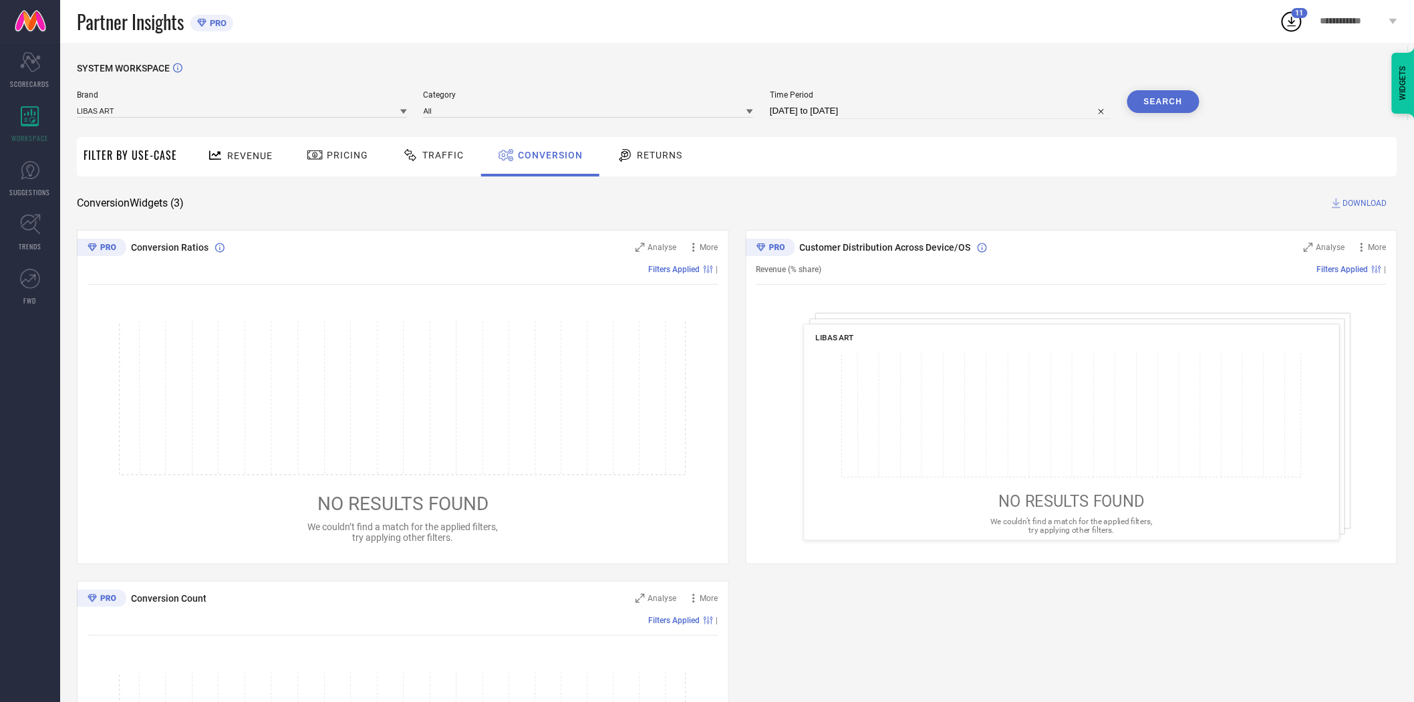
click at [892, 114] on input "[DATE] to [DATE]" at bounding box center [940, 111] width 341 height 16
select select "8"
select select "2025"
select select "9"
select select "2025"
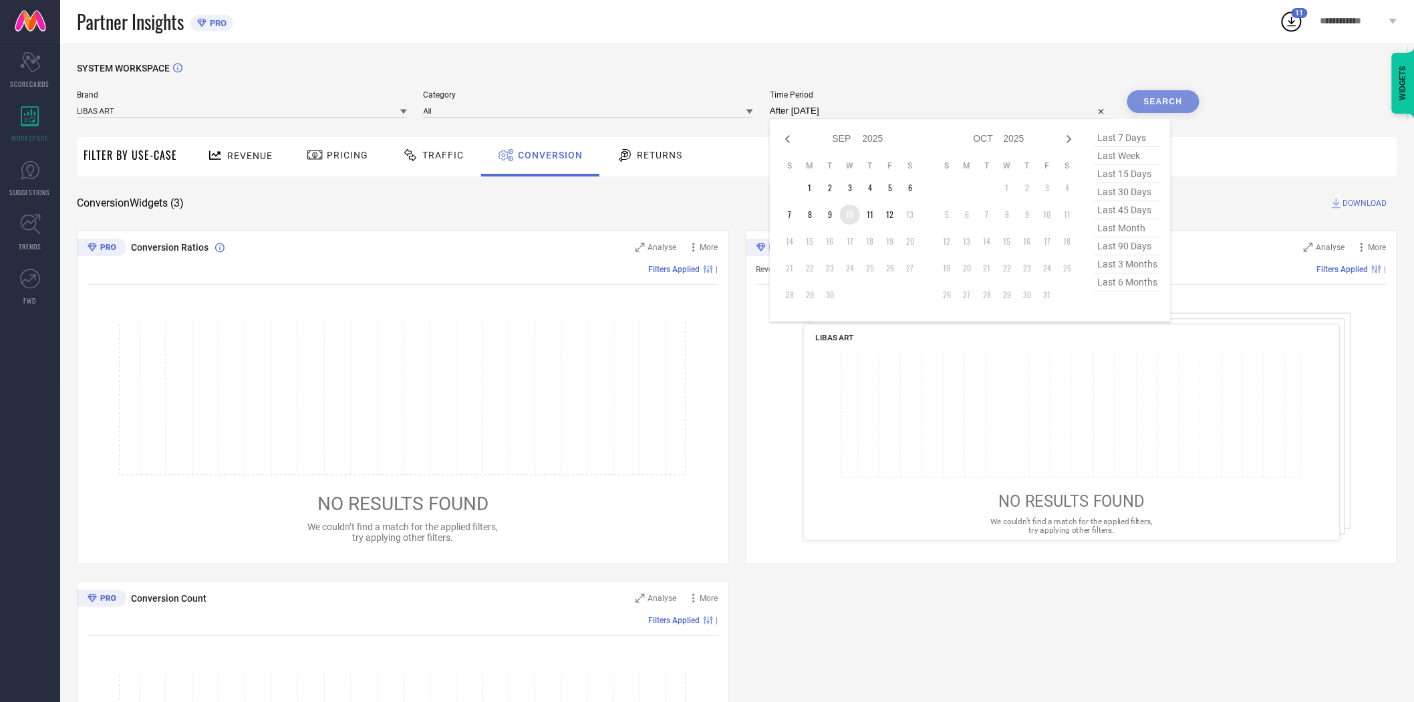
click at [847, 221] on td "10" at bounding box center [850, 214] width 20 height 20
type input "[DATE] to [DATE]"
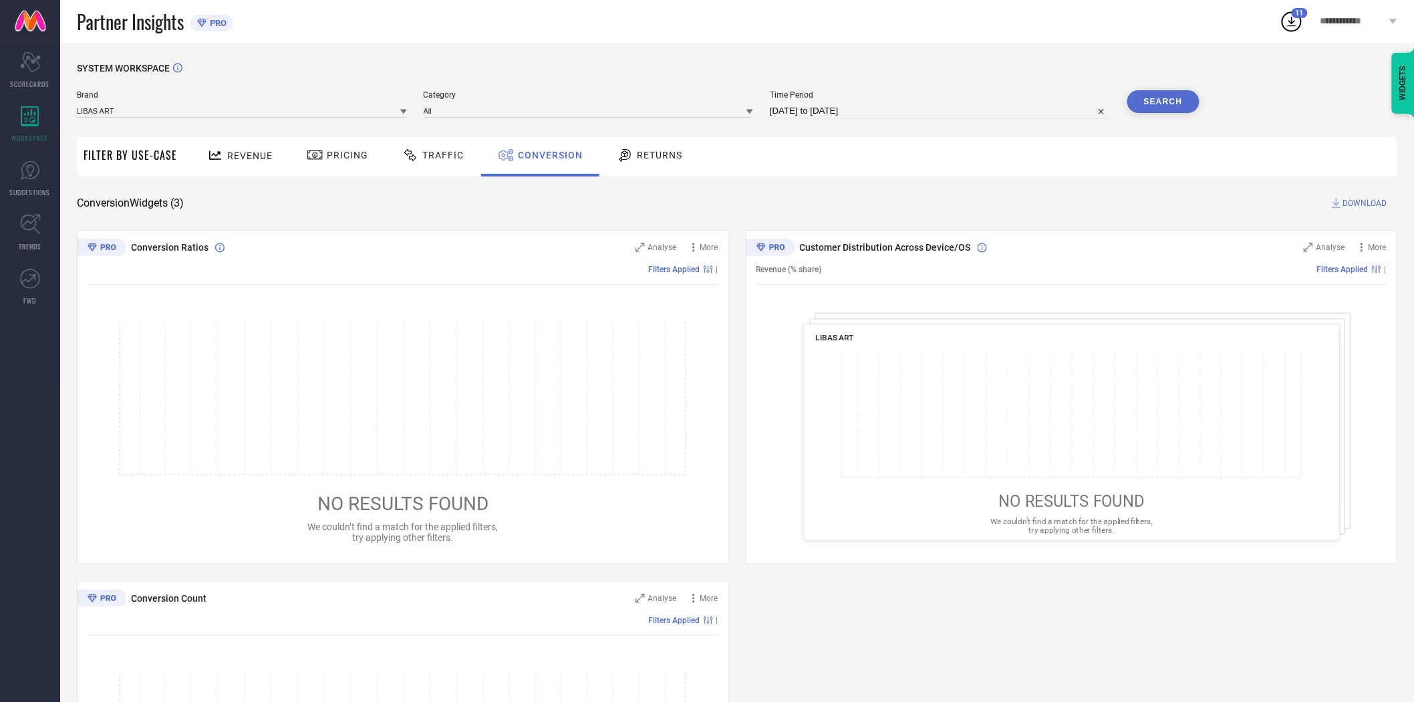
click at [1141, 95] on button "Search" at bounding box center [1163, 101] width 72 height 23
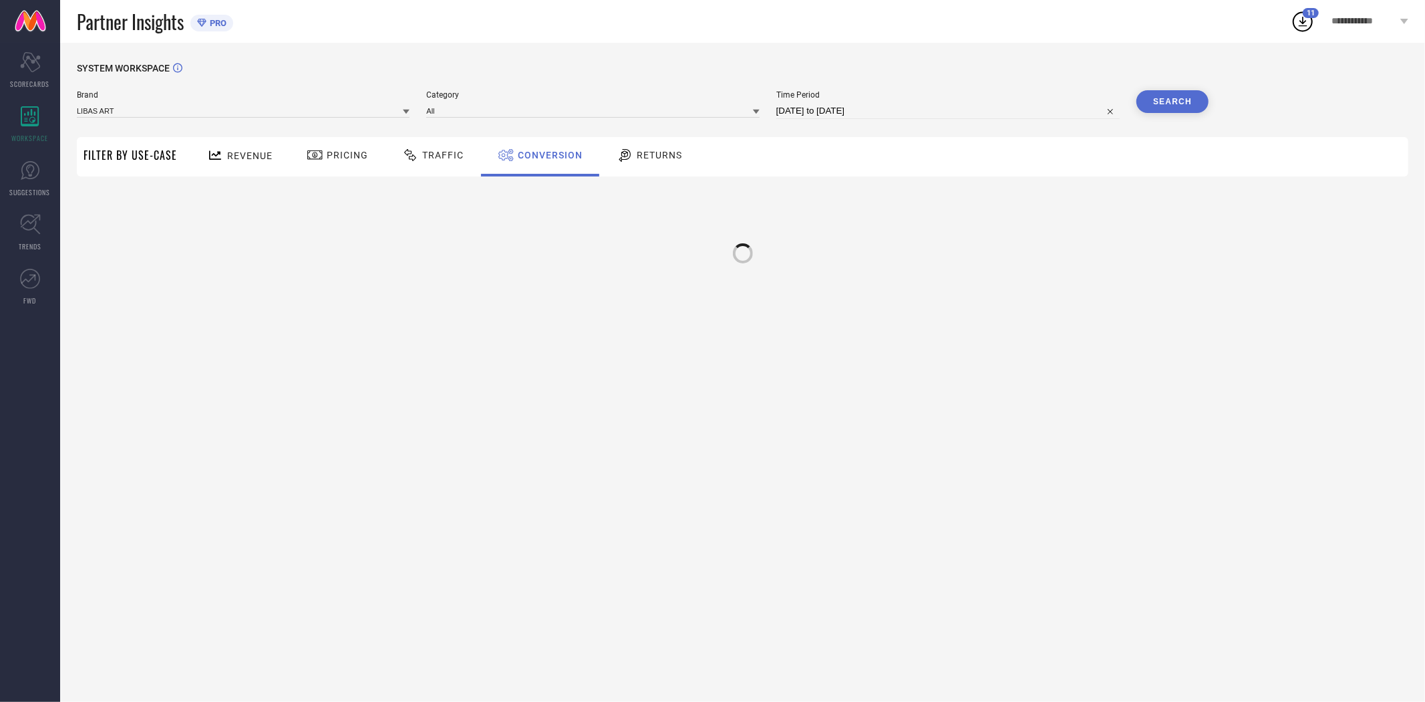
click at [1099, 170] on div "Revenue Pricing Traffic Conversion Returns" at bounding box center [796, 156] width 1225 height 39
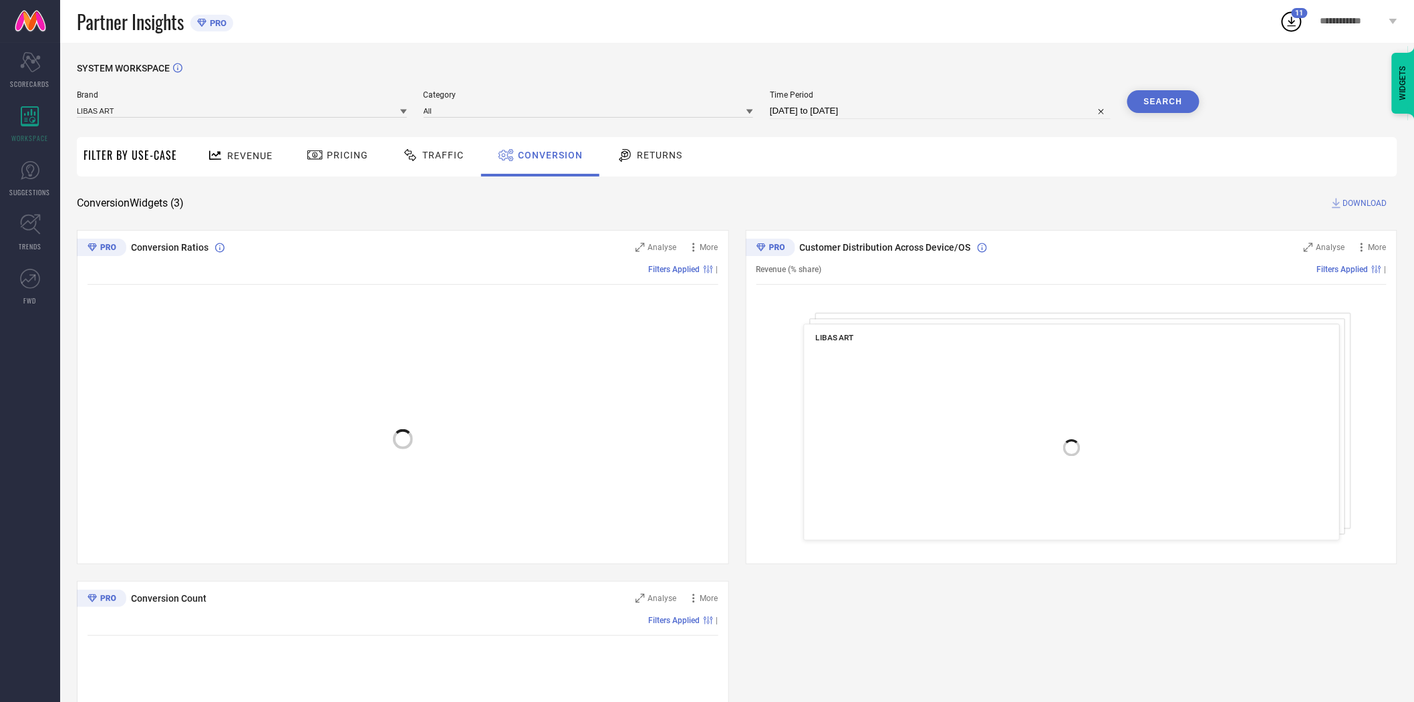
click at [1361, 202] on span "DOWNLOAD" at bounding box center [1365, 202] width 44 height 13
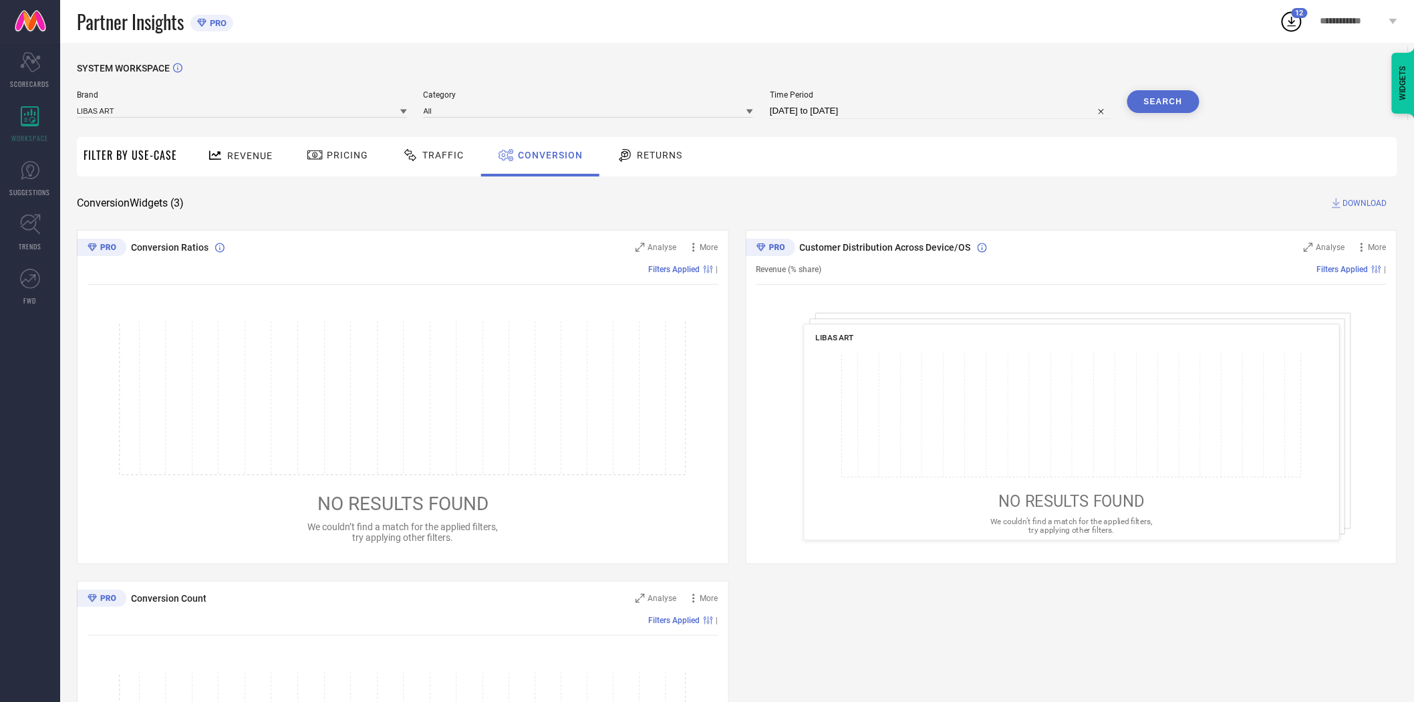
click at [402, 111] on icon at bounding box center [403, 112] width 7 height 5
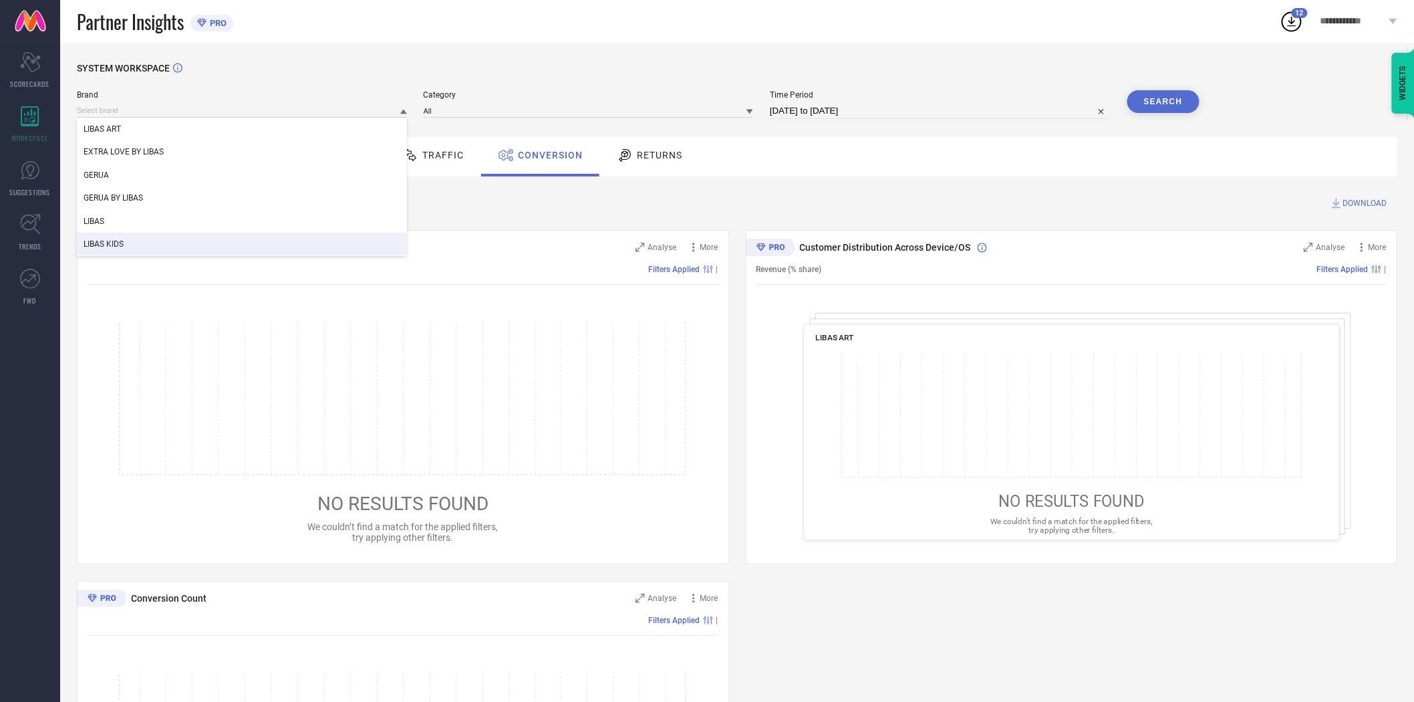
click at [236, 234] on div "LIBAS KIDS" at bounding box center [242, 244] width 330 height 23
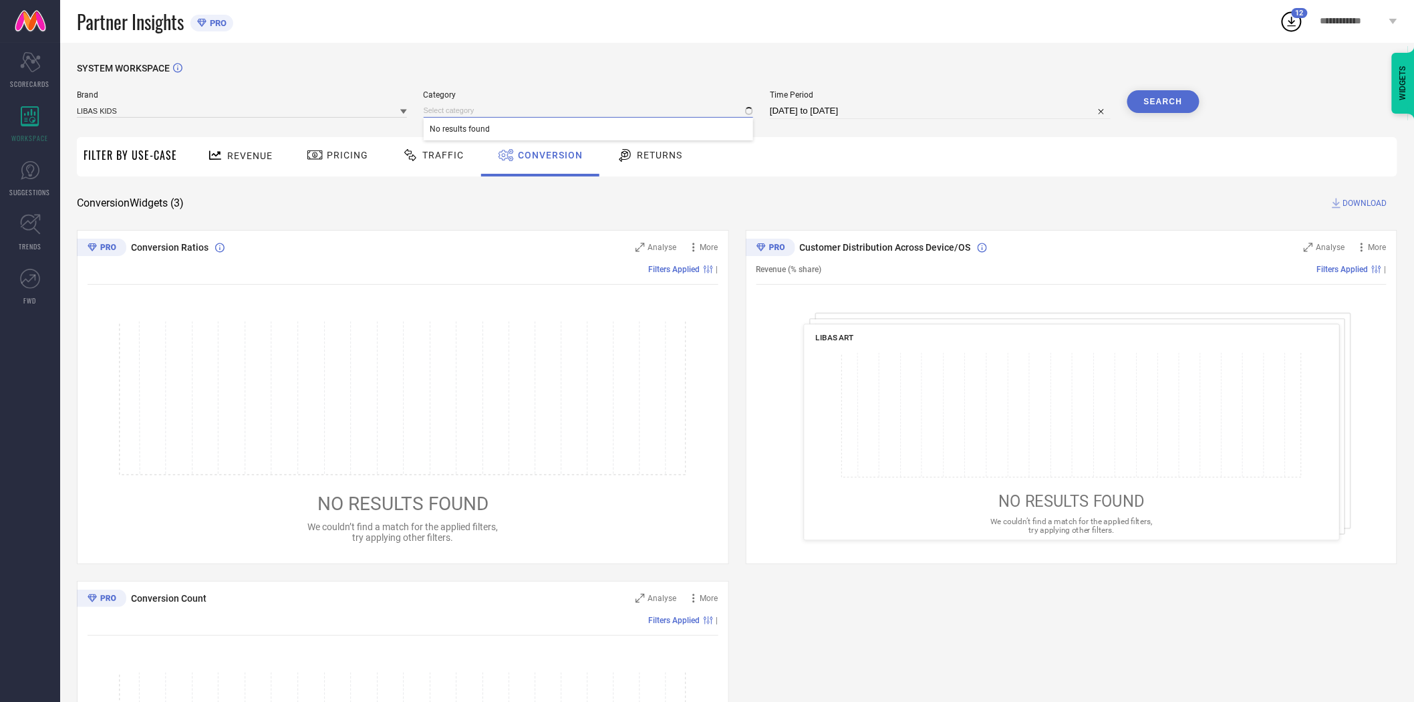
click at [458, 109] on input at bounding box center [589, 111] width 330 height 14
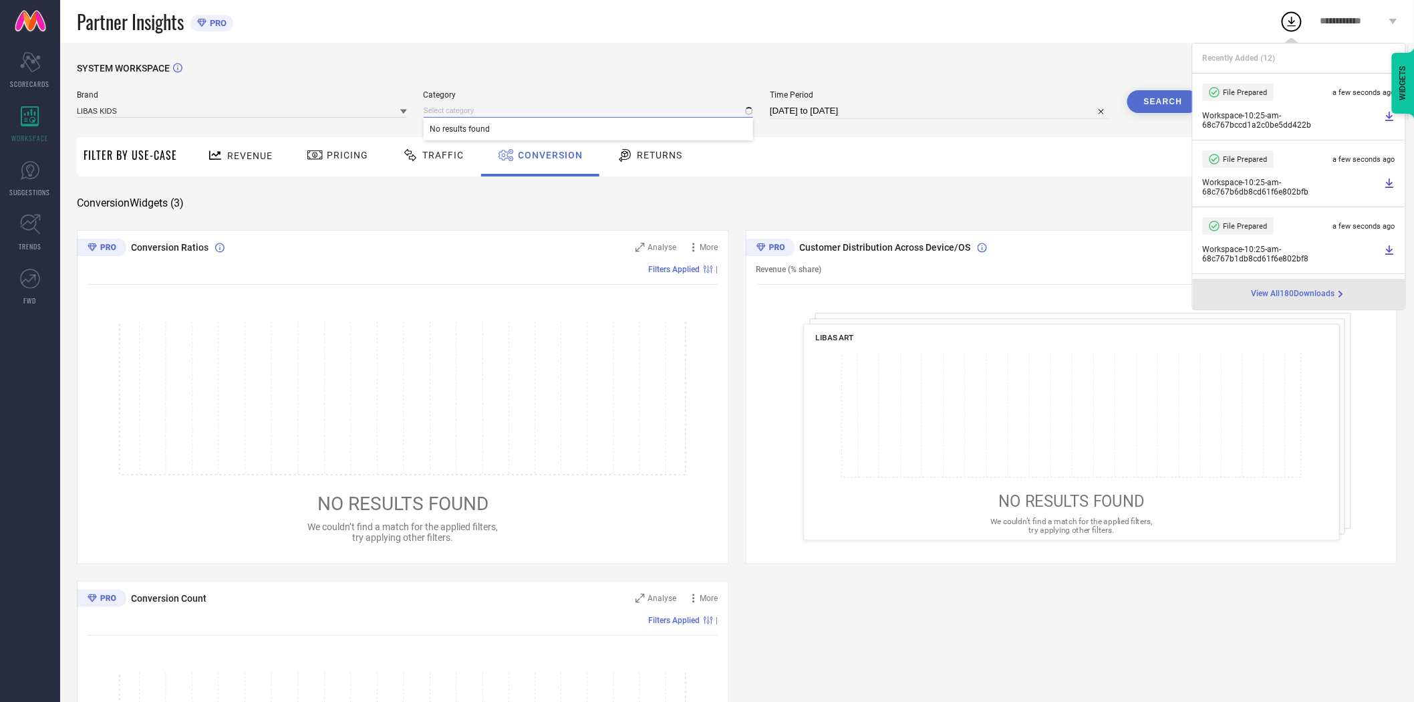
click at [468, 110] on input at bounding box center [589, 111] width 330 height 14
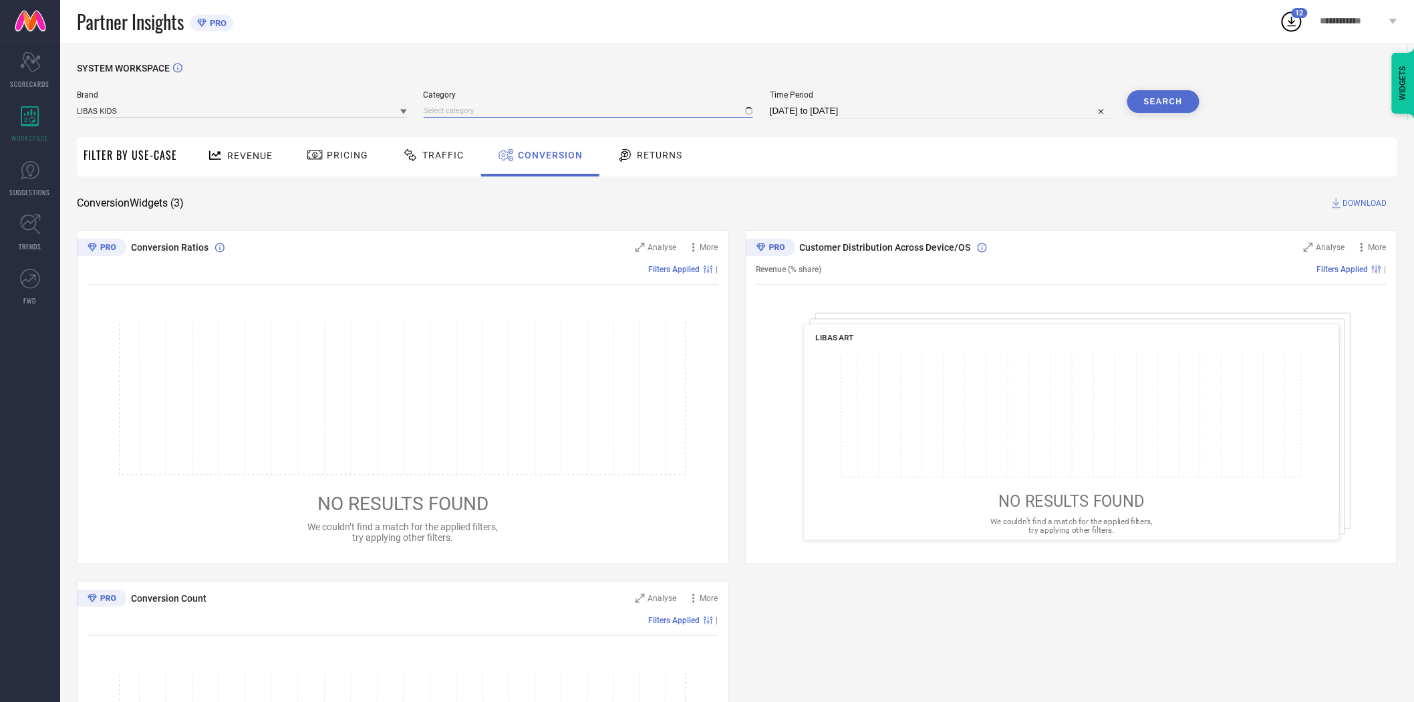
click at [468, 110] on input at bounding box center [589, 111] width 330 height 14
click at [468, 136] on div "All" at bounding box center [589, 129] width 330 height 23
click at [1160, 112] on button "Search" at bounding box center [1163, 101] width 72 height 23
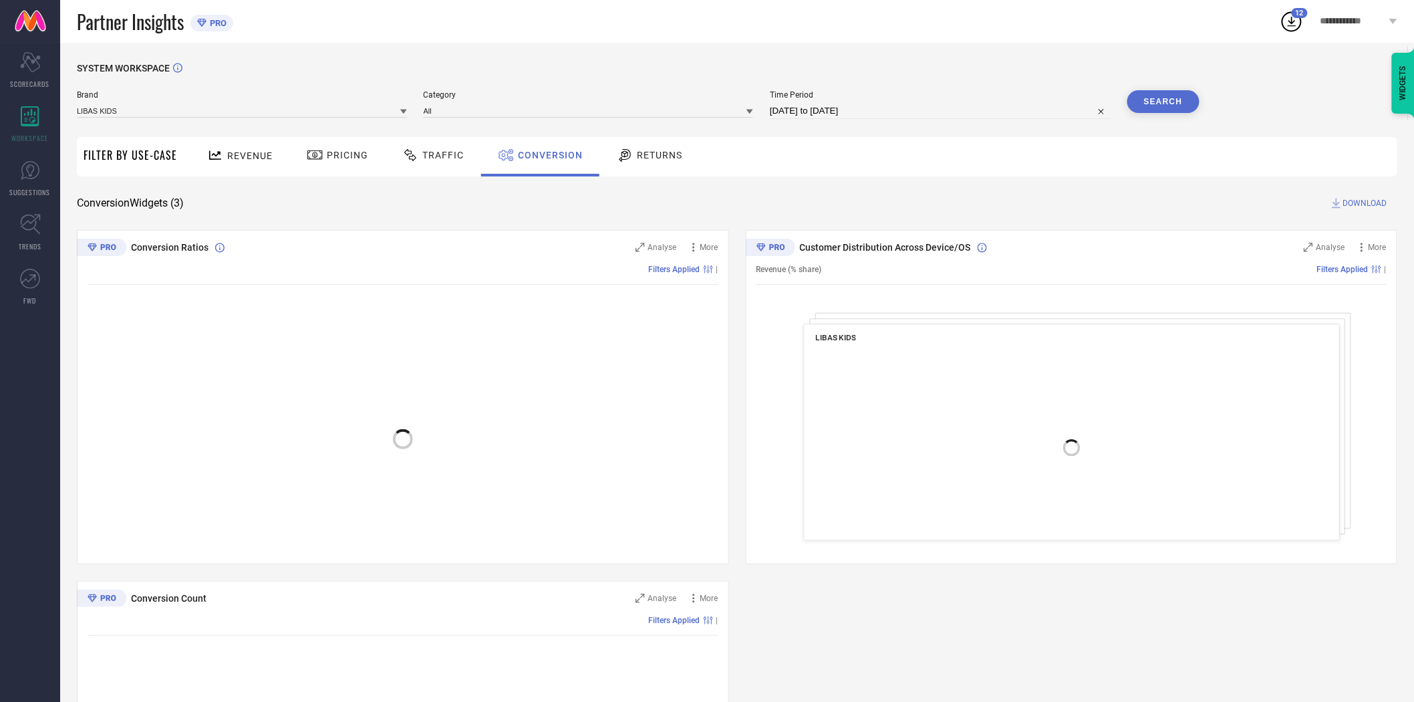
click at [1375, 204] on span "DOWNLOAD" at bounding box center [1365, 202] width 44 height 13
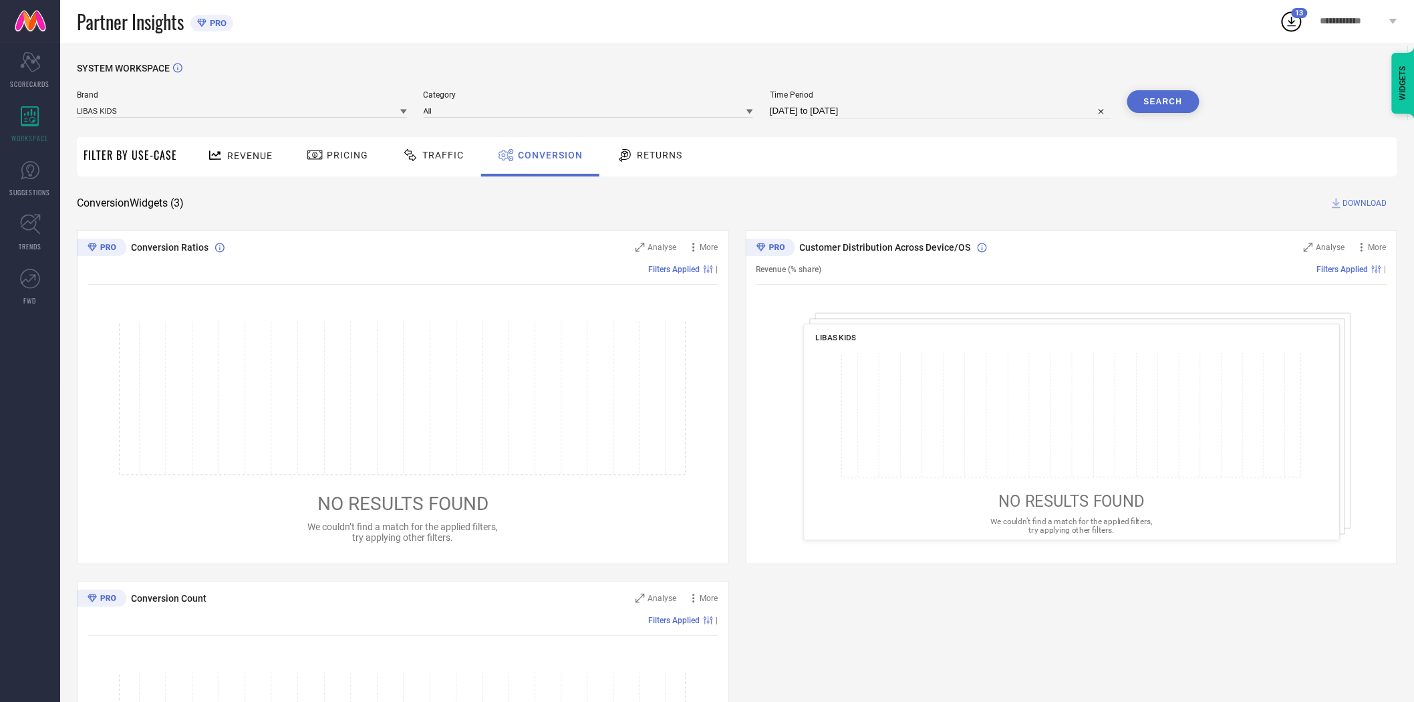
select select "8"
select select "2025"
select select "9"
select select "2025"
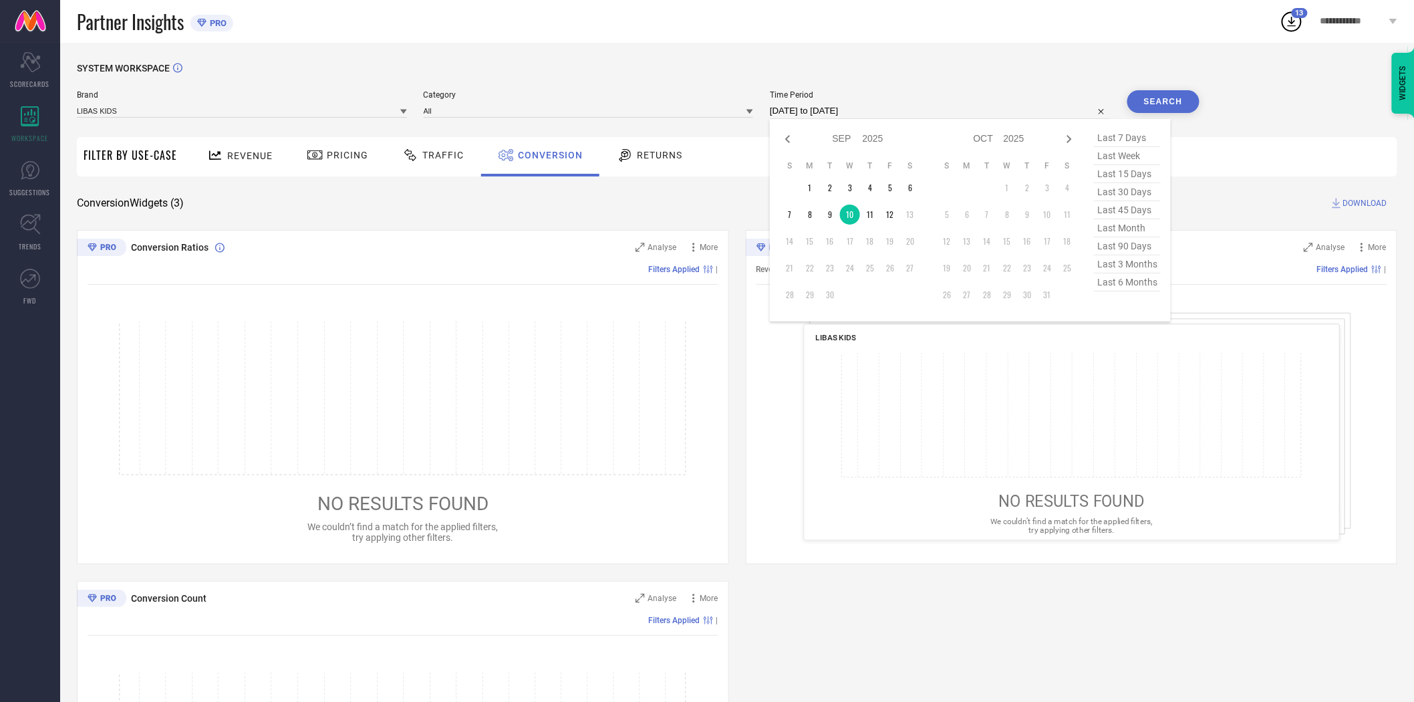
click at [904, 118] on input "[DATE] to [DATE]" at bounding box center [940, 111] width 341 height 16
click at [874, 221] on td "11" at bounding box center [870, 214] width 20 height 20
type input "[DATE] to [DATE]"
drag, startPoint x: 874, startPoint y: 221, endPoint x: 883, endPoint y: 215, distance: 10.6
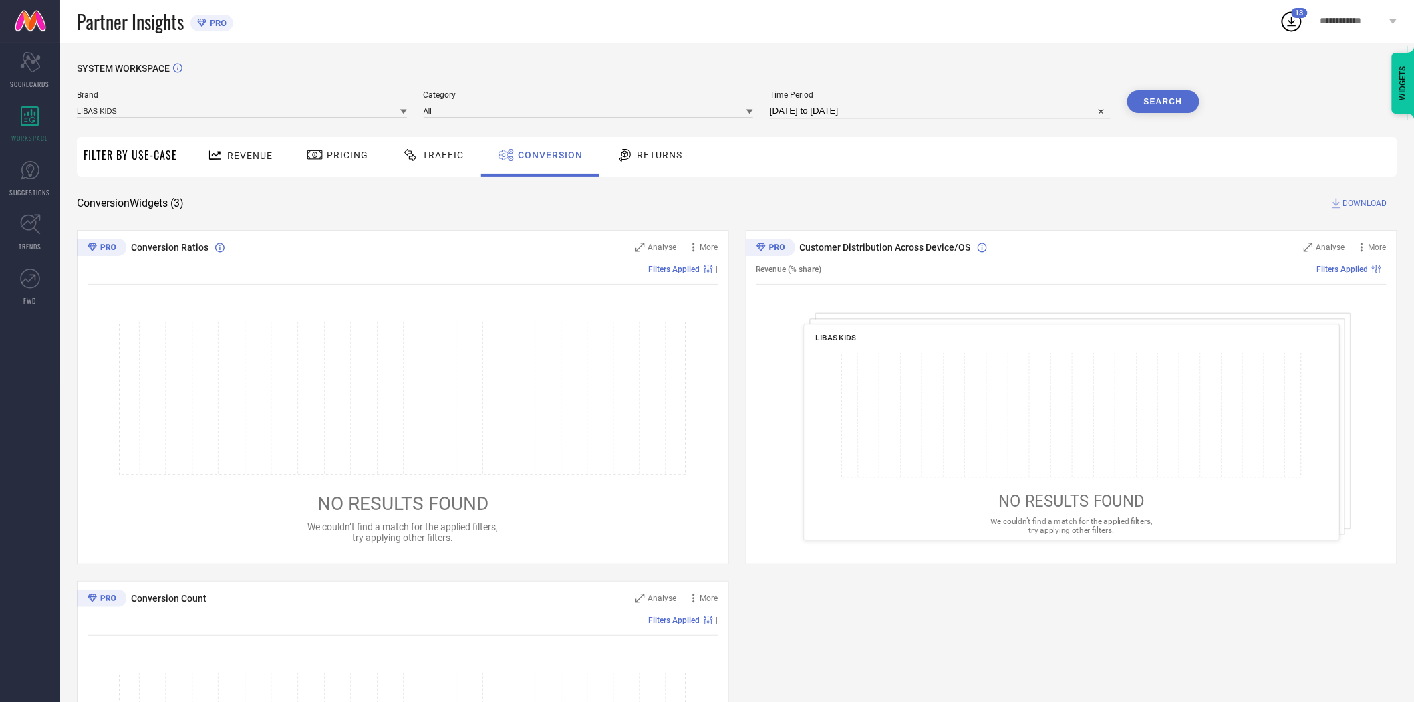
click at [1150, 104] on button "Search" at bounding box center [1163, 101] width 72 height 23
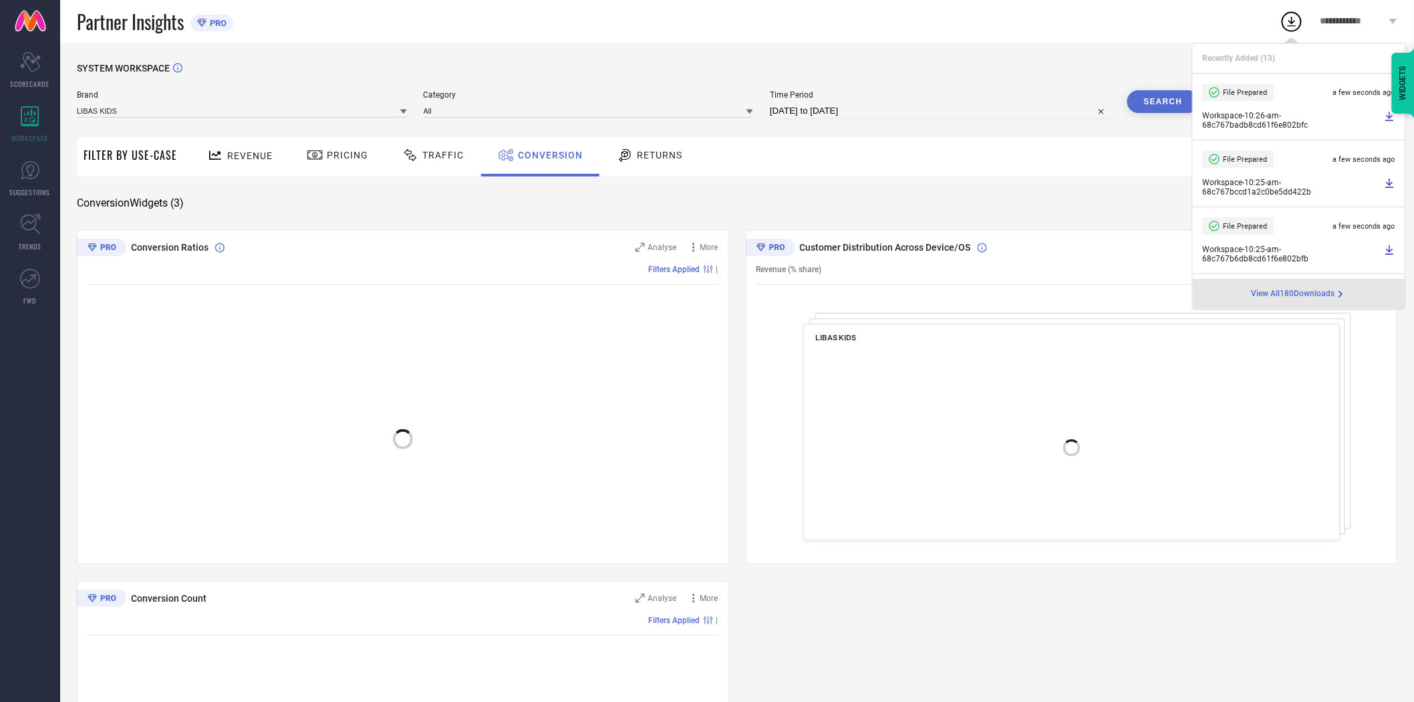
click at [1022, 174] on div "Revenue Pricing Traffic Conversion Returns" at bounding box center [791, 156] width 1214 height 39
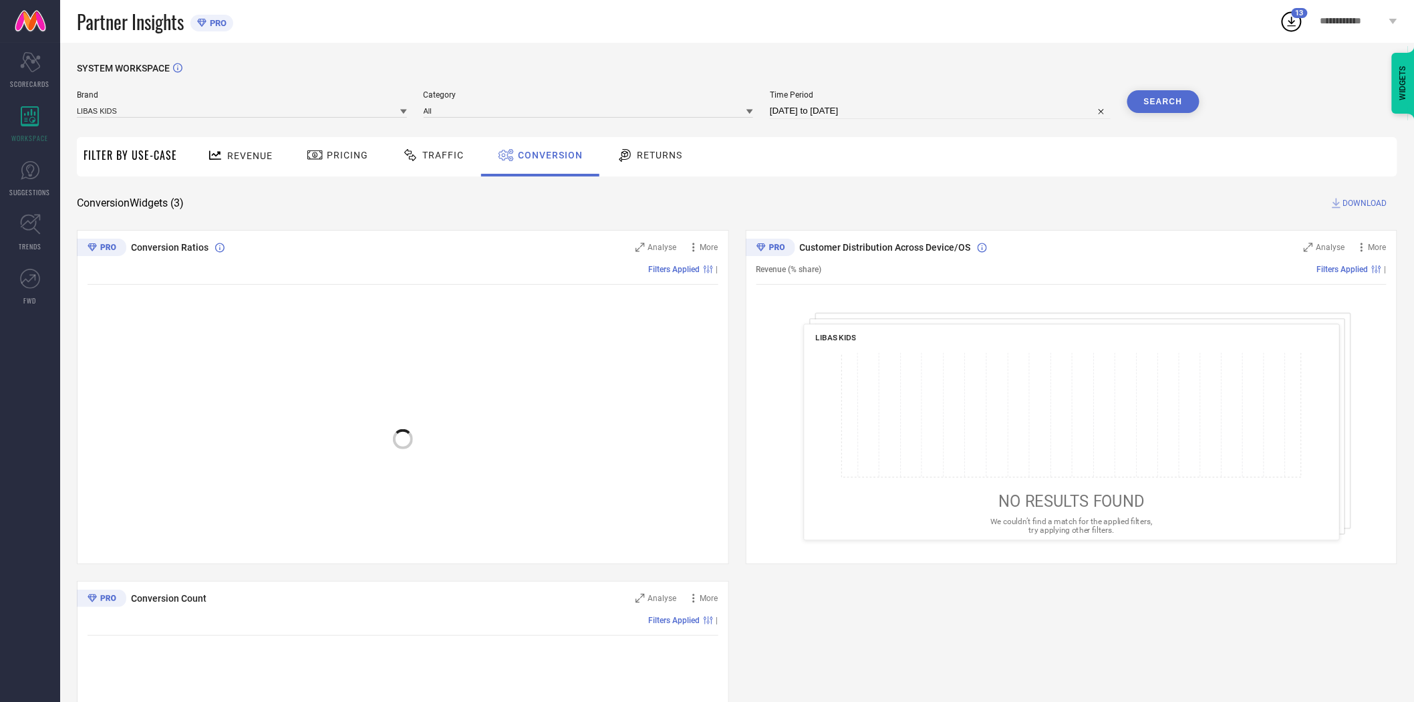
click at [1366, 196] on span "DOWNLOAD" at bounding box center [1365, 202] width 44 height 13
select select "8"
select select "2025"
select select "9"
select select "2025"
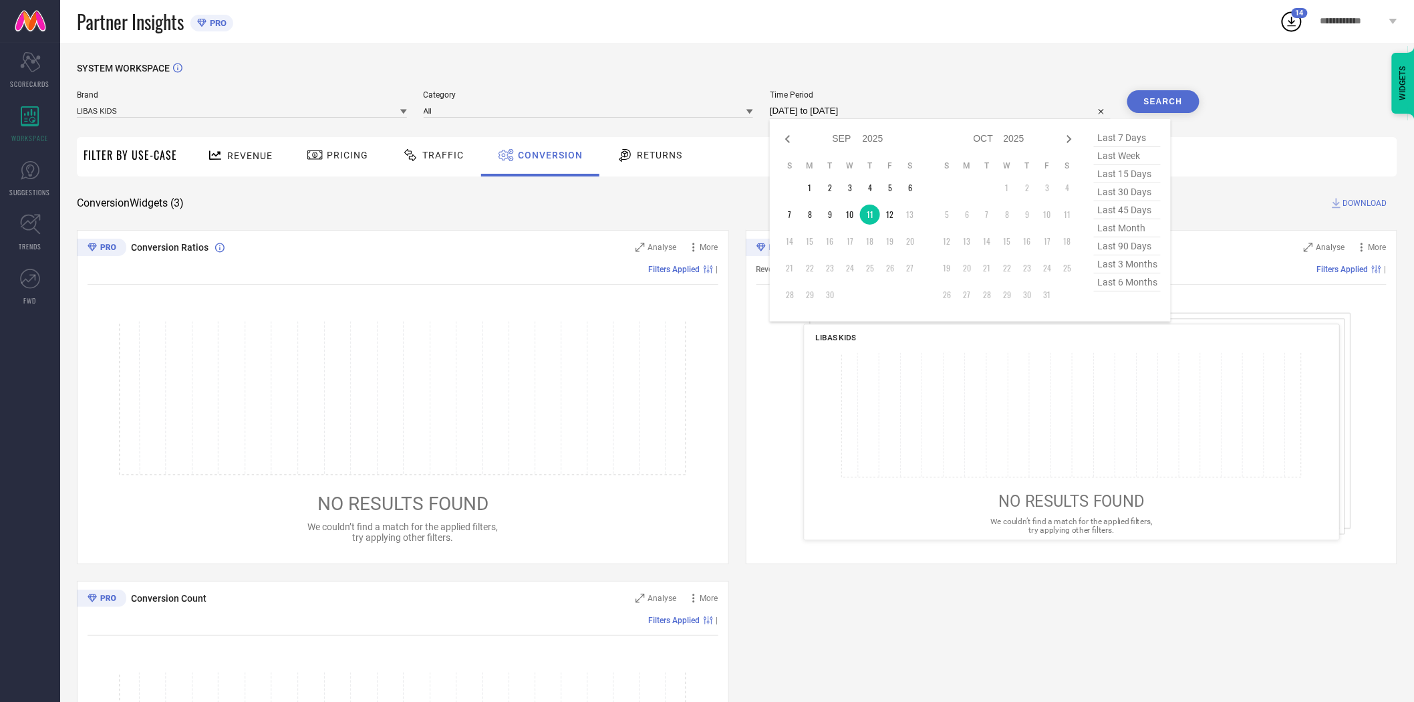
click at [914, 115] on input "[DATE] to [DATE]" at bounding box center [940, 111] width 341 height 16
click at [896, 211] on td "12" at bounding box center [890, 214] width 20 height 20
type input "[DATE] to [DATE]"
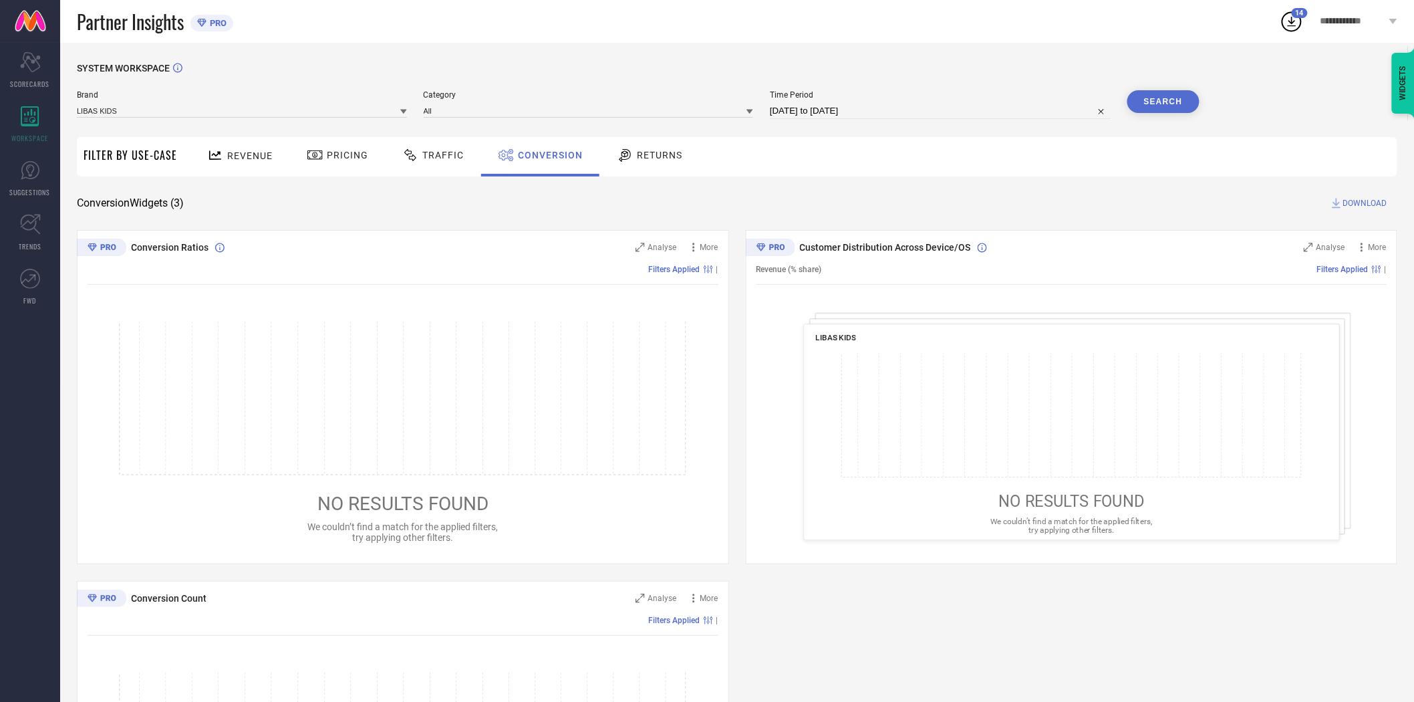
click at [1046, 174] on div "Revenue Pricing Traffic Conversion Returns" at bounding box center [791, 156] width 1214 height 39
click at [1154, 105] on button "Search" at bounding box center [1163, 101] width 72 height 23
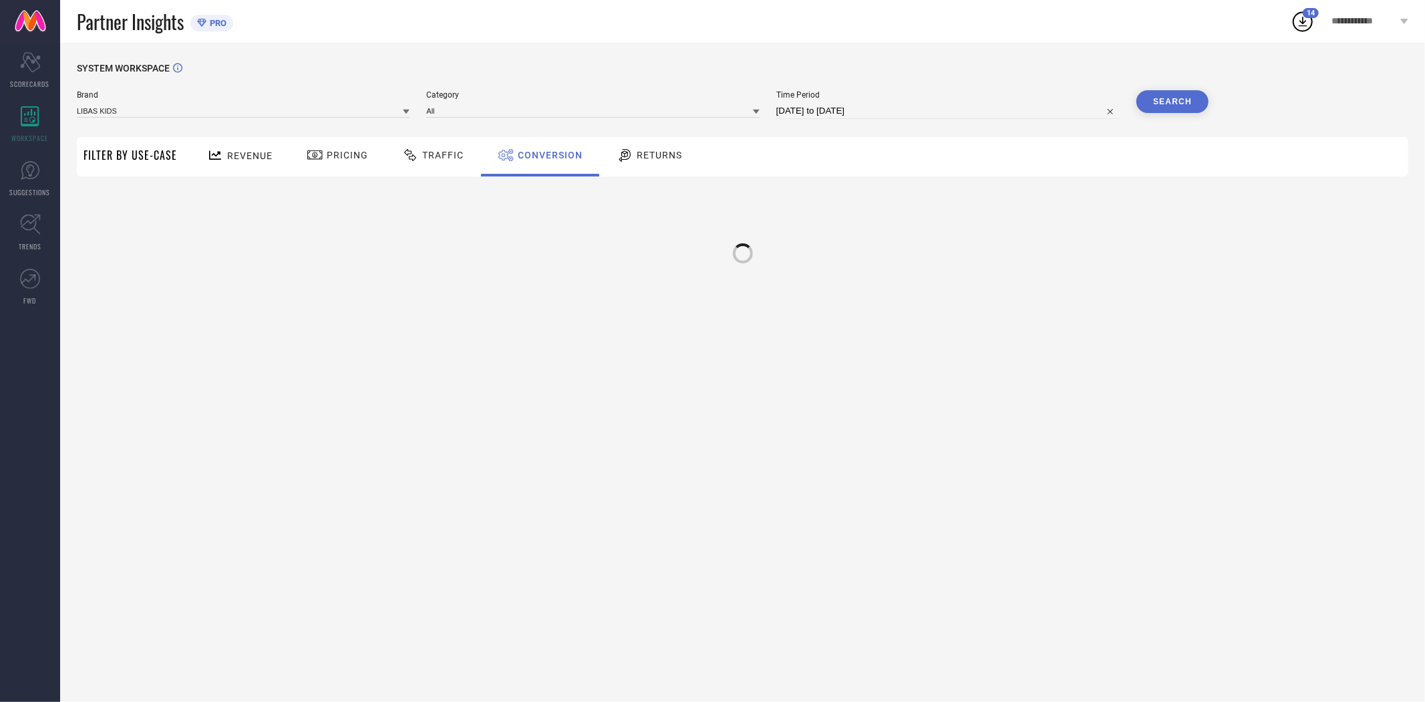
click at [1154, 105] on button "Search" at bounding box center [1173, 101] width 72 height 23
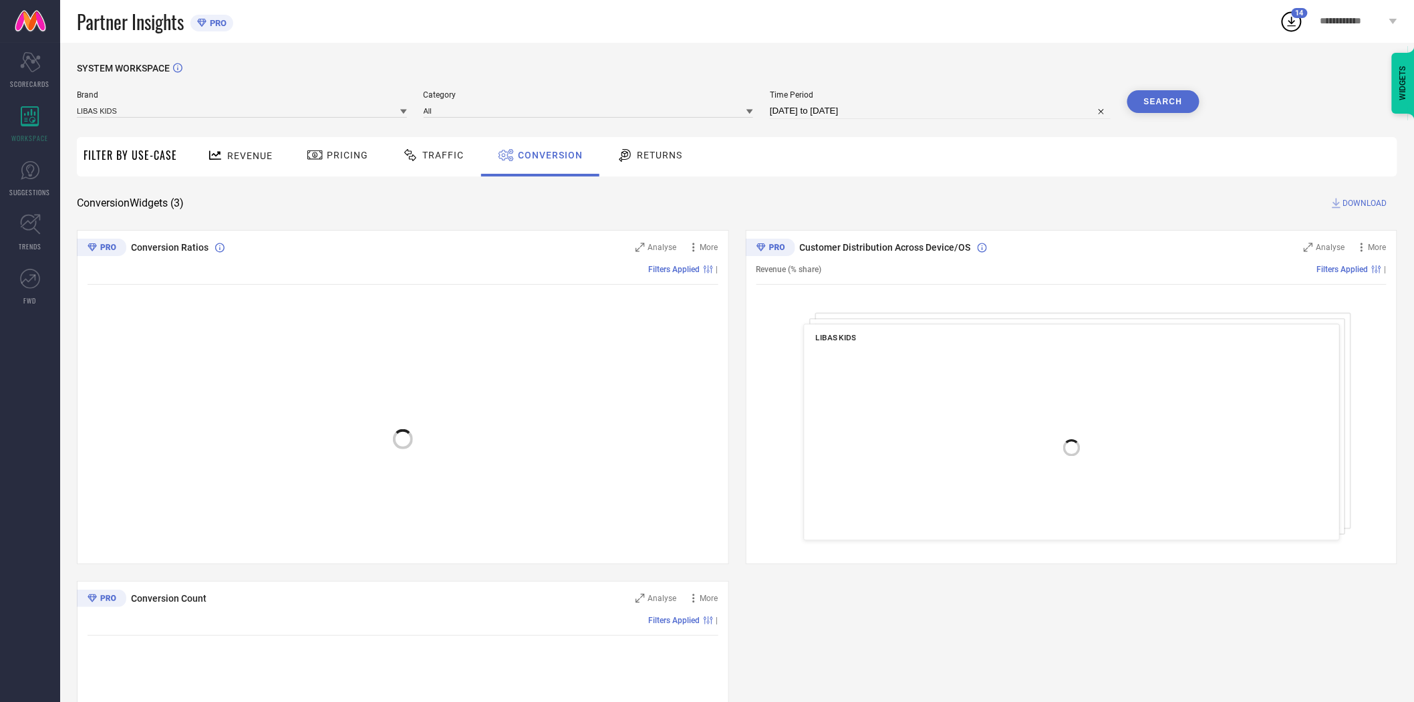
click at [1351, 204] on span "DOWNLOAD" at bounding box center [1365, 202] width 44 height 13
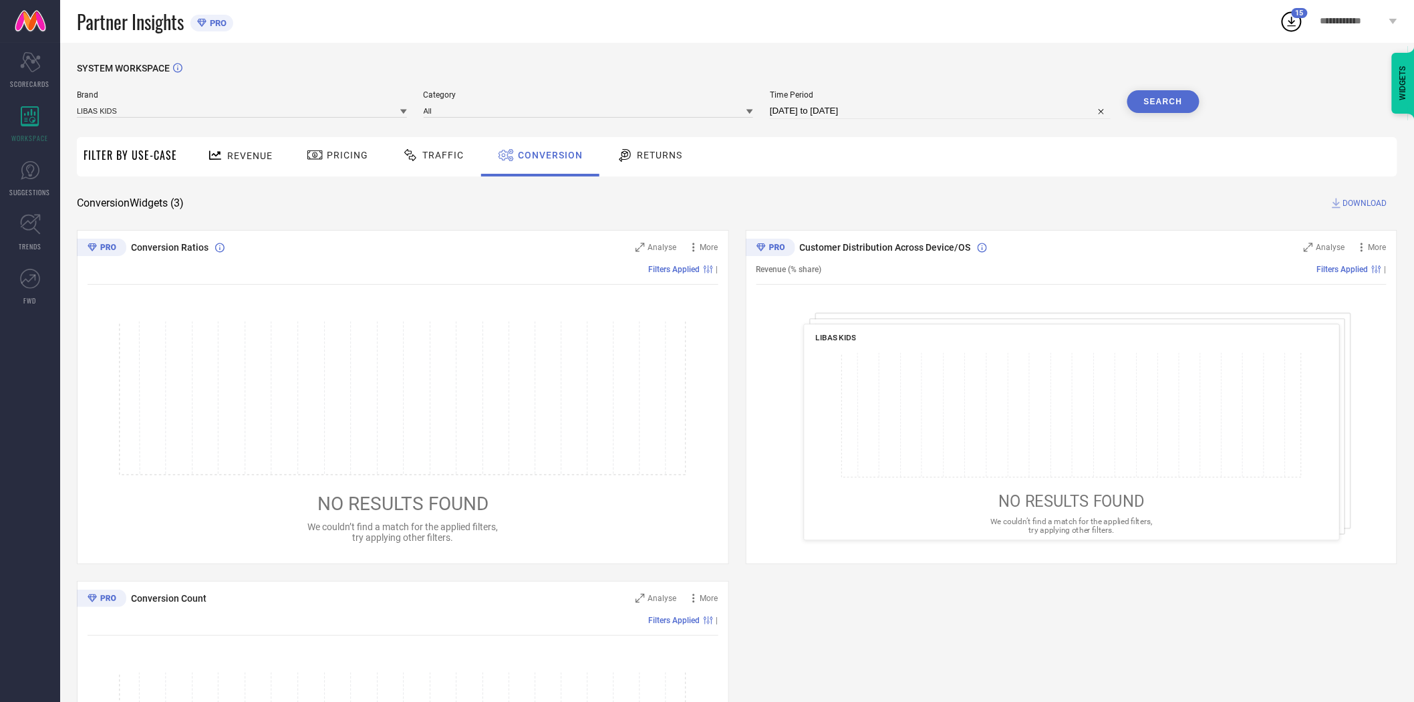
drag, startPoint x: 773, startPoint y: 194, endPoint x: 798, endPoint y: 294, distance: 102.6
click at [773, 194] on div "SYSTEM WORKSPACE Brand LIBAS KIDS Category All Time Period [DATE] to [DATE] Sea…" at bounding box center [737, 489] width 1320 height 852
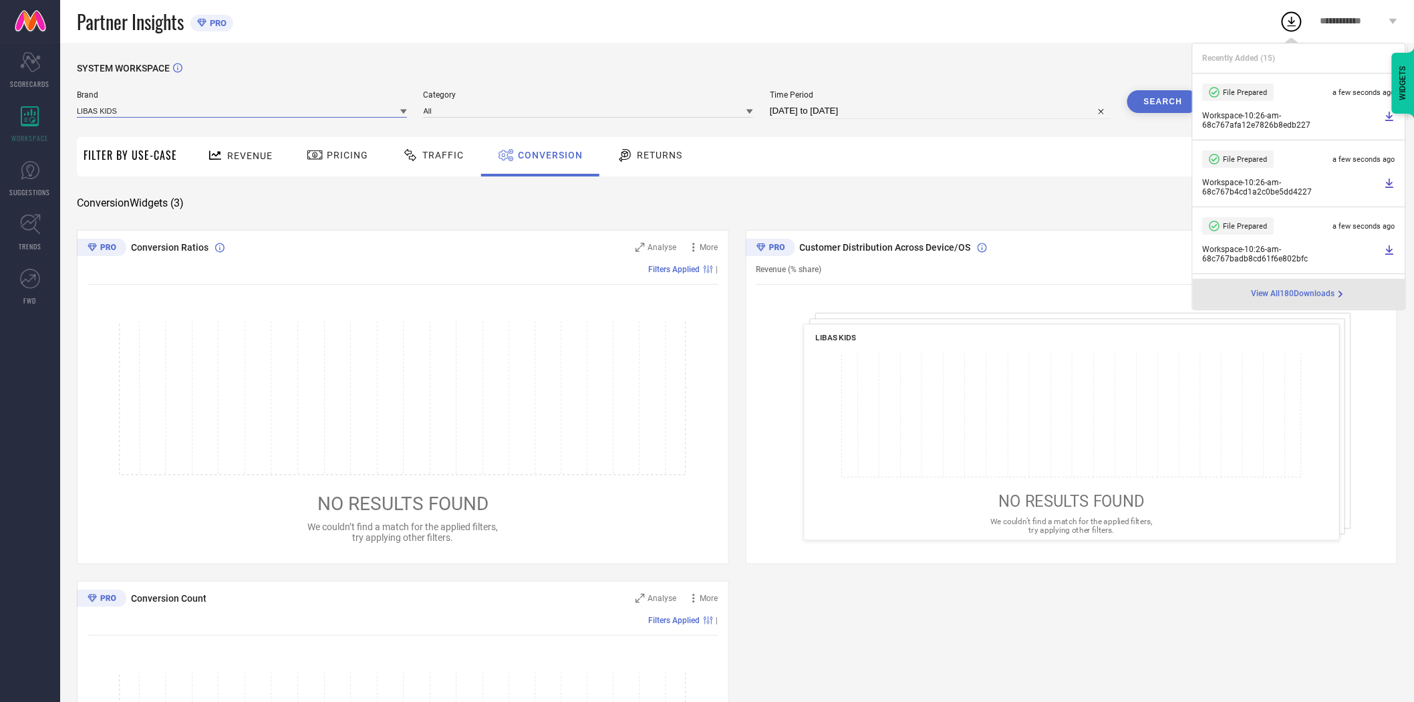
click at [282, 106] on input at bounding box center [242, 111] width 330 height 14
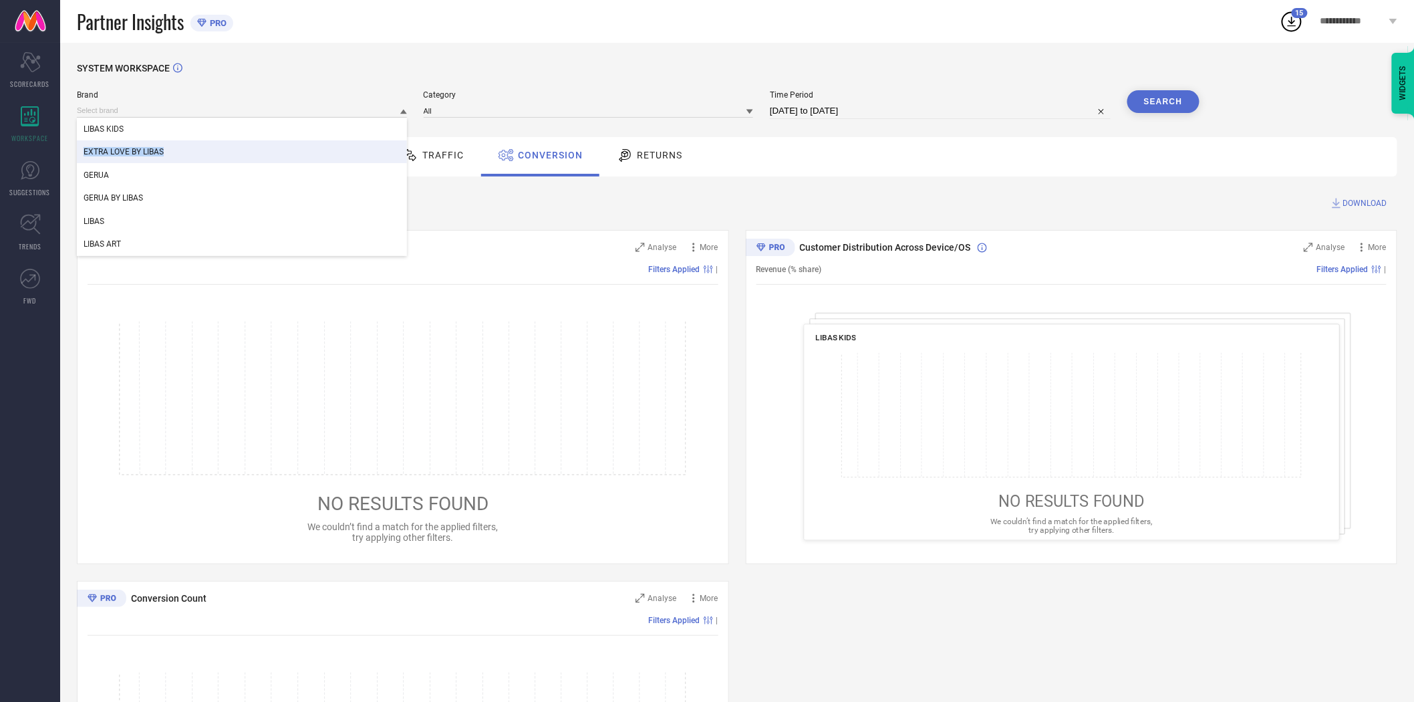
drag, startPoint x: 223, startPoint y: 125, endPoint x: 223, endPoint y: 143, distance: 18.0
click at [223, 143] on div "LIBAS KIDS EXTRA LOVE BY [PERSON_NAME] GERUA BY LIBAS LIBAS LIBAS ART" at bounding box center [242, 187] width 330 height 138
click at [223, 143] on div "EXTRA LOVE BY LIBAS" at bounding box center [242, 151] width 330 height 23
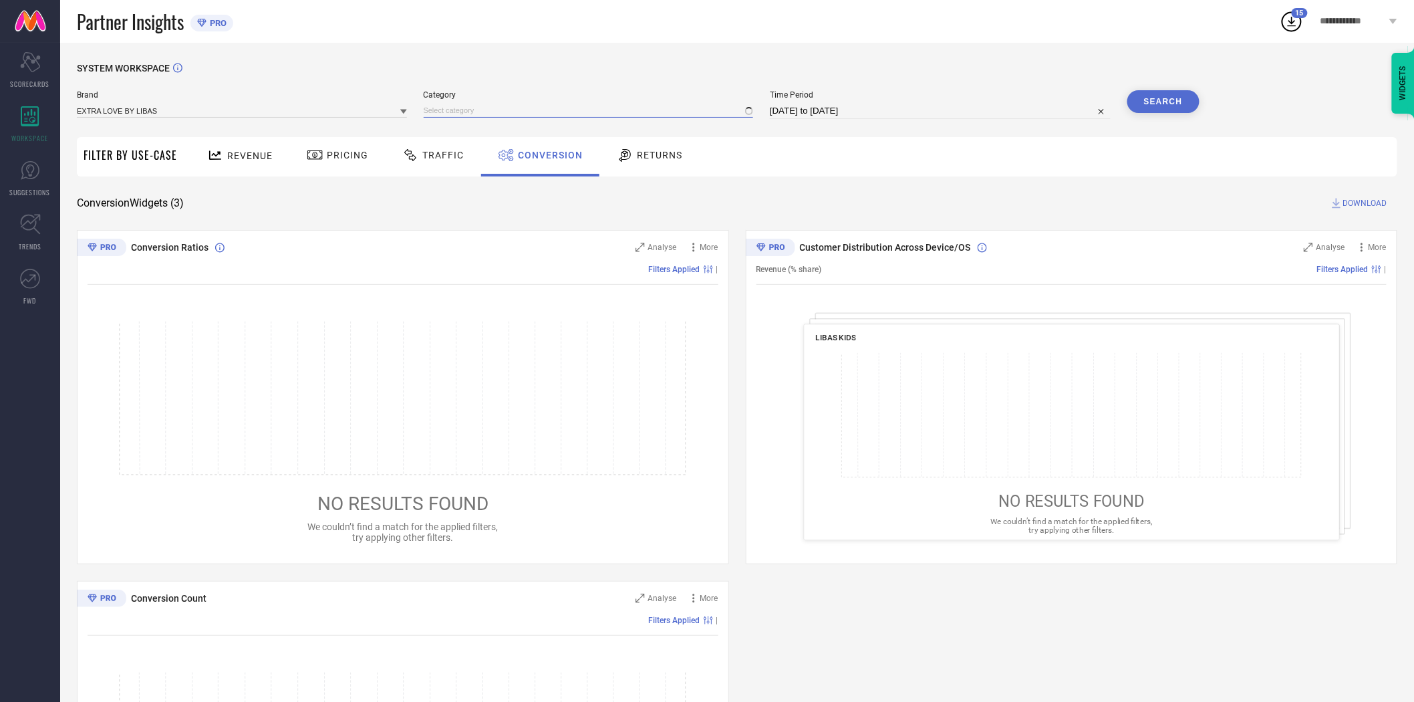
click at [472, 114] on input at bounding box center [589, 111] width 330 height 14
click at [461, 110] on input at bounding box center [589, 111] width 330 height 14
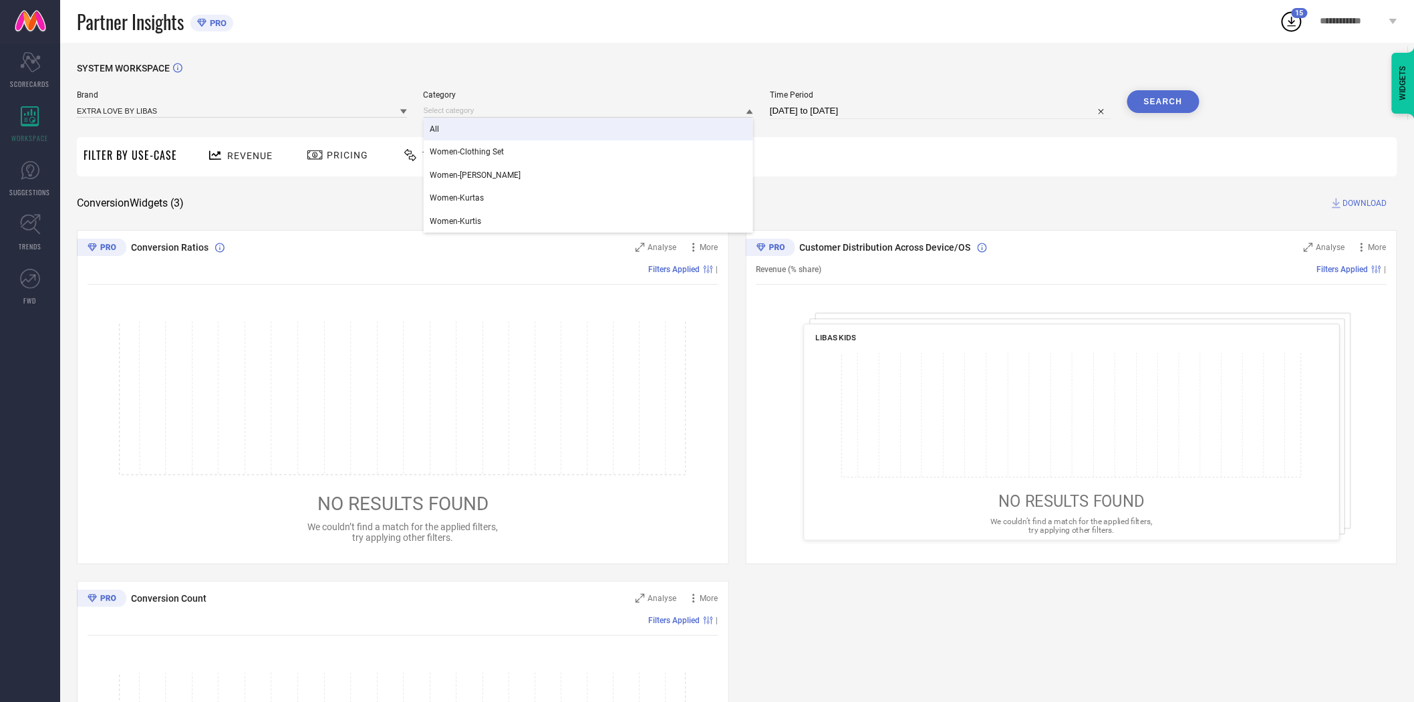
click at [461, 126] on div "All" at bounding box center [589, 129] width 330 height 23
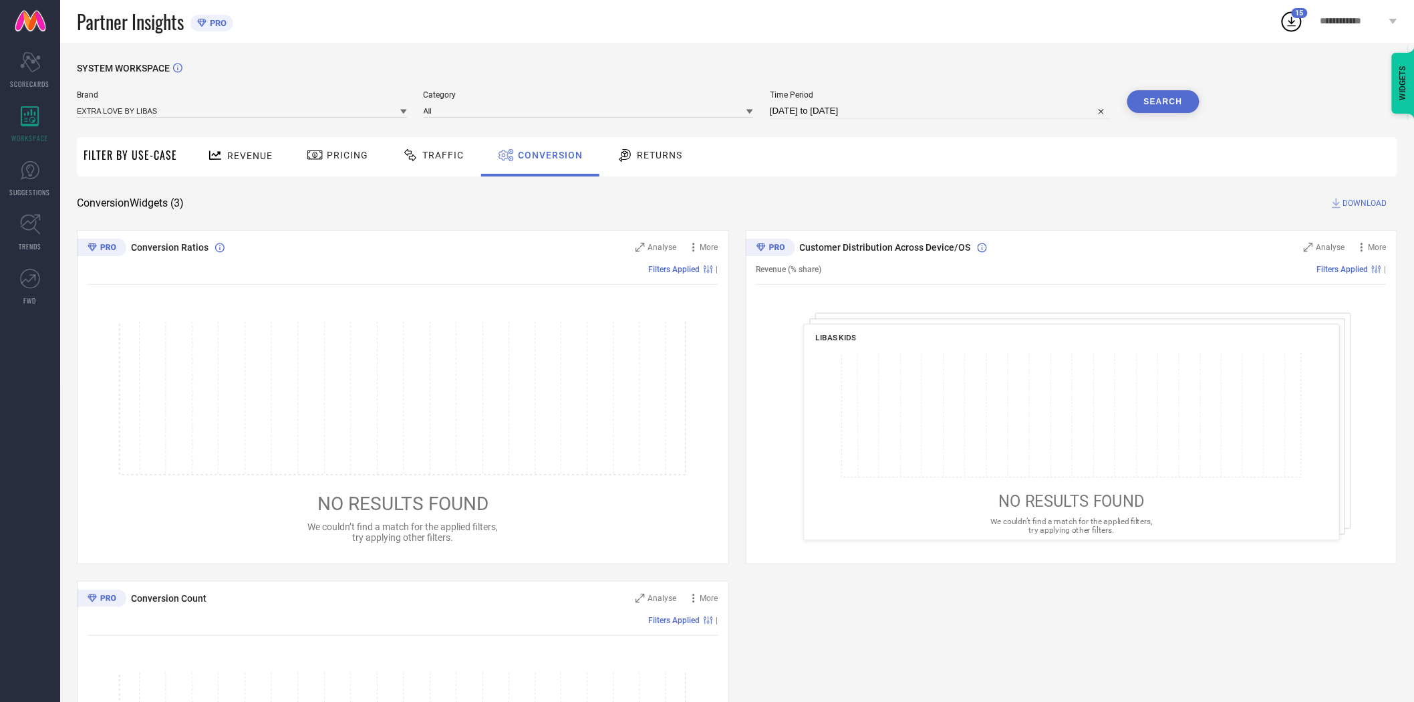
click at [1165, 104] on button "Search" at bounding box center [1163, 101] width 72 height 23
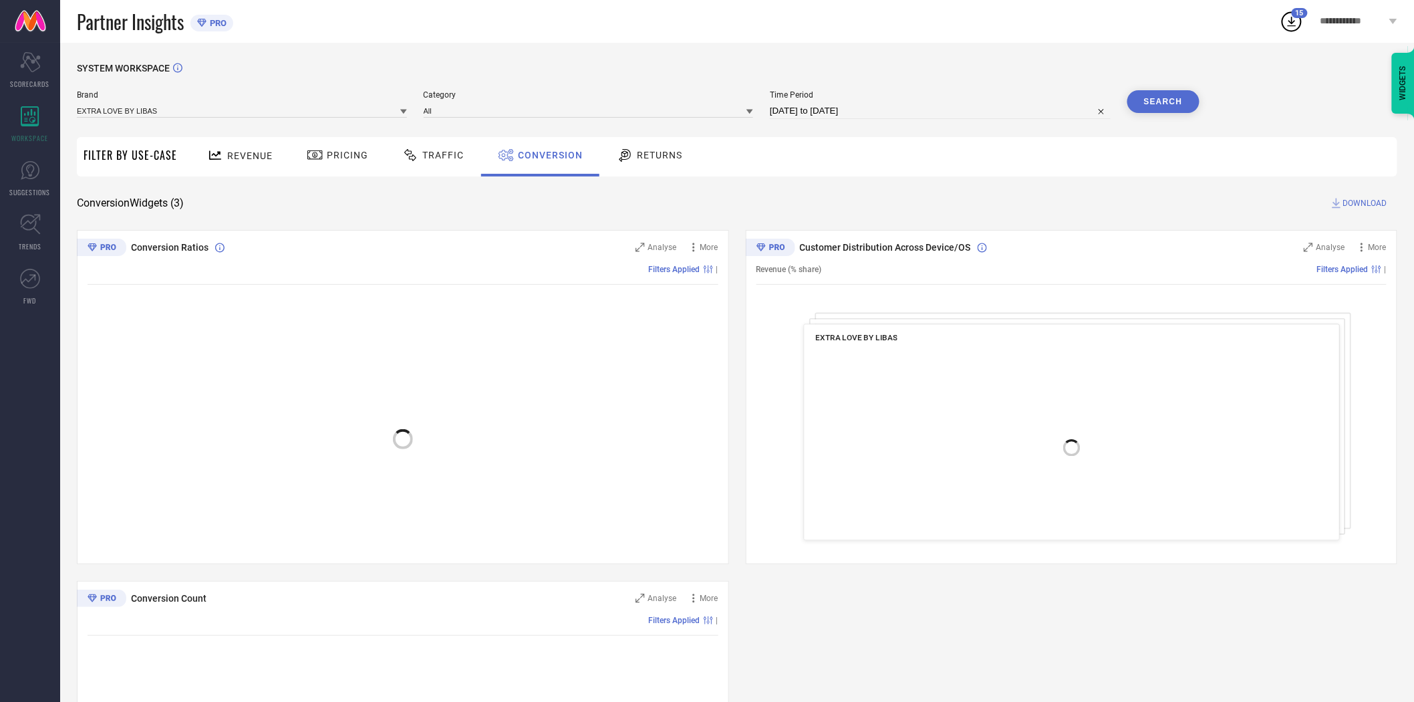
click at [1375, 200] on span "DOWNLOAD" at bounding box center [1365, 202] width 44 height 13
